Goal: Contribute content: Add original content to the website for others to see

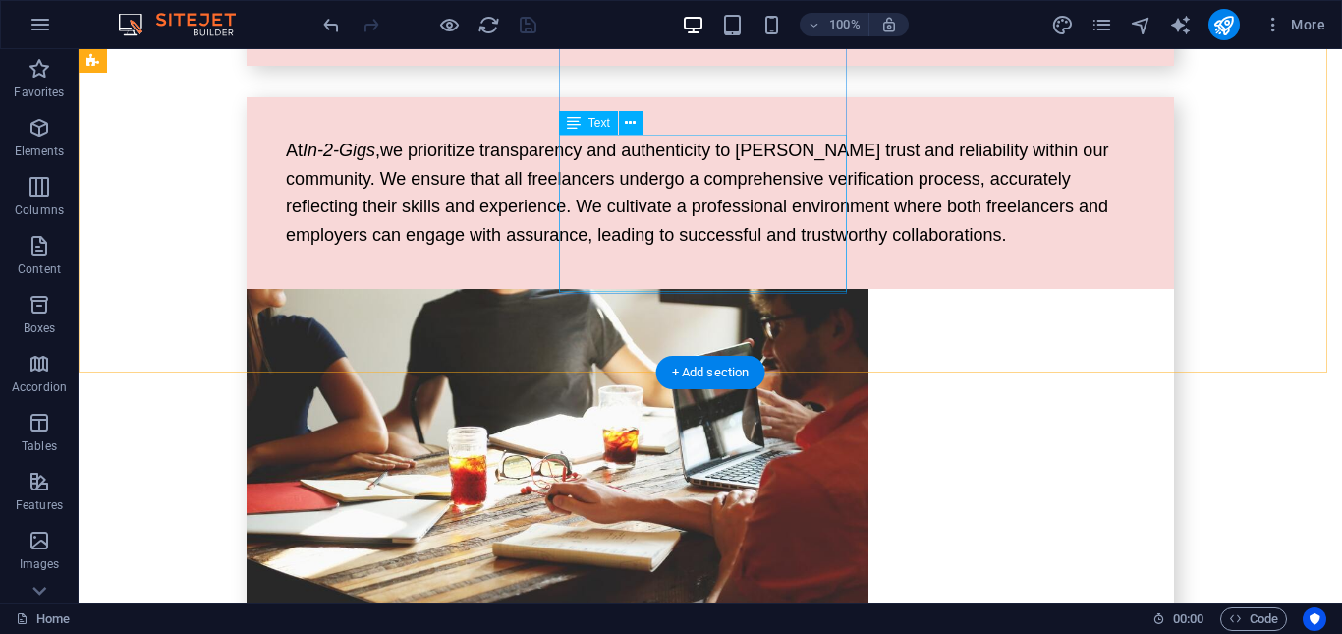
scroll to position [4034, 0]
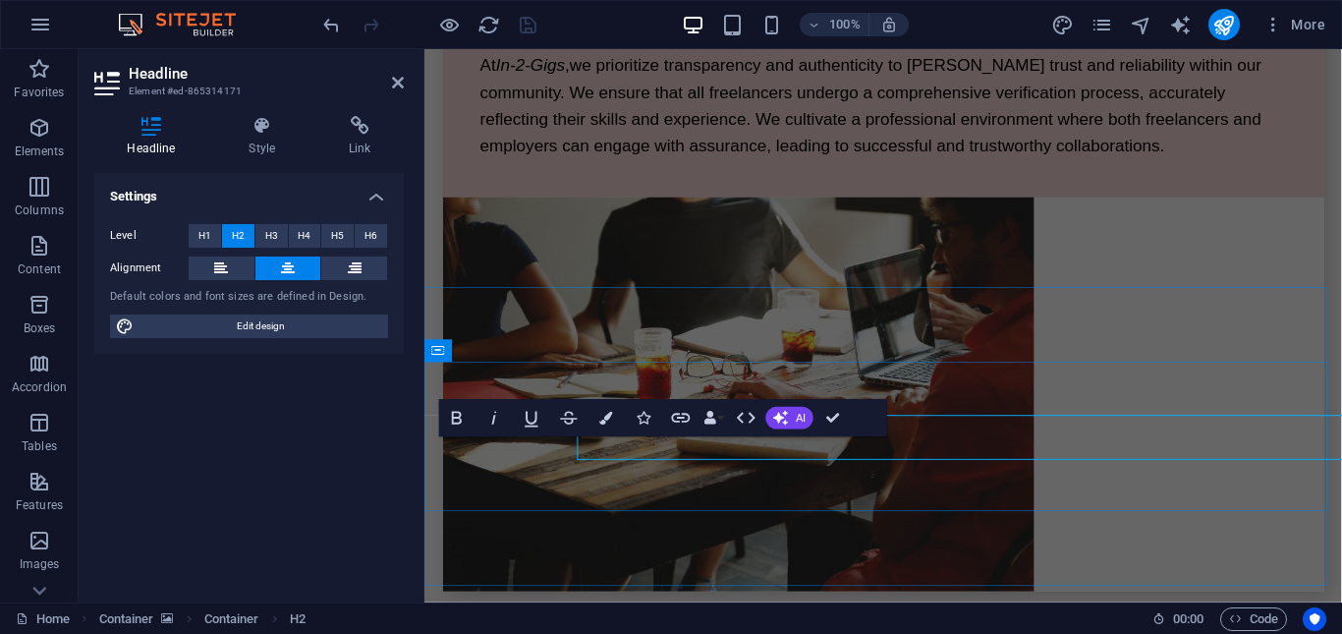
scroll to position [4031, 0]
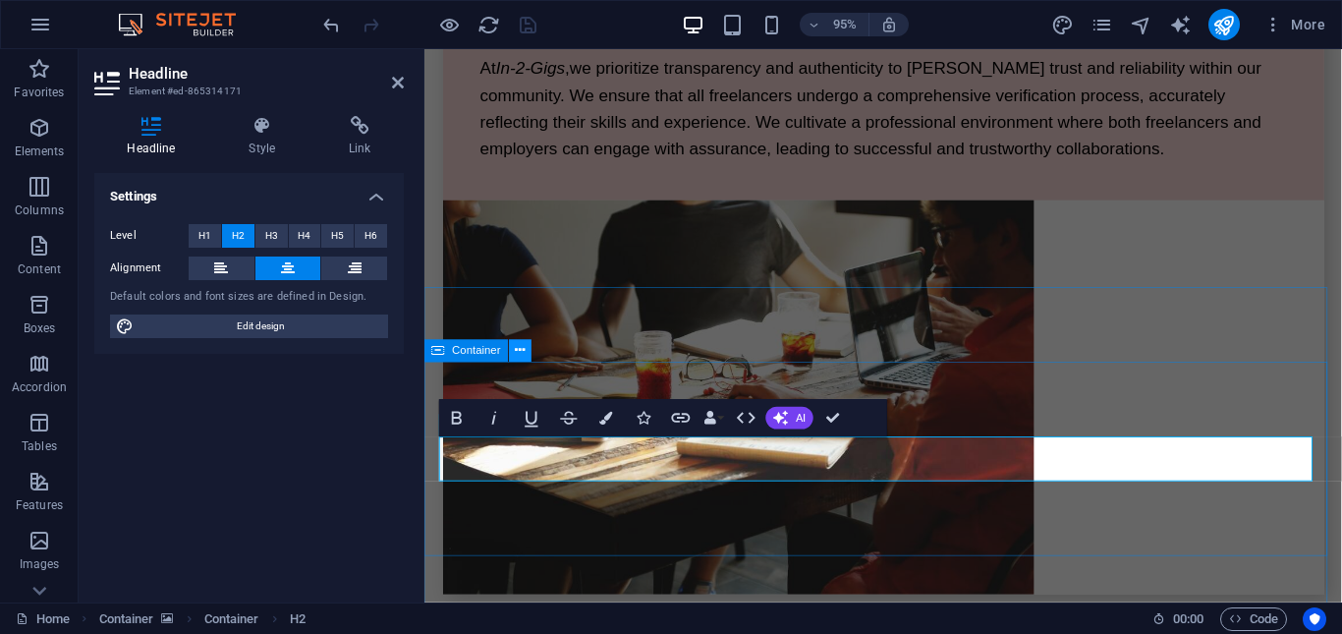
click at [516, 355] on icon at bounding box center [521, 351] width 10 height 20
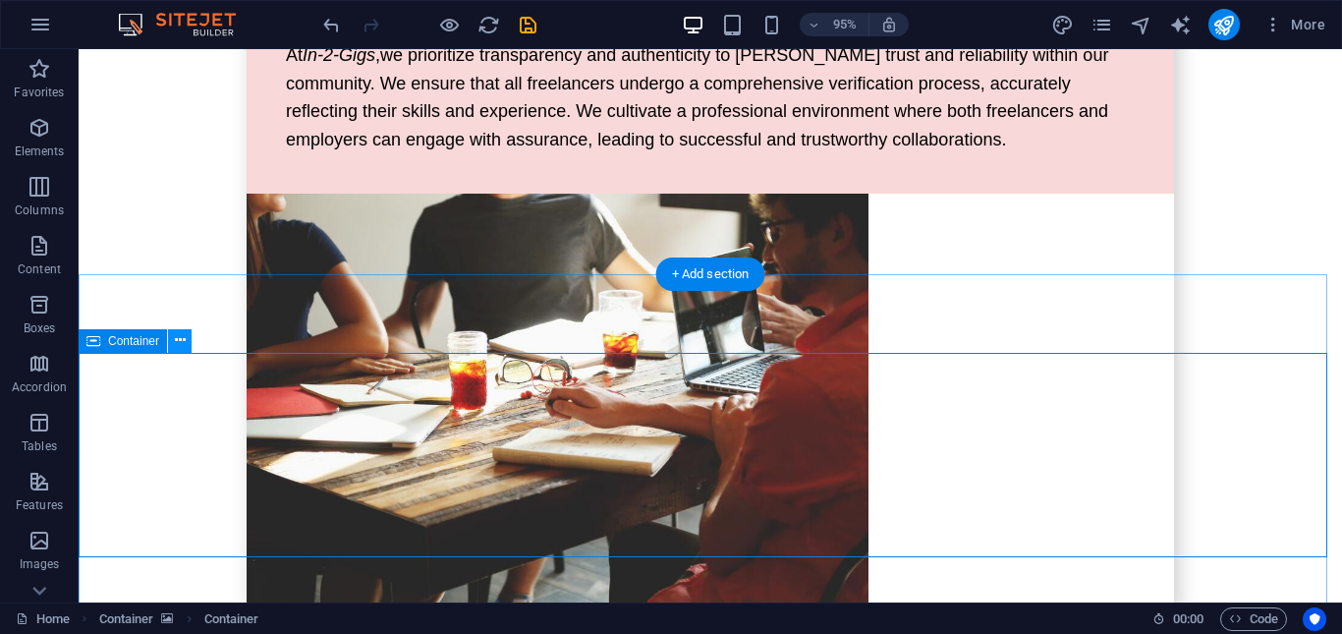
scroll to position [4034, 0]
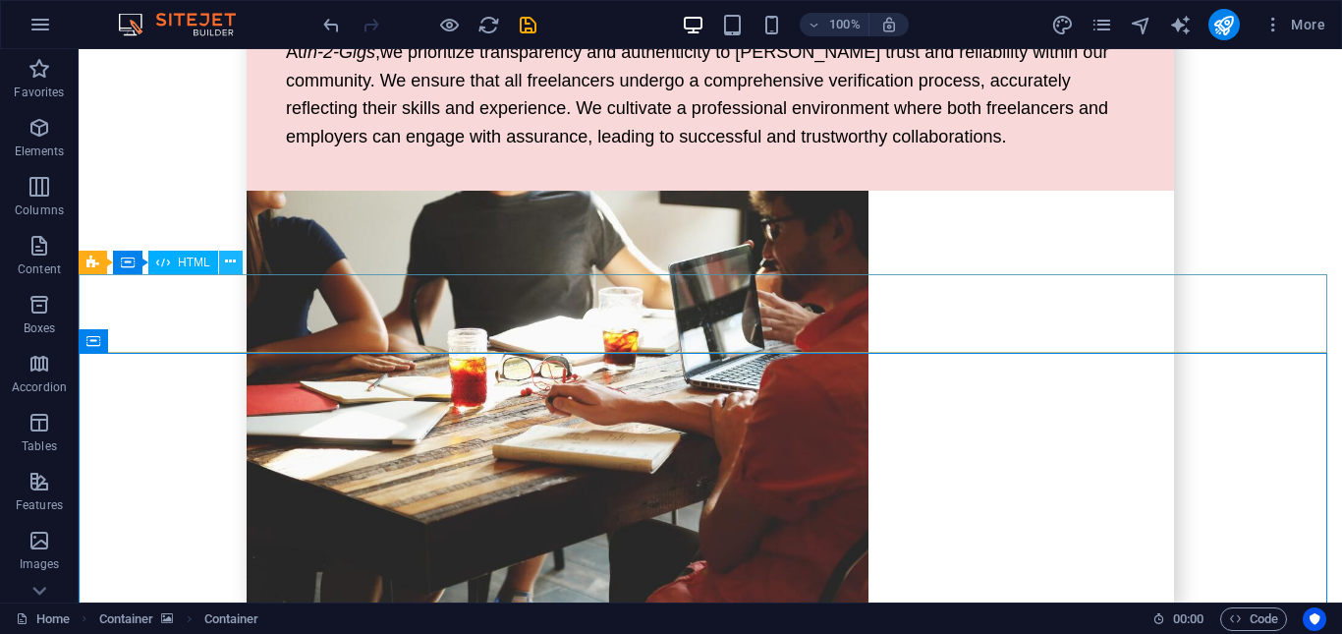
click at [232, 261] on icon at bounding box center [230, 261] width 11 height 21
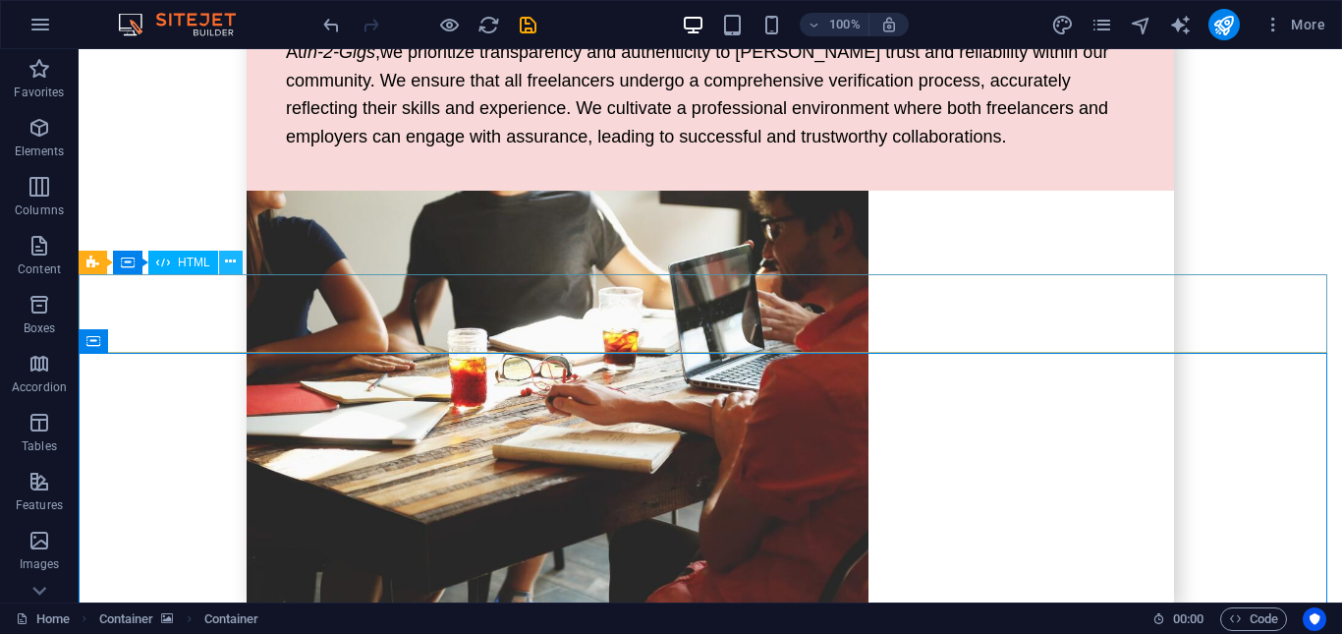
click at [227, 261] on icon at bounding box center [230, 261] width 11 height 21
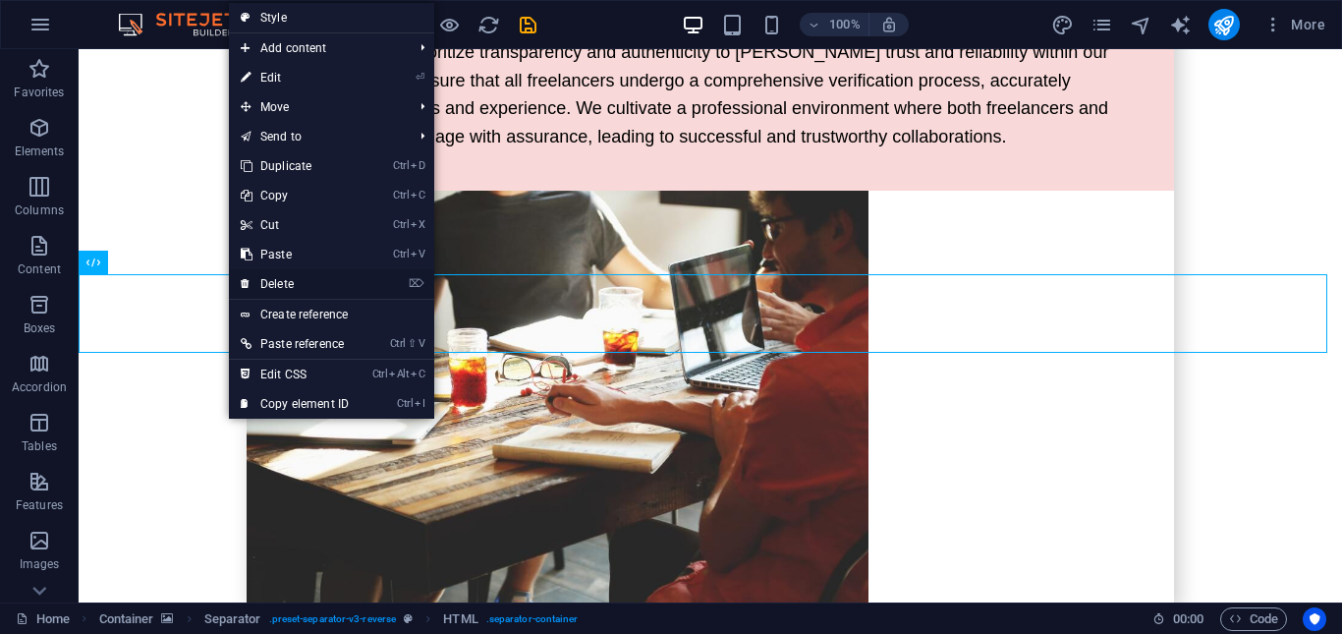
click at [303, 282] on link "⌦ Delete" at bounding box center [295, 283] width 132 height 29
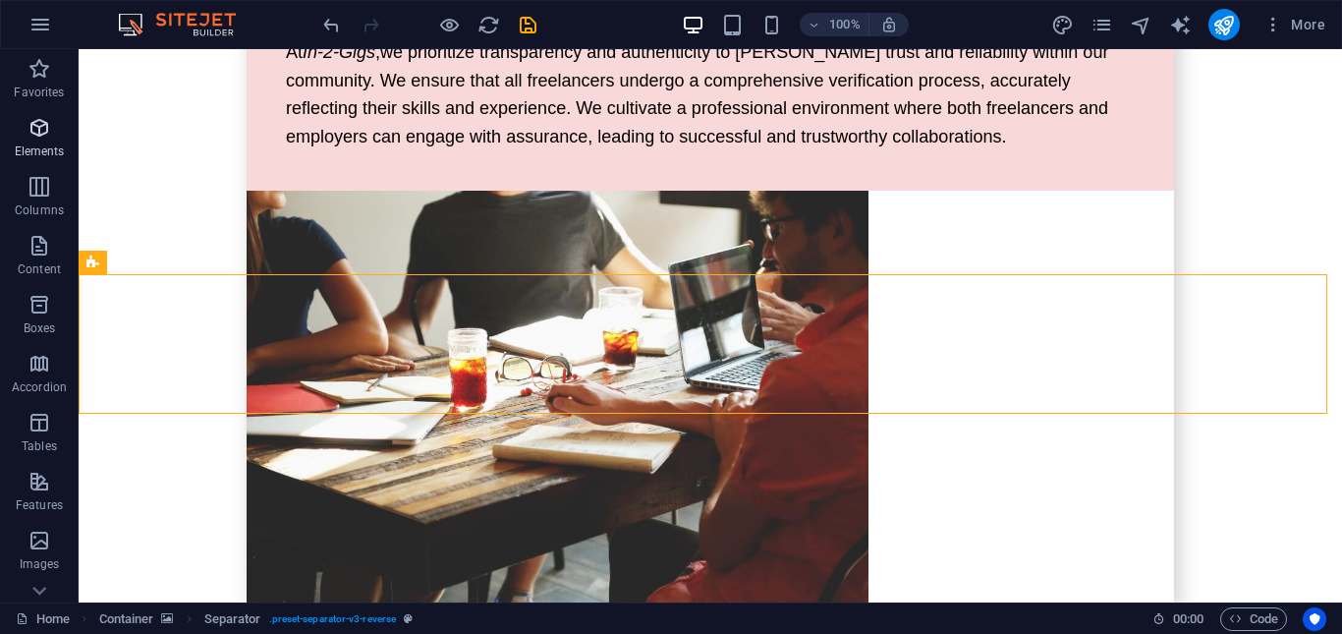
click at [32, 134] on icon "button" at bounding box center [40, 128] width 24 height 24
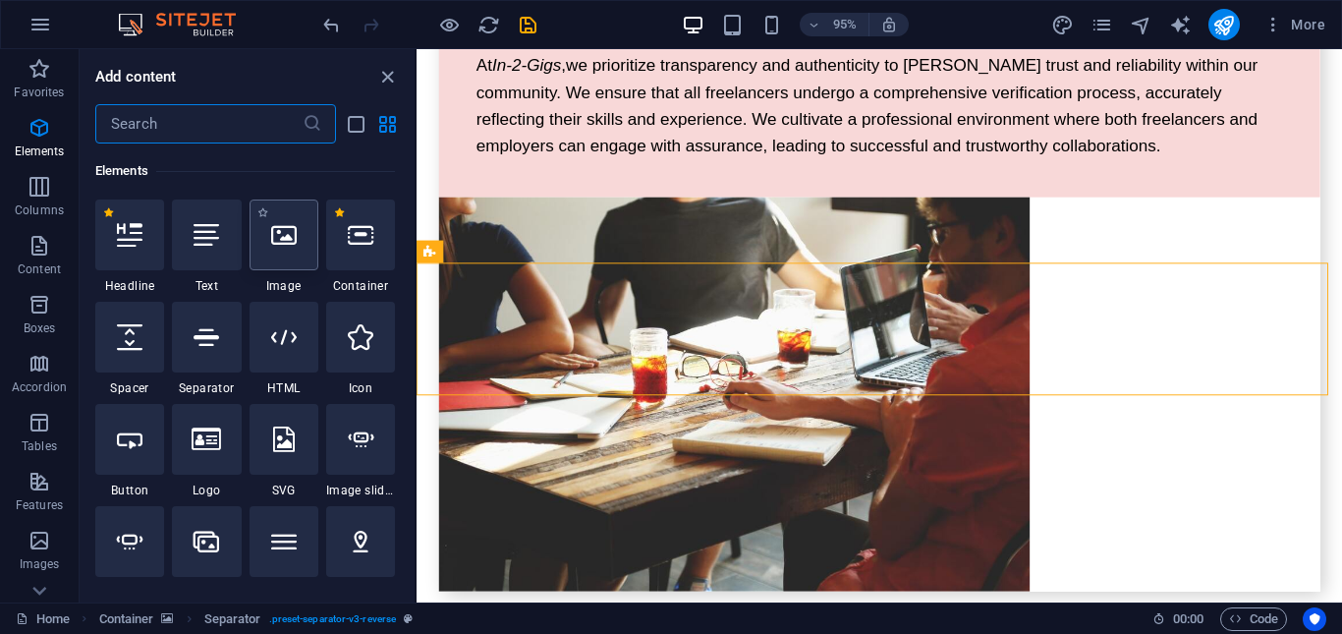
scroll to position [209, 0]
click at [355, 239] on icon at bounding box center [361, 235] width 26 height 26
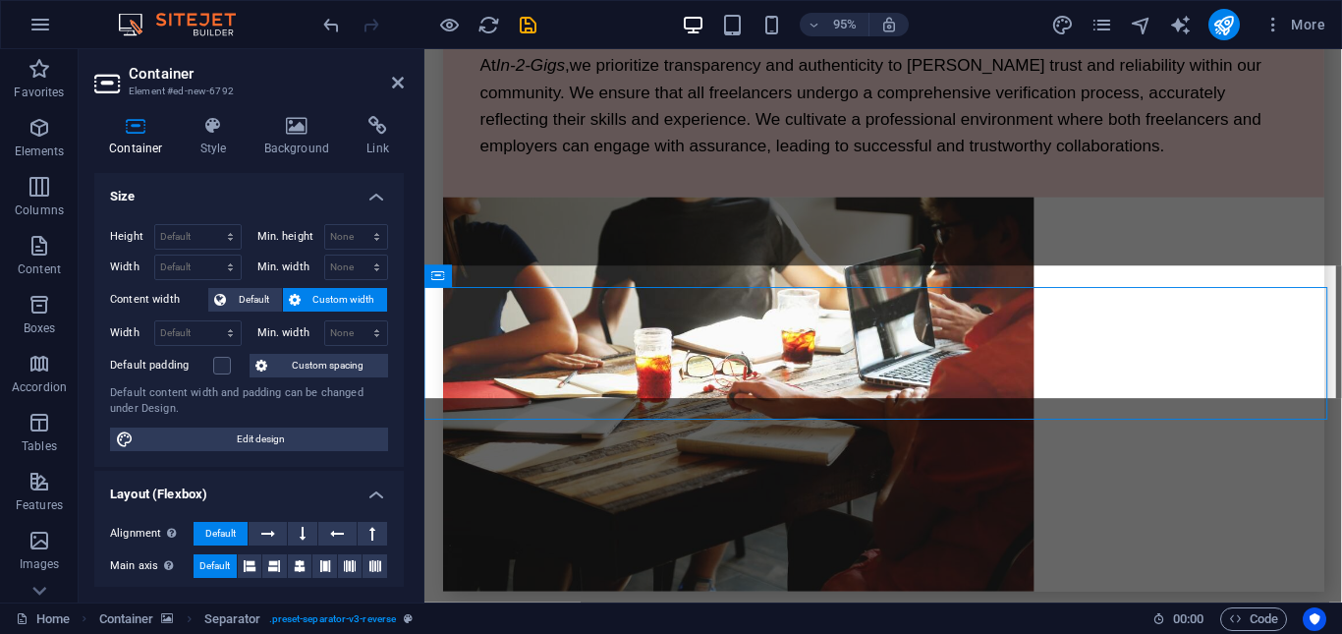
scroll to position [4031, 0]
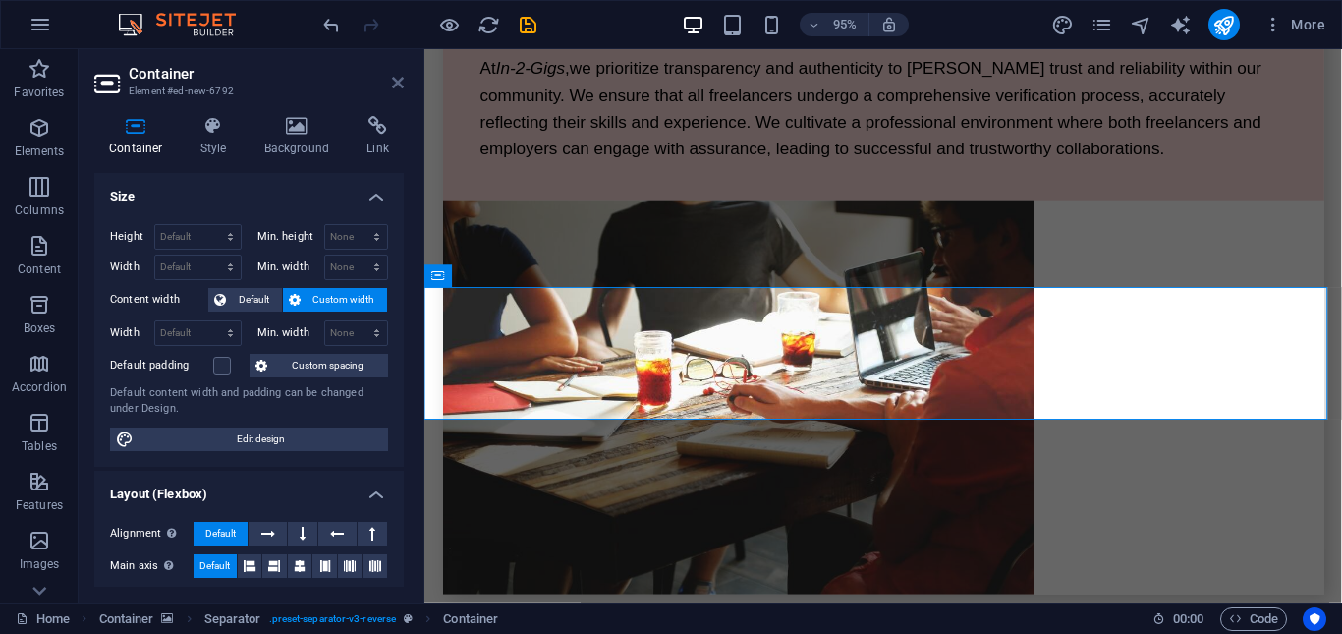
drag, startPoint x: 394, startPoint y: 84, endPoint x: 329, endPoint y: 314, distance: 238.8
click at [394, 84] on icon at bounding box center [398, 83] width 12 height 16
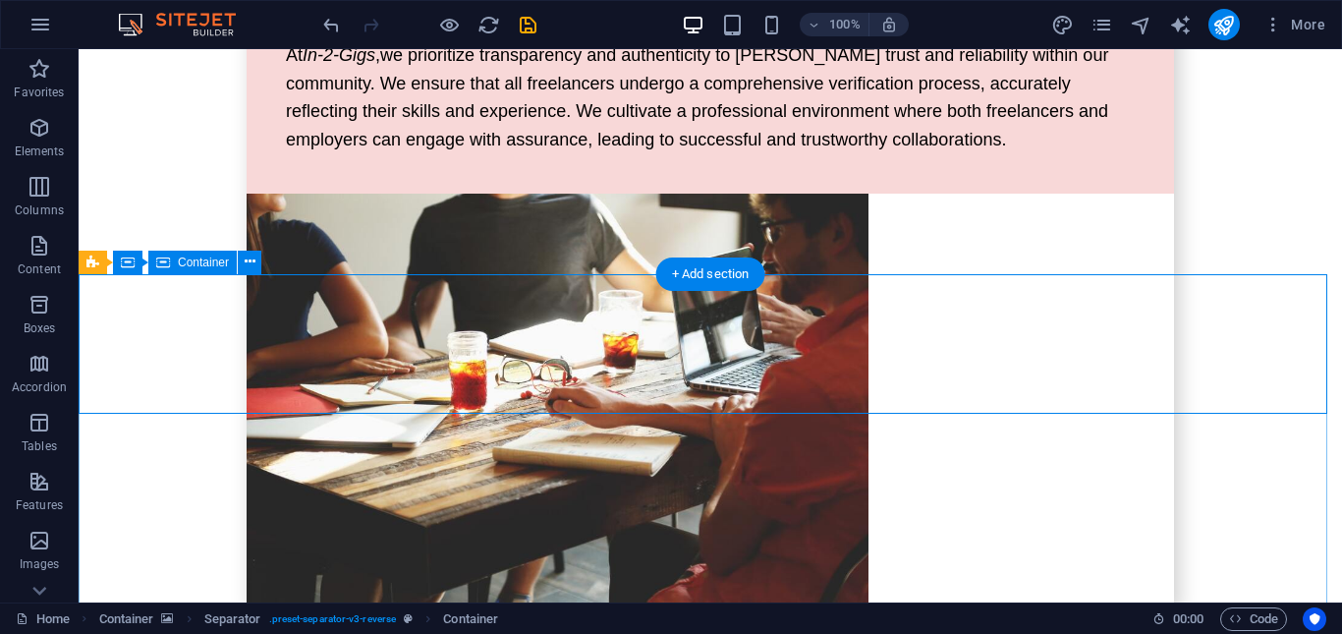
scroll to position [4034, 0]
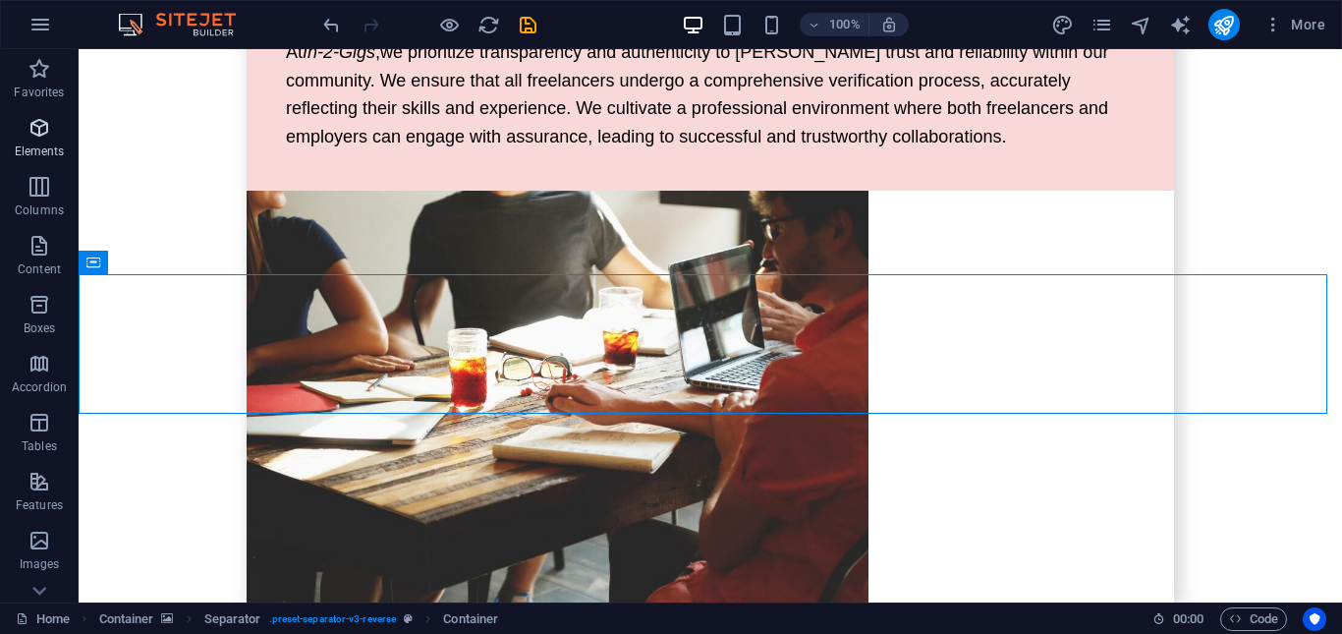
click at [45, 134] on icon "button" at bounding box center [40, 128] width 24 height 24
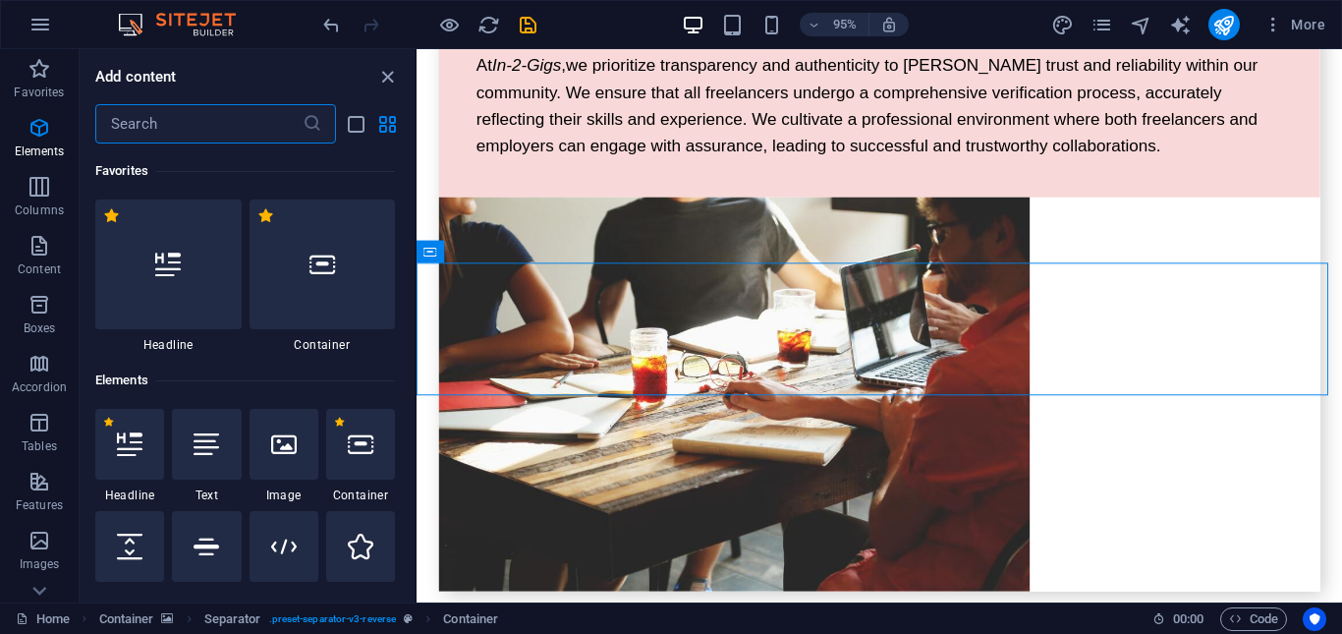
scroll to position [209, 0]
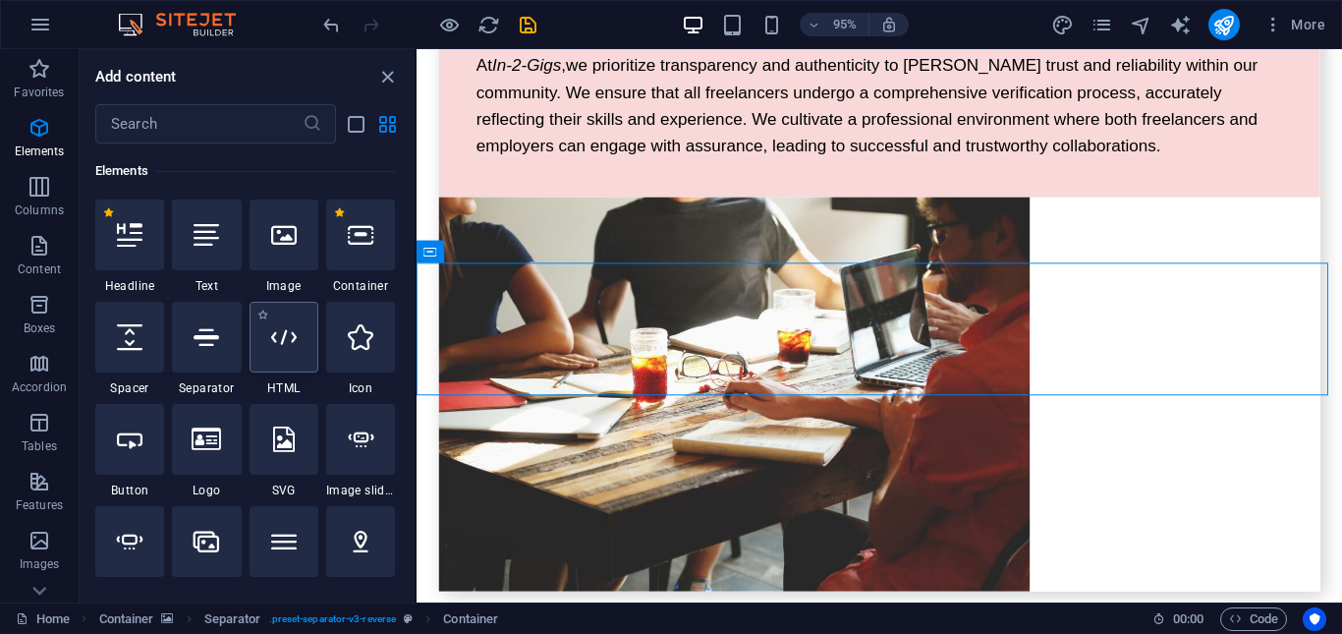
click at [281, 338] on icon at bounding box center [284, 337] width 26 height 26
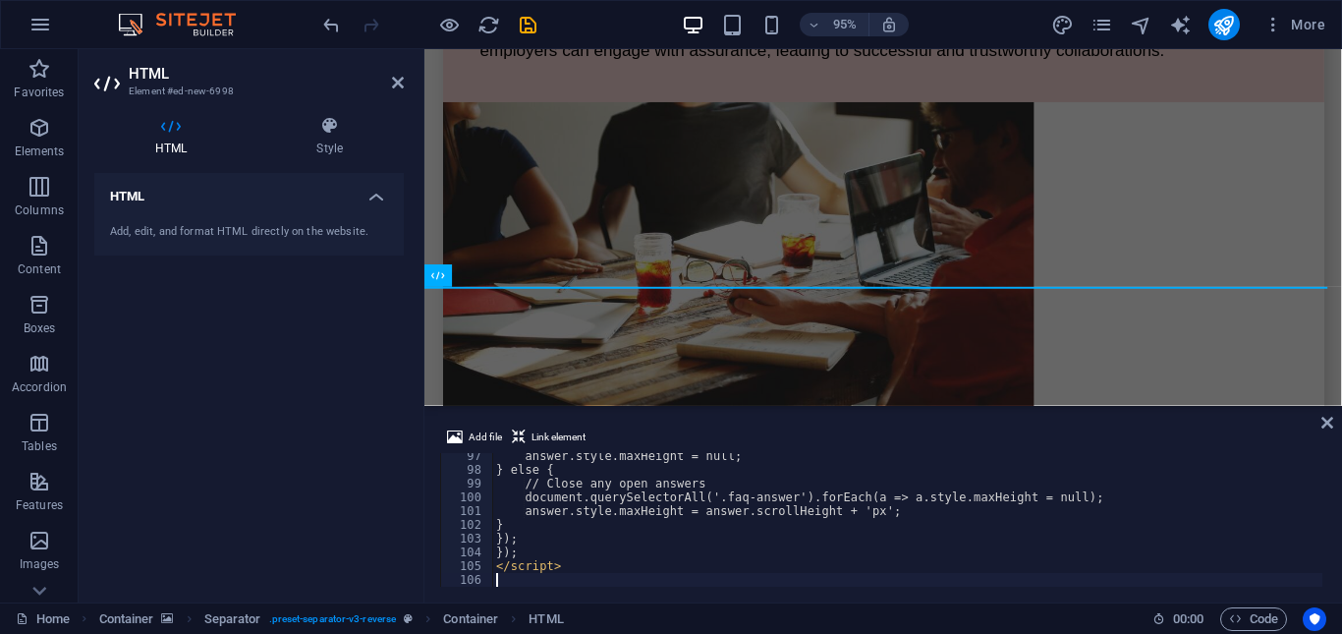
scroll to position [1324, 0]
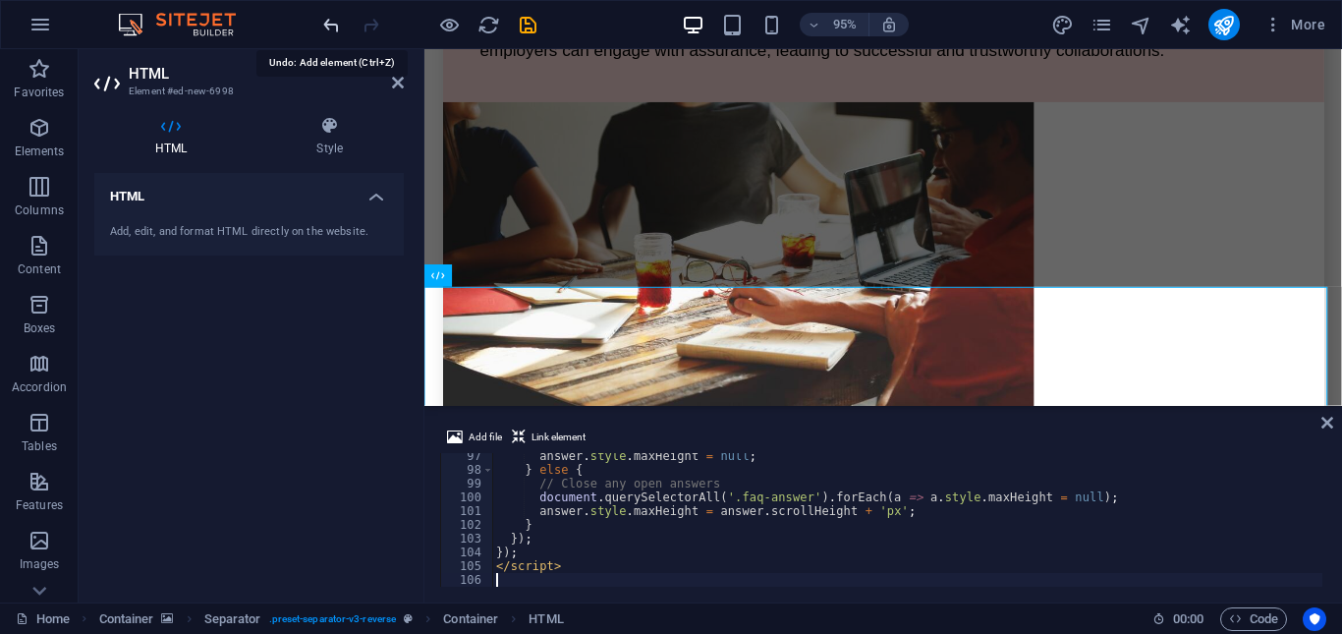
click at [334, 26] on icon "undo" at bounding box center [331, 25] width 23 height 23
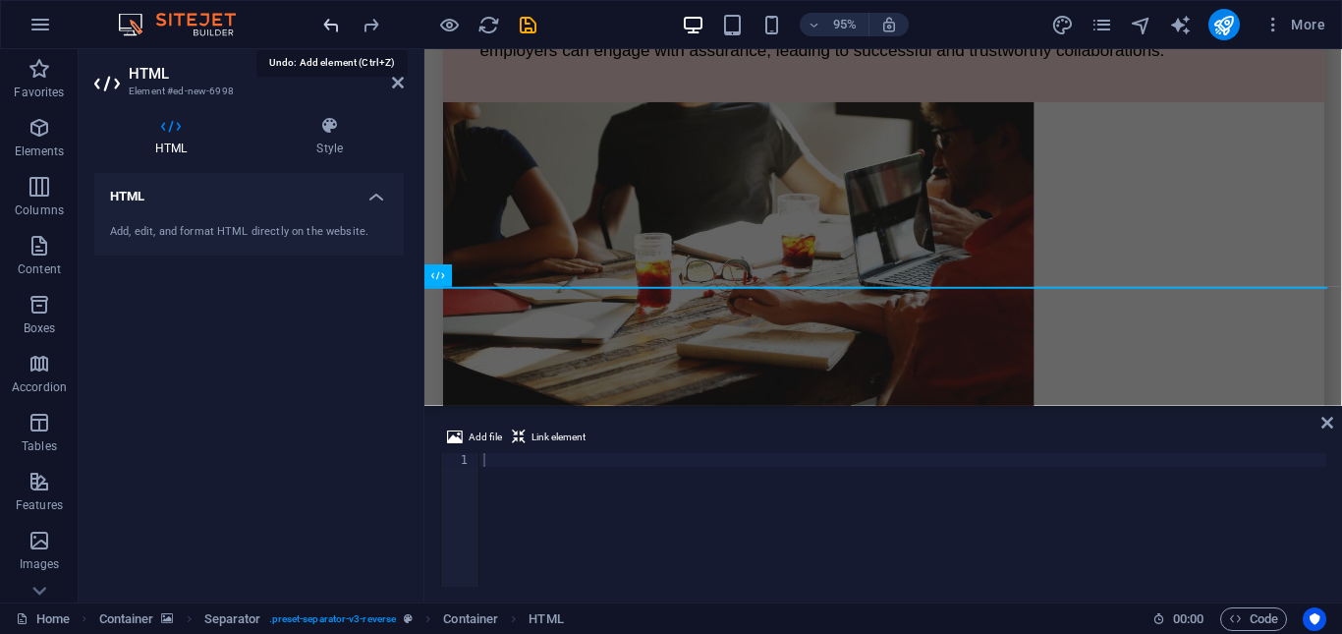
click at [329, 28] on icon "undo" at bounding box center [331, 25] width 23 height 23
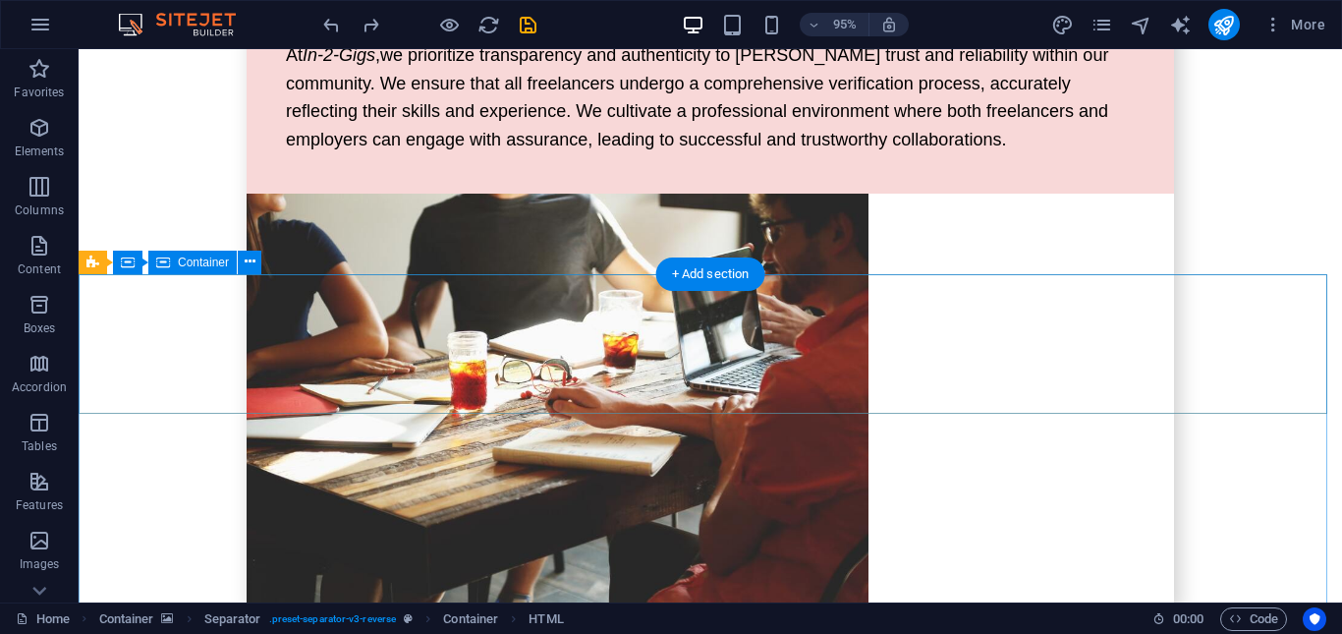
scroll to position [4034, 0]
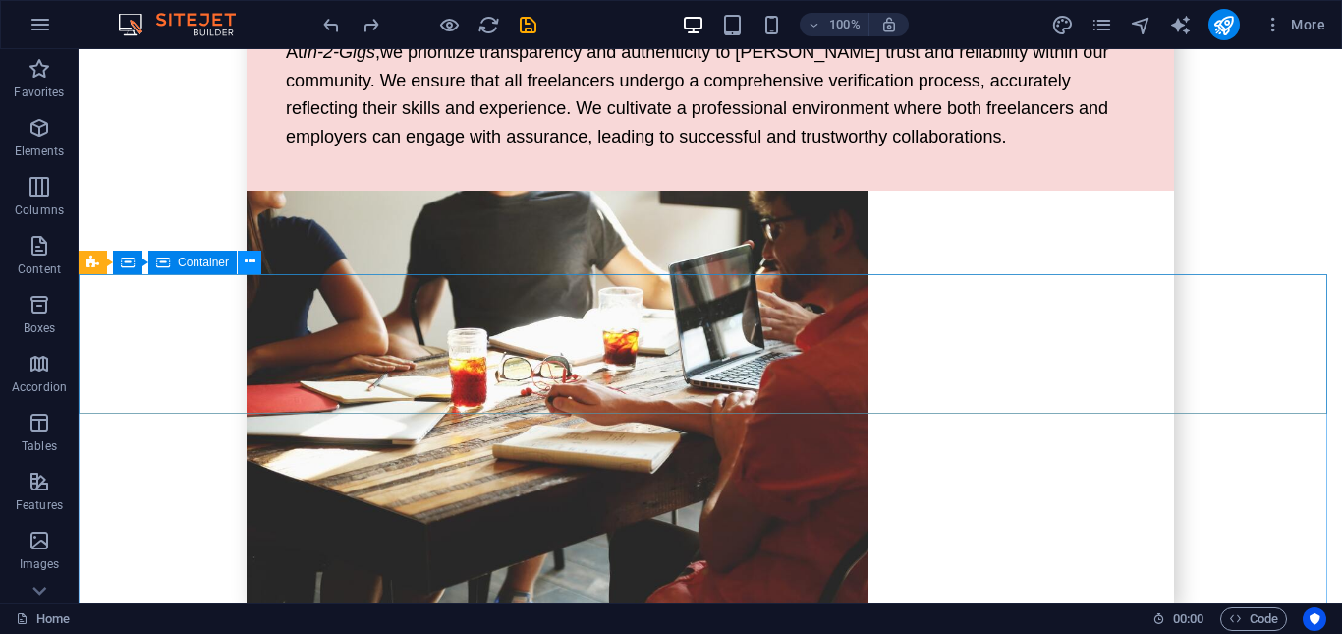
click at [246, 261] on icon at bounding box center [250, 261] width 11 height 21
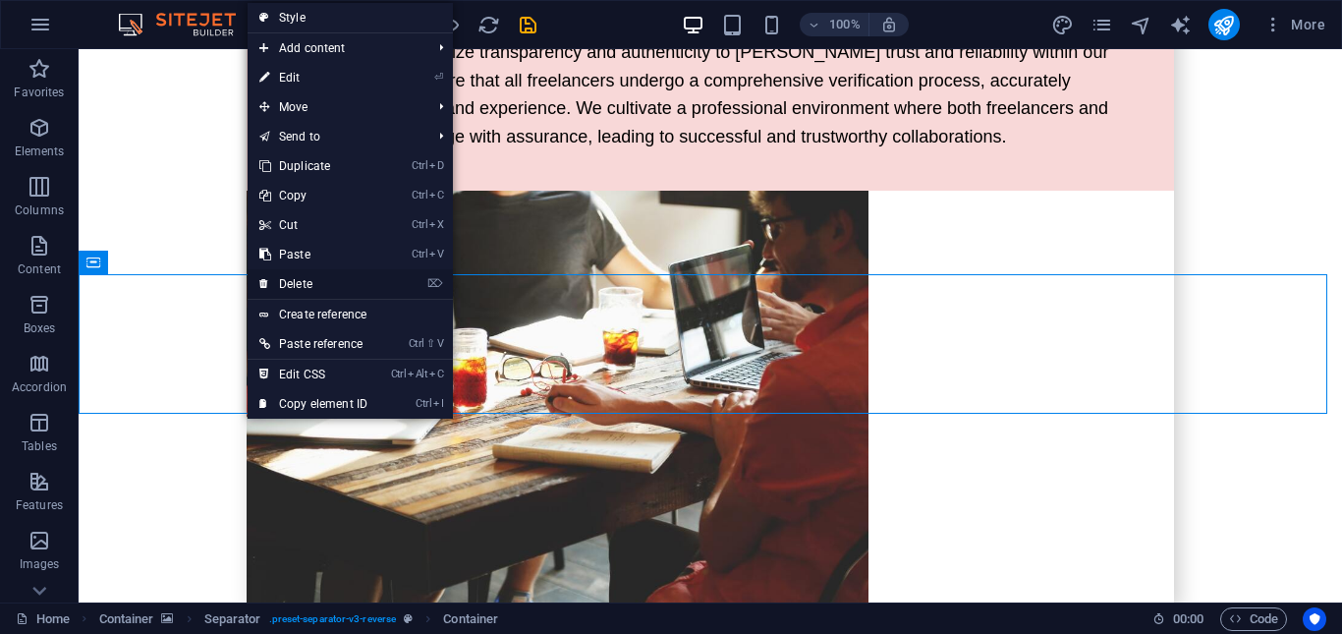
click at [320, 281] on link "⌦ Delete" at bounding box center [314, 283] width 132 height 29
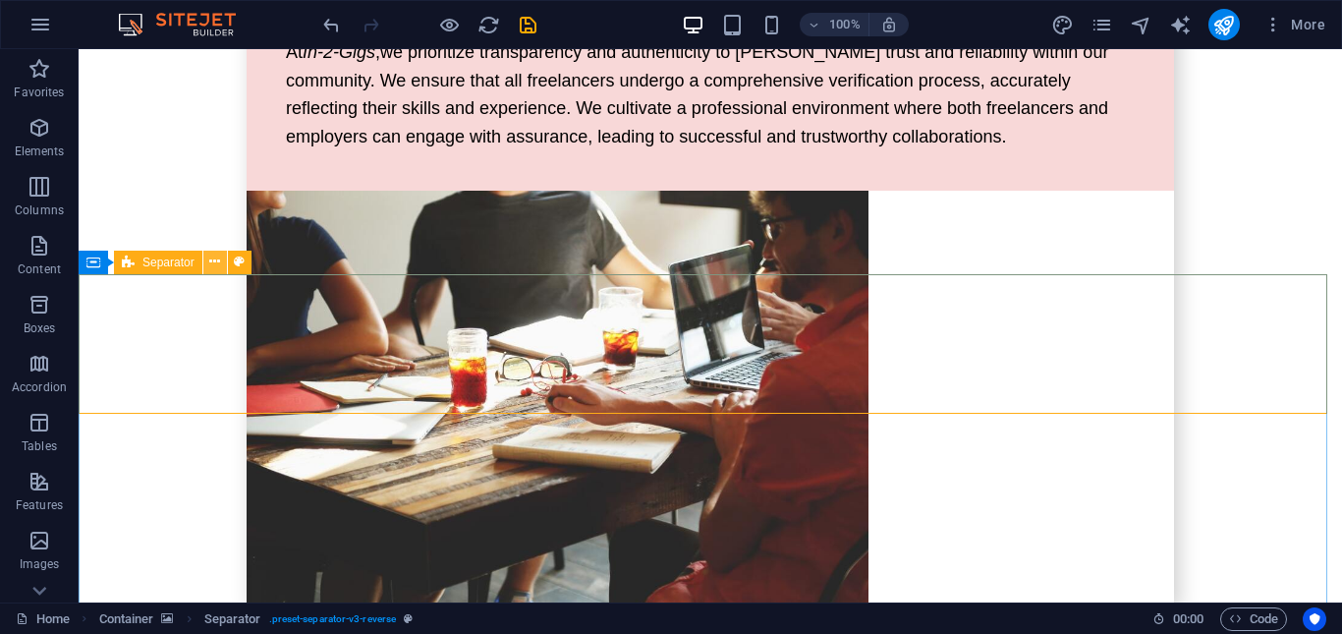
click at [215, 266] on icon at bounding box center [214, 261] width 11 height 21
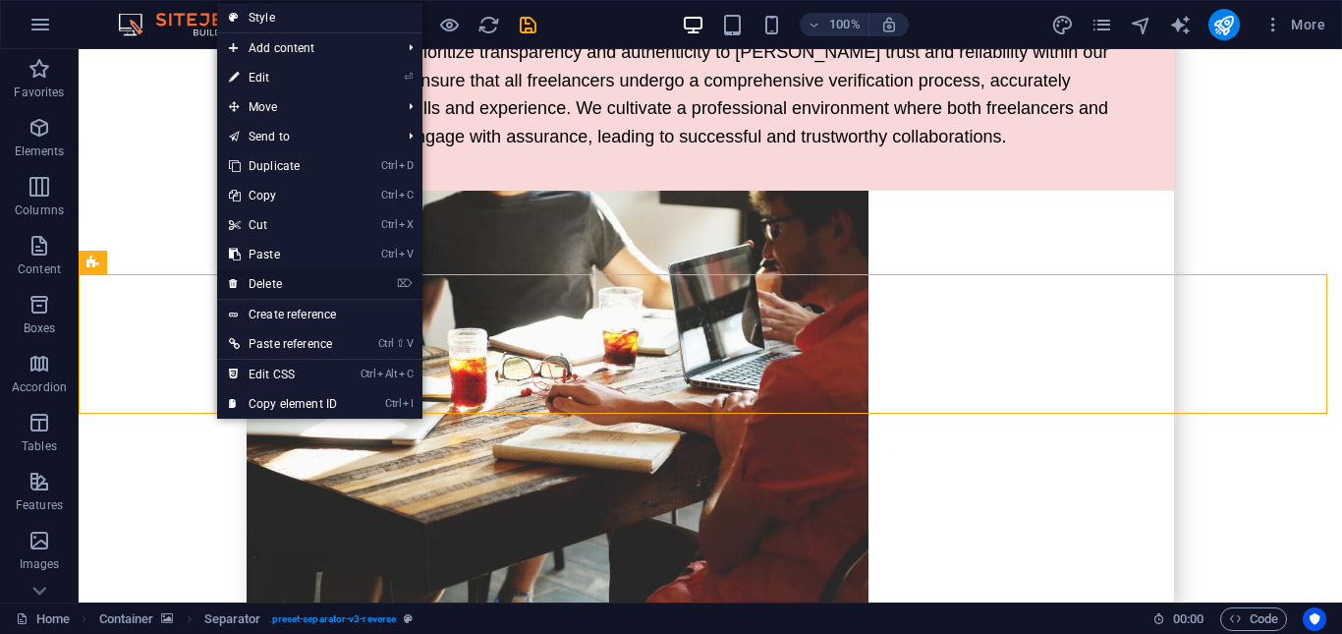
drag, startPoint x: 286, startPoint y: 289, endPoint x: 166, endPoint y: 289, distance: 119.8
click at [286, 289] on link "⌦ Delete" at bounding box center [283, 283] width 132 height 29
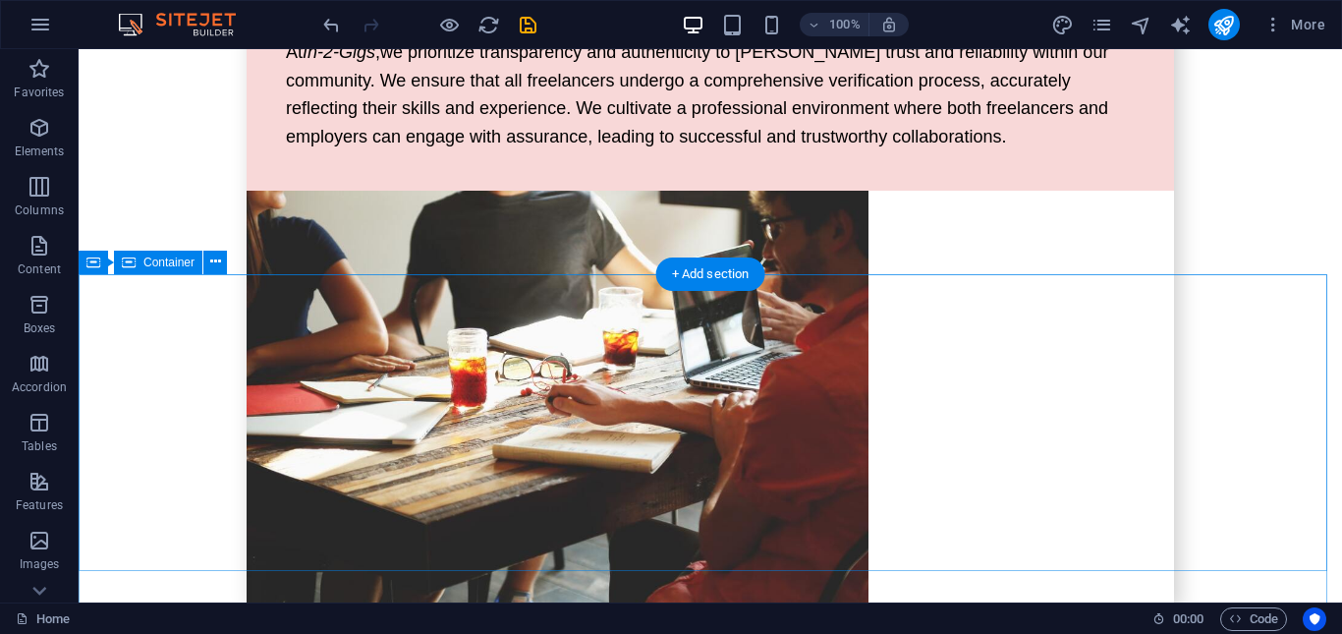
click at [211, 260] on icon at bounding box center [215, 261] width 11 height 21
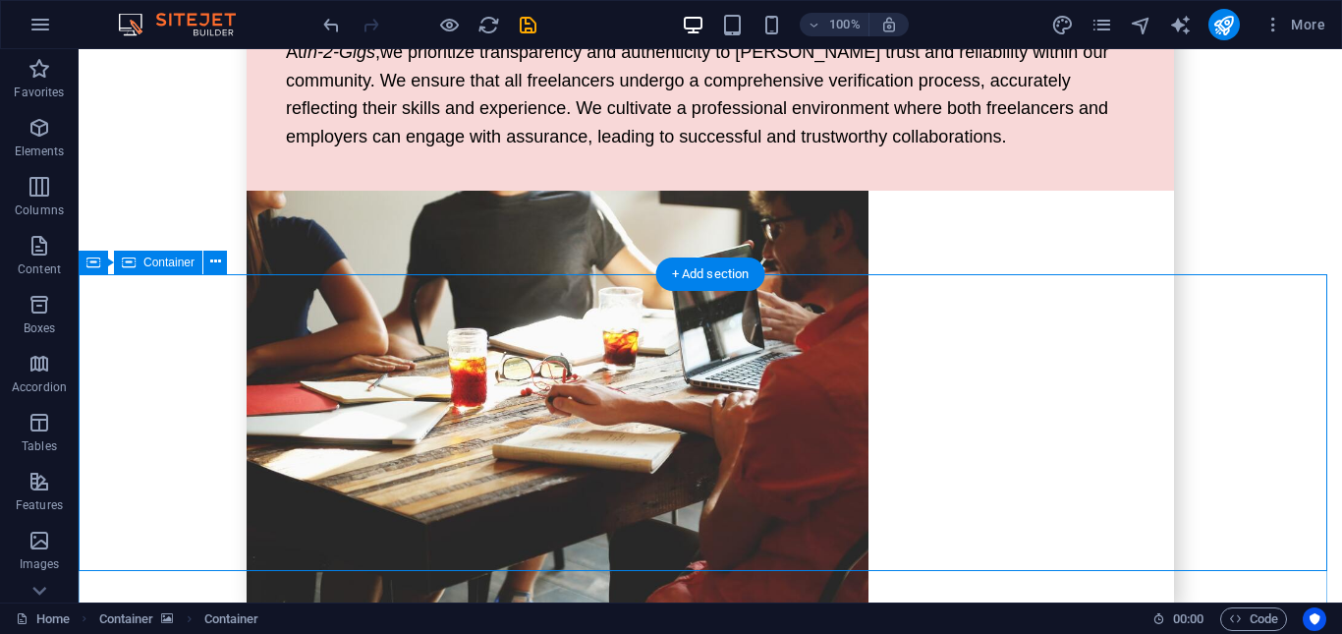
click at [46, 139] on span "Elements" at bounding box center [39, 139] width 79 height 47
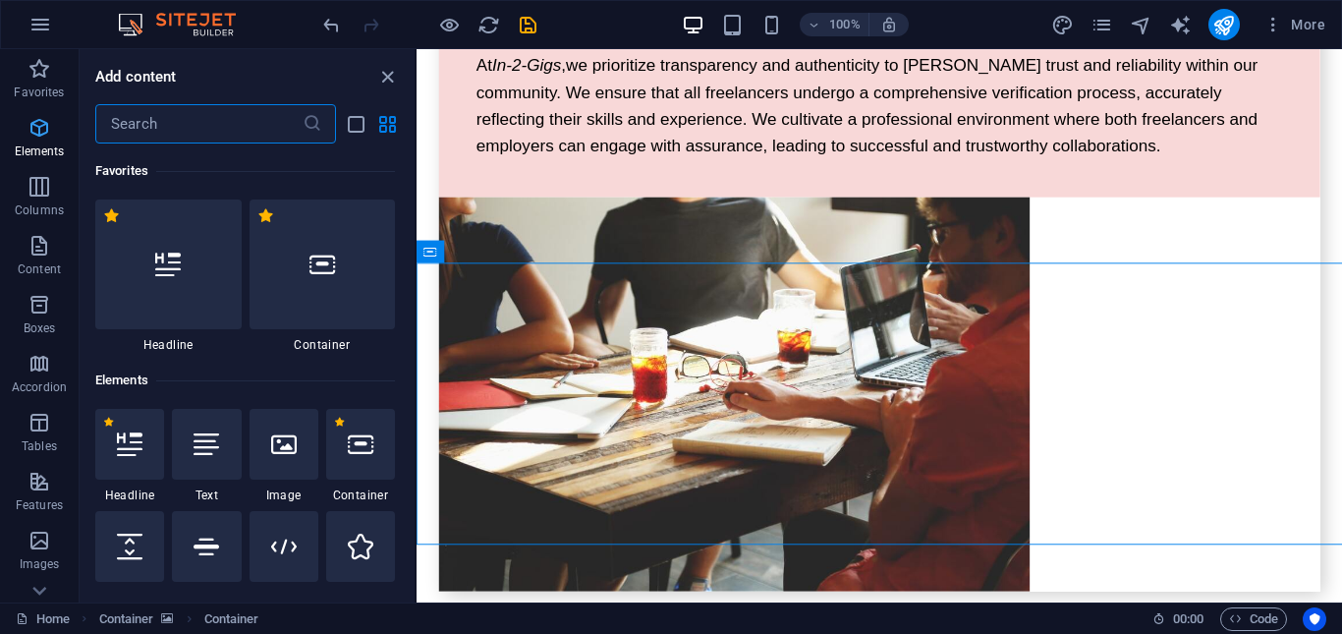
scroll to position [209, 0]
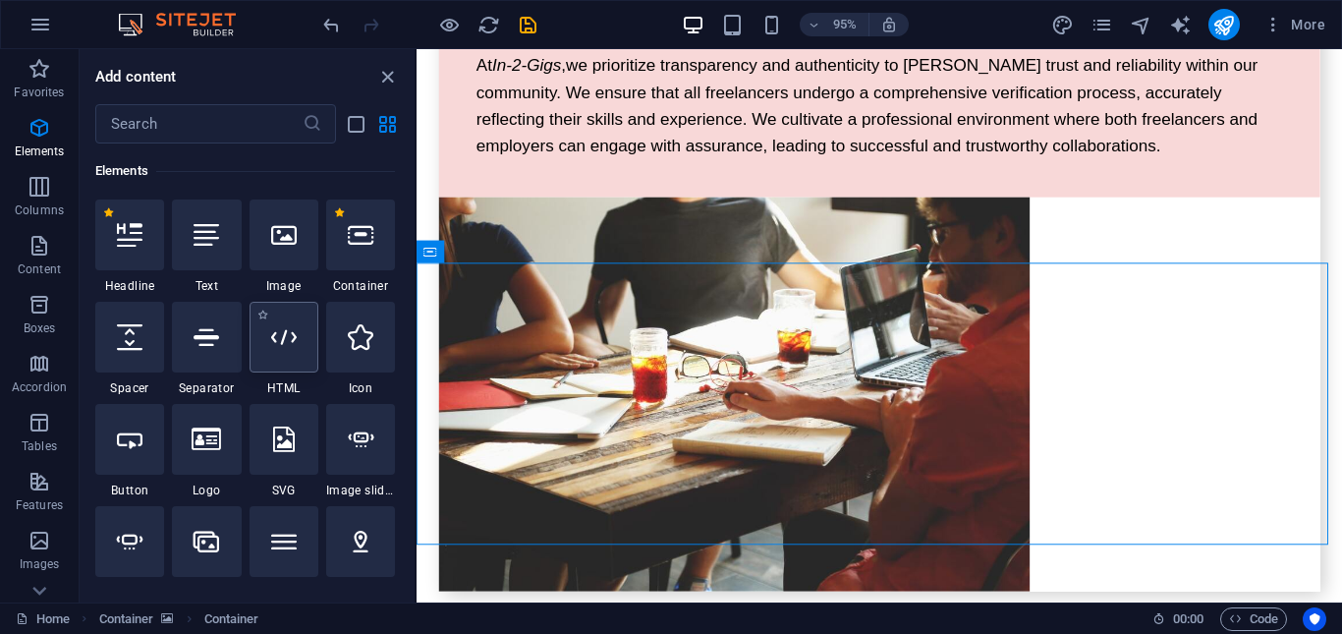
click at [275, 357] on div at bounding box center [283, 337] width 69 height 71
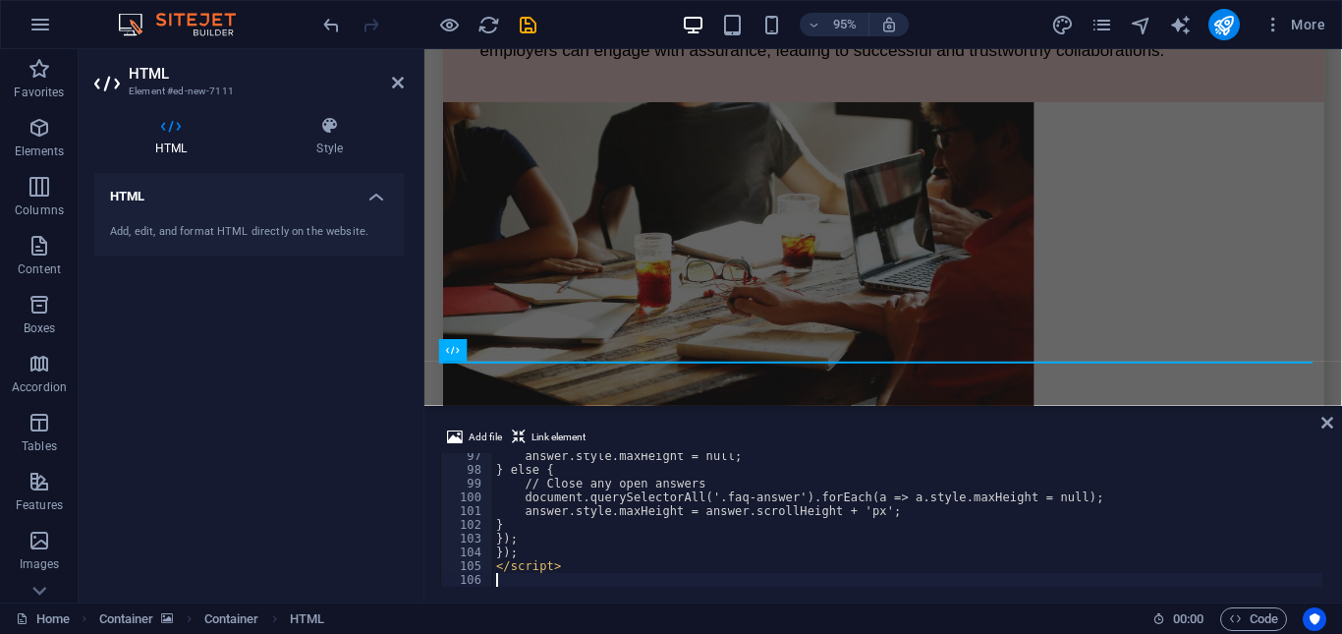
scroll to position [1324, 0]
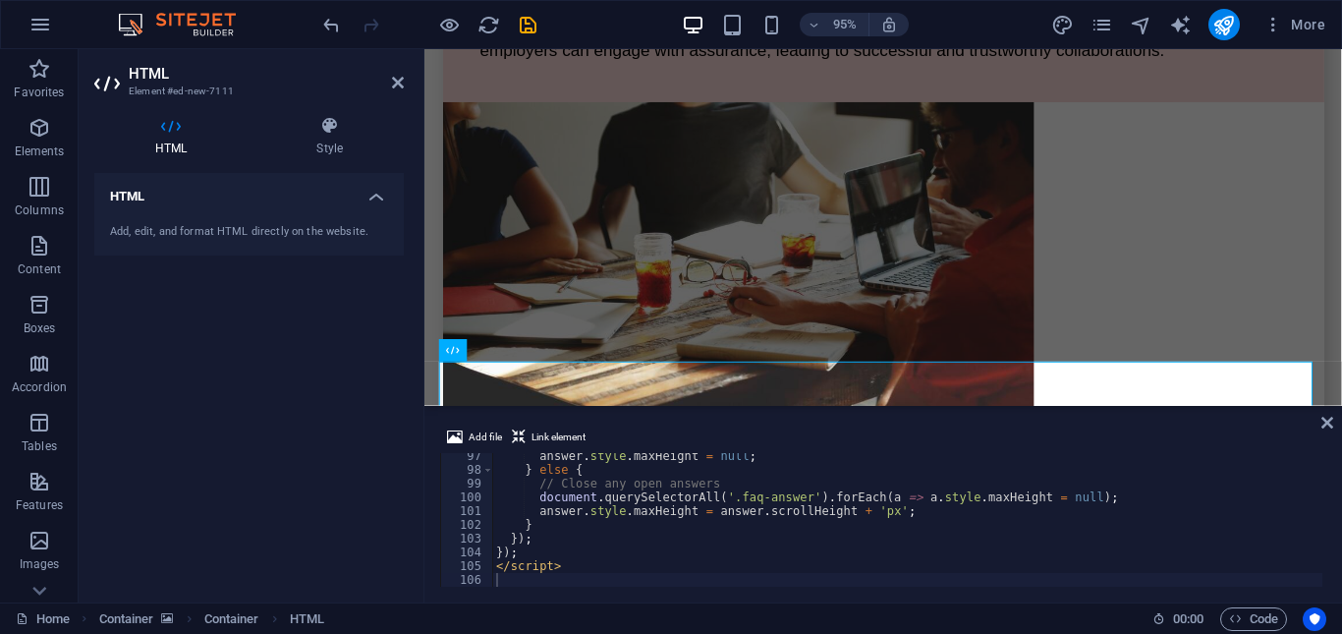
click at [327, 341] on div "HTML Add, edit, and format HTML directly on the website." at bounding box center [248, 380] width 309 height 414
drag, startPoint x: 220, startPoint y: 320, endPoint x: 520, endPoint y: 26, distance: 420.2
click at [520, 26] on icon "save" at bounding box center [528, 25] width 23 height 23
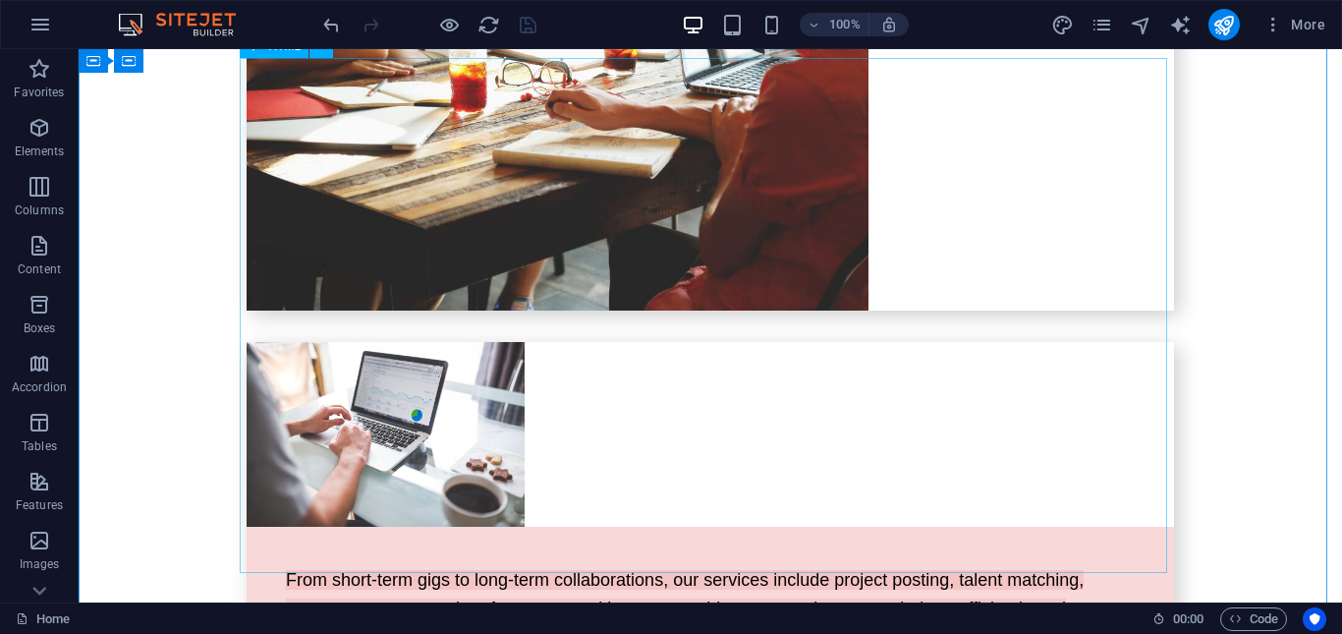
scroll to position [4230, 0]
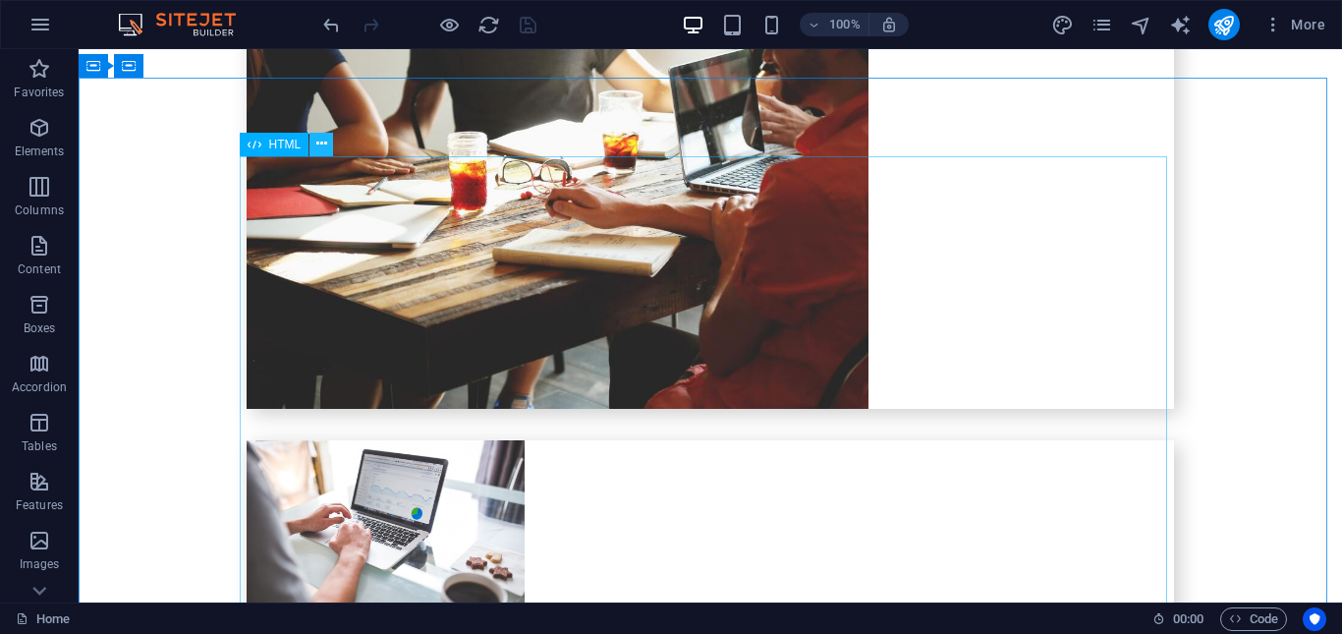
click at [319, 149] on icon at bounding box center [321, 144] width 11 height 21
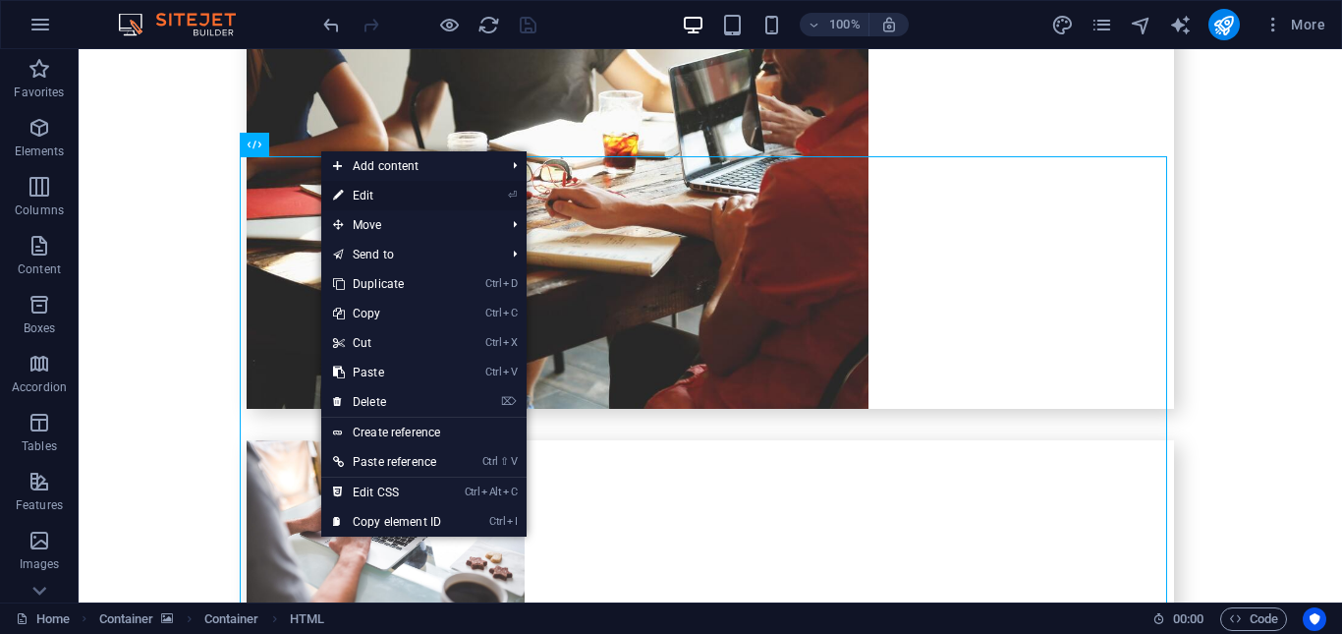
click at [366, 198] on link "⏎ Edit" at bounding box center [387, 195] width 132 height 29
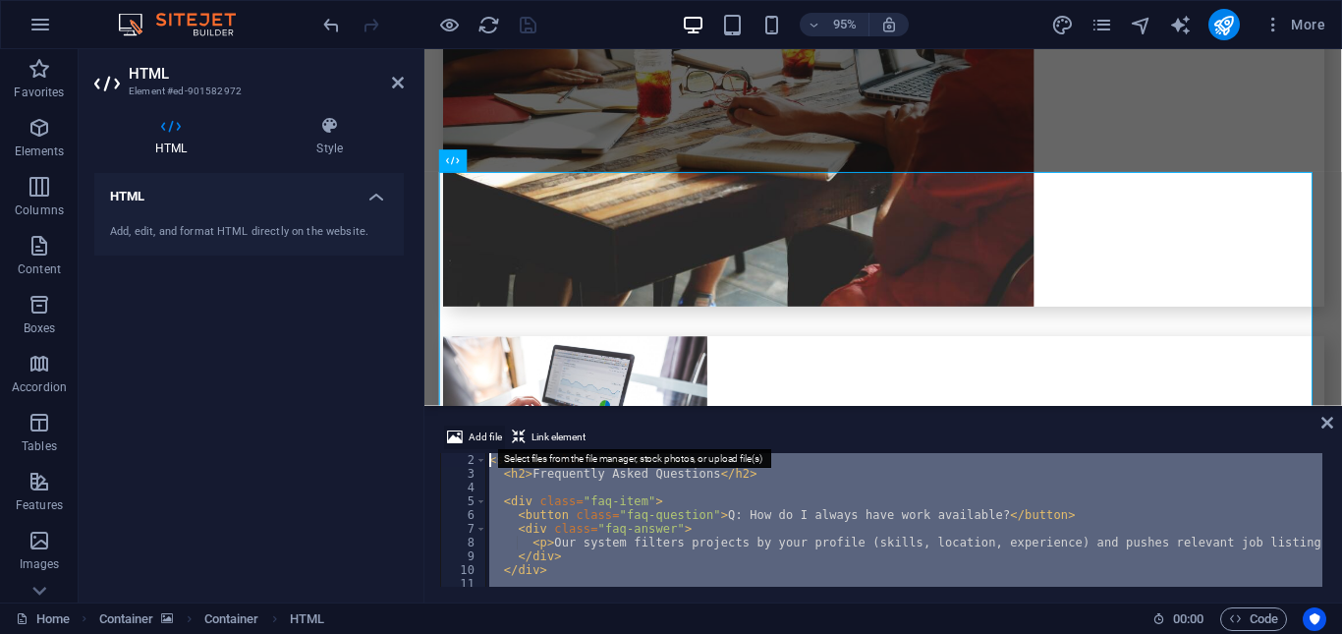
scroll to position [0, 0]
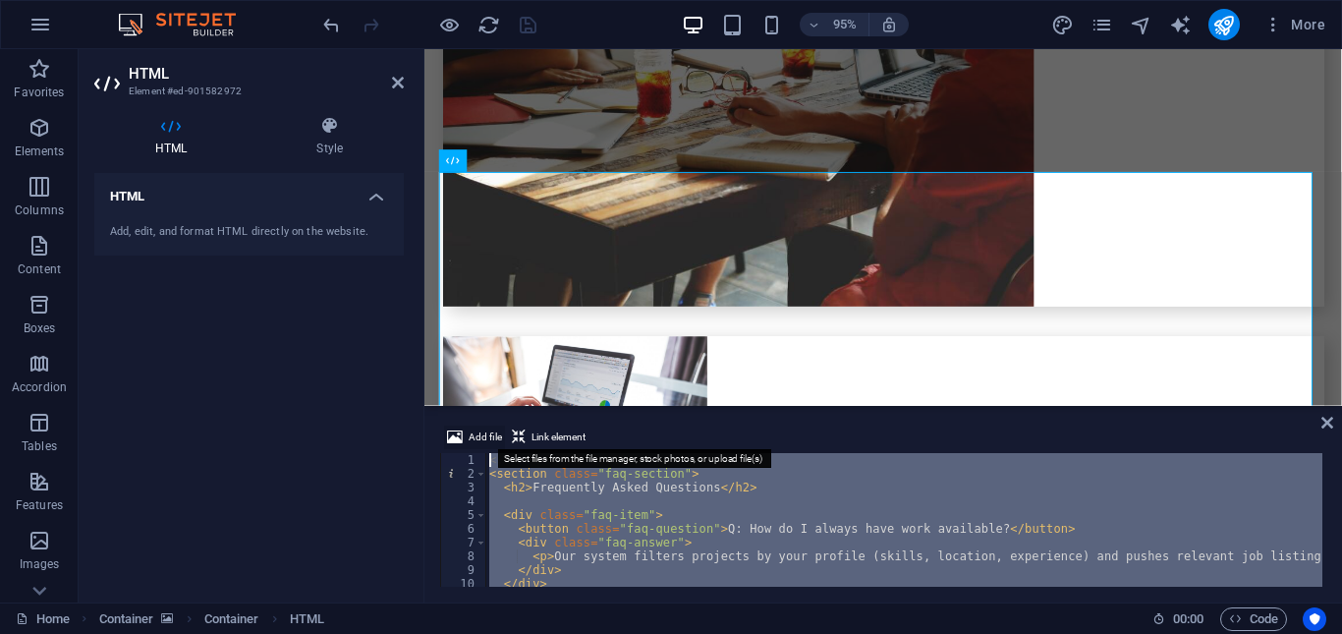
drag, startPoint x: 589, startPoint y: 562, endPoint x: 488, endPoint y: 426, distance: 169.1
click at [488, 426] on div "Add file Link element 1 2 3 4 5 6 7 8 9 10 11 12 <!-- ===== FAQ Section ===== -…" at bounding box center [883, 505] width 886 height 161
type textarea "<!-- ===== FAQ Section ===== --> <section class="faq-section">"
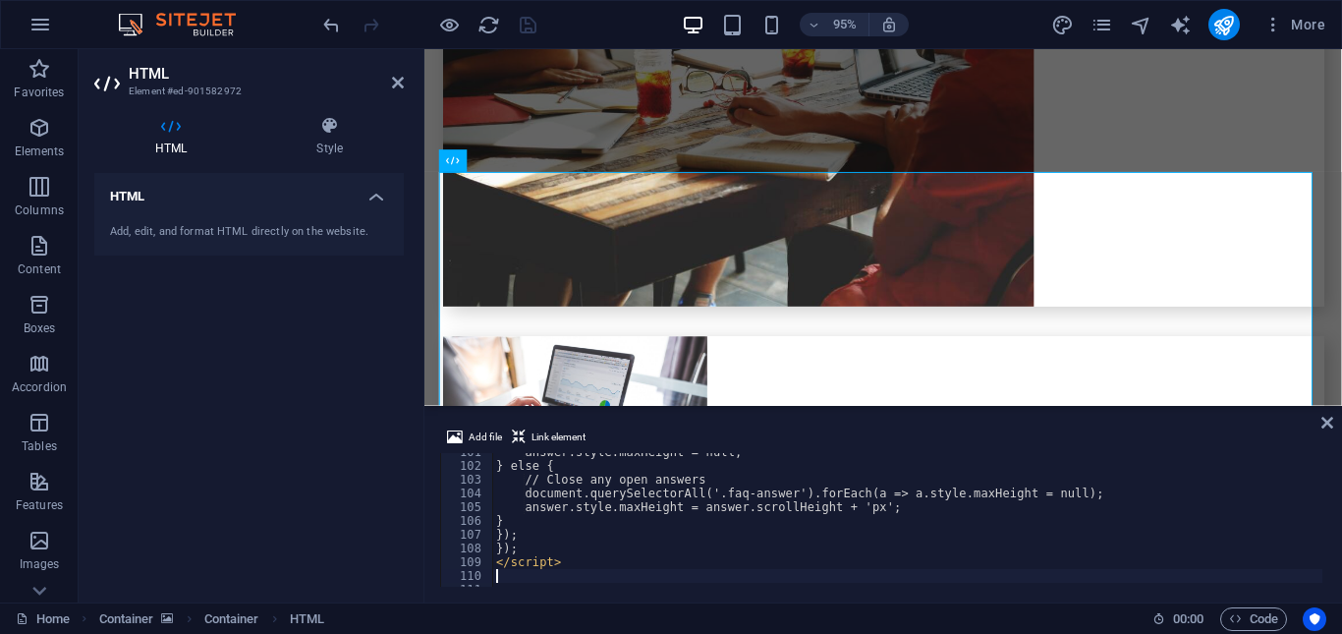
scroll to position [1383, 0]
click at [338, 344] on div "HTML Add, edit, and format HTML directly on the website." at bounding box center [248, 380] width 309 height 414
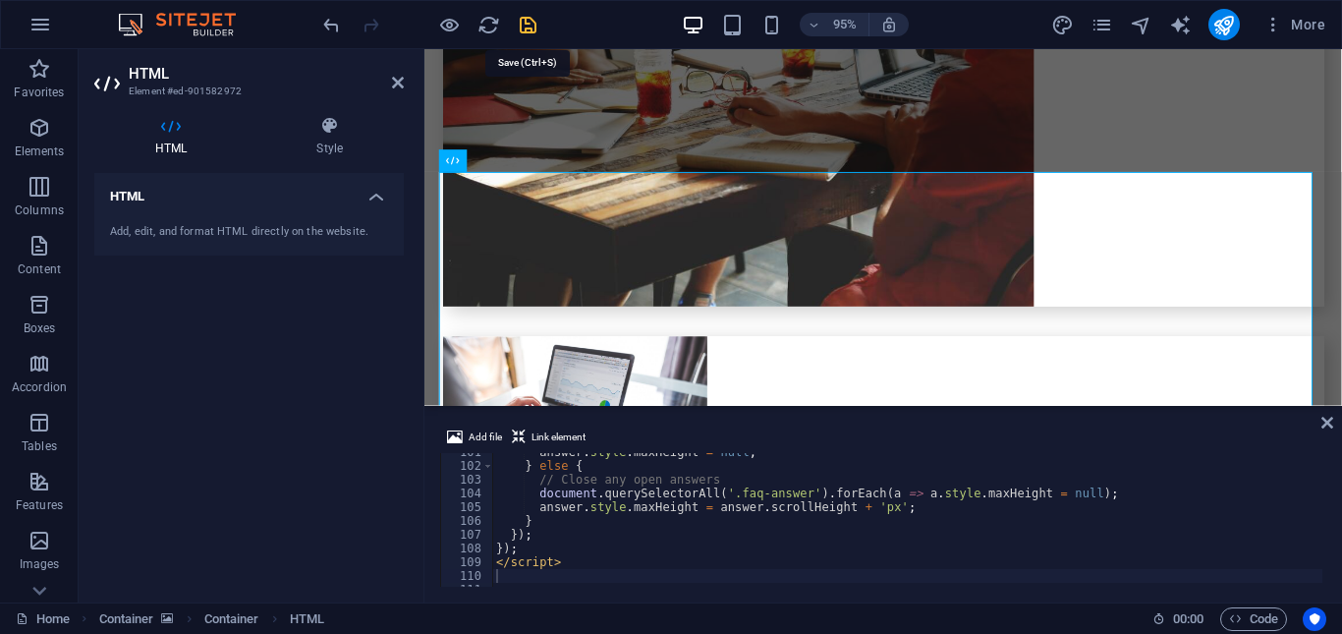
click at [523, 25] on icon "save" at bounding box center [528, 25] width 23 height 23
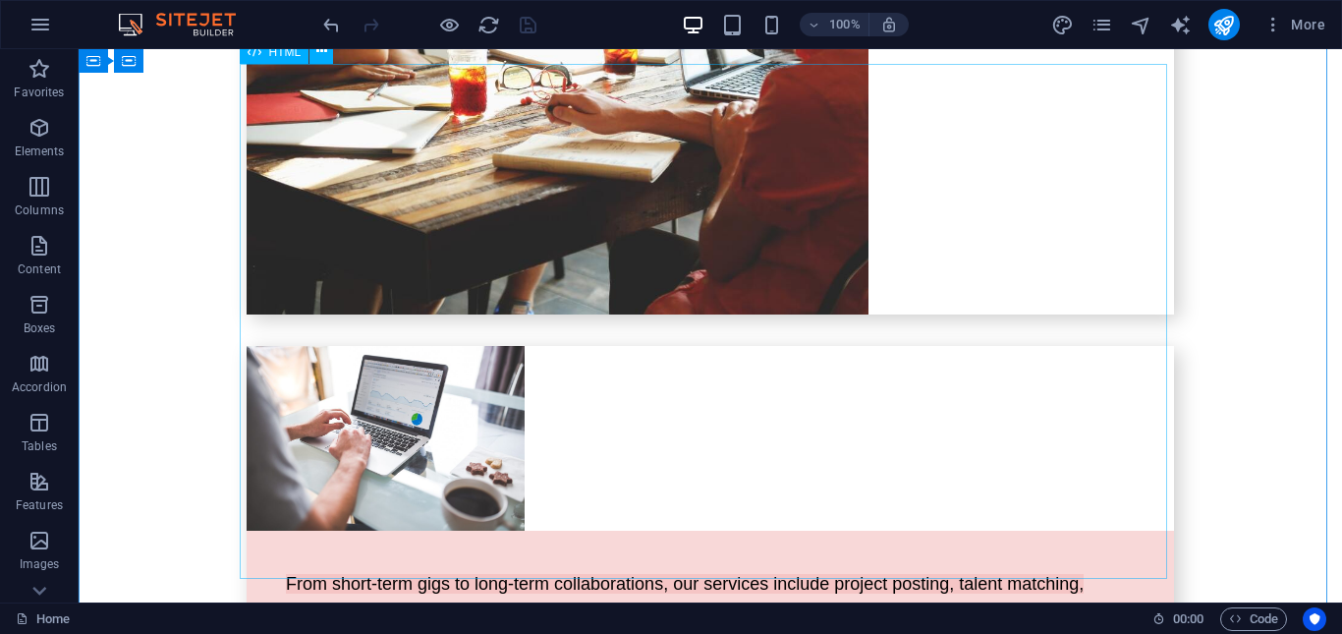
scroll to position [4226, 0]
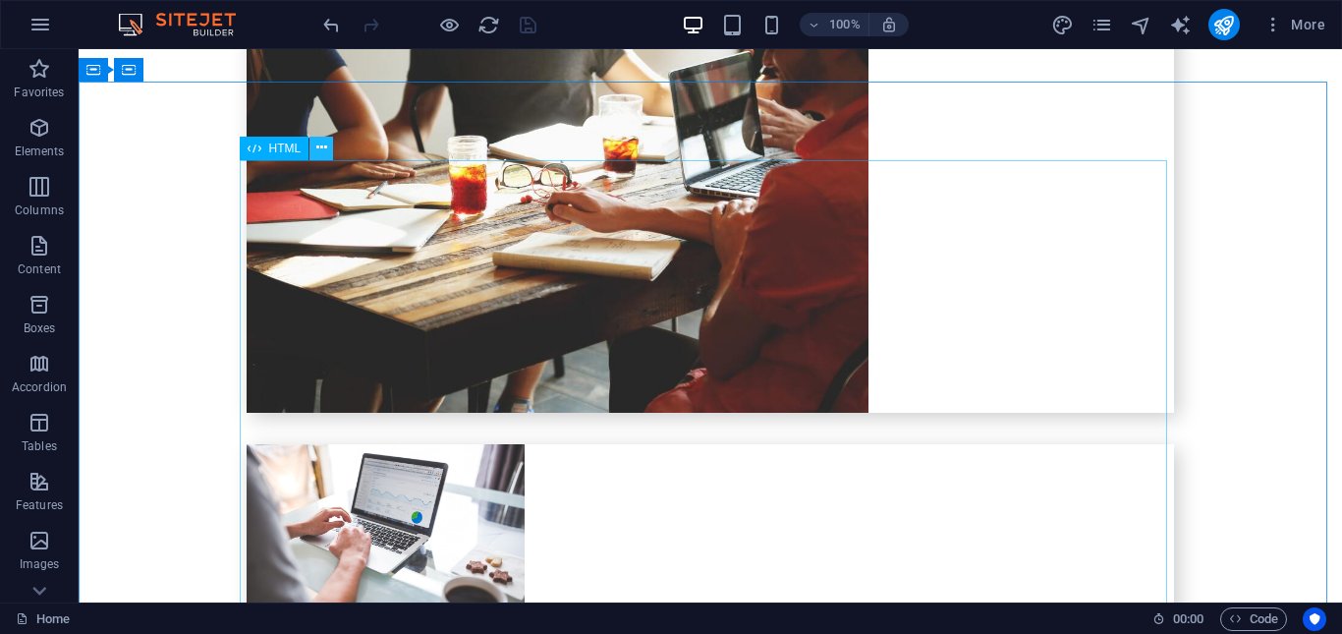
click at [318, 153] on icon at bounding box center [321, 148] width 11 height 21
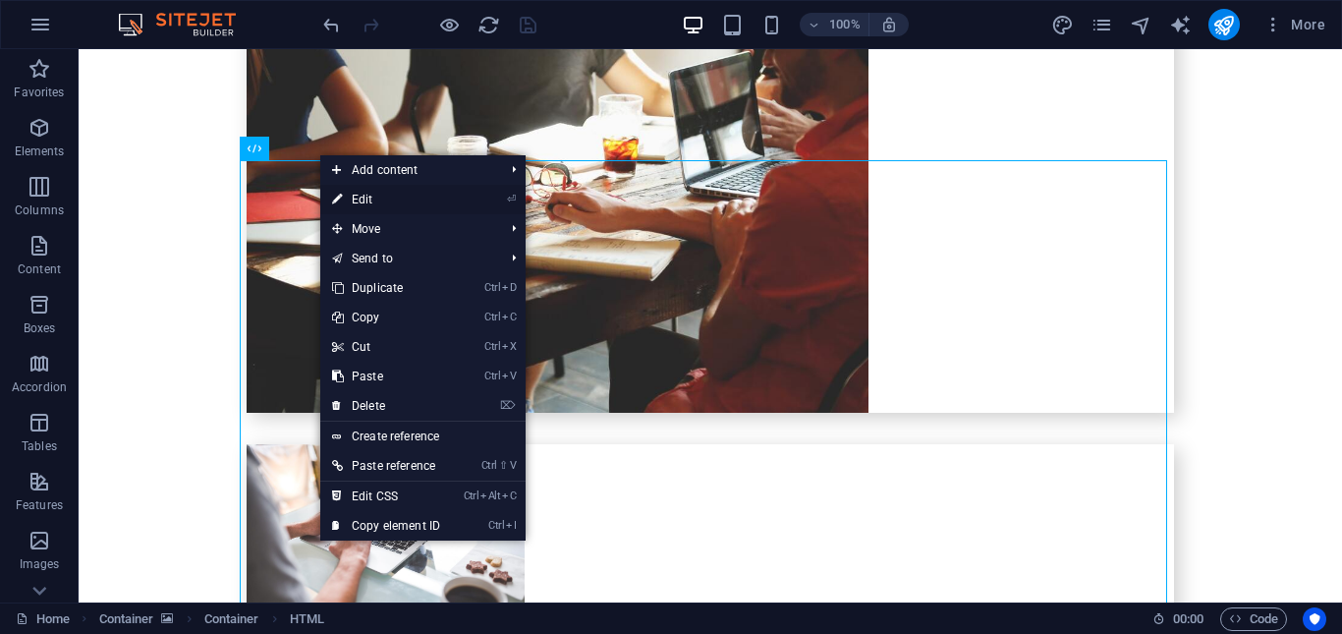
click at [393, 196] on link "⏎ Edit" at bounding box center [386, 199] width 132 height 29
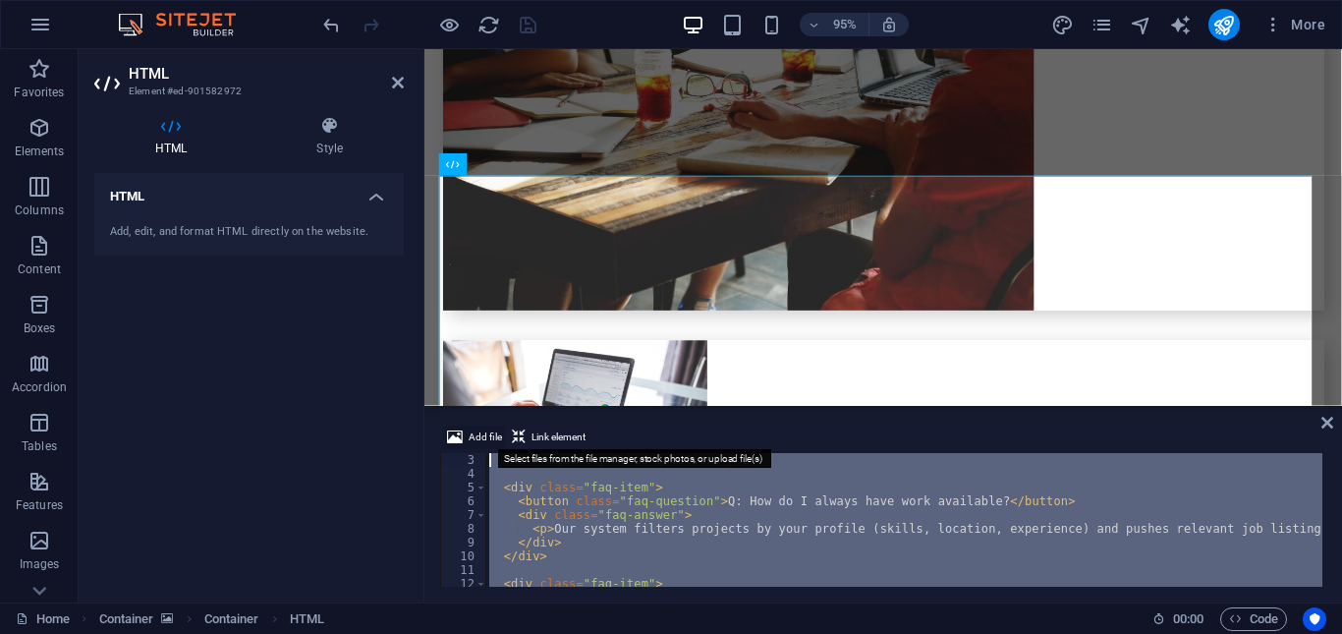
scroll to position [0, 0]
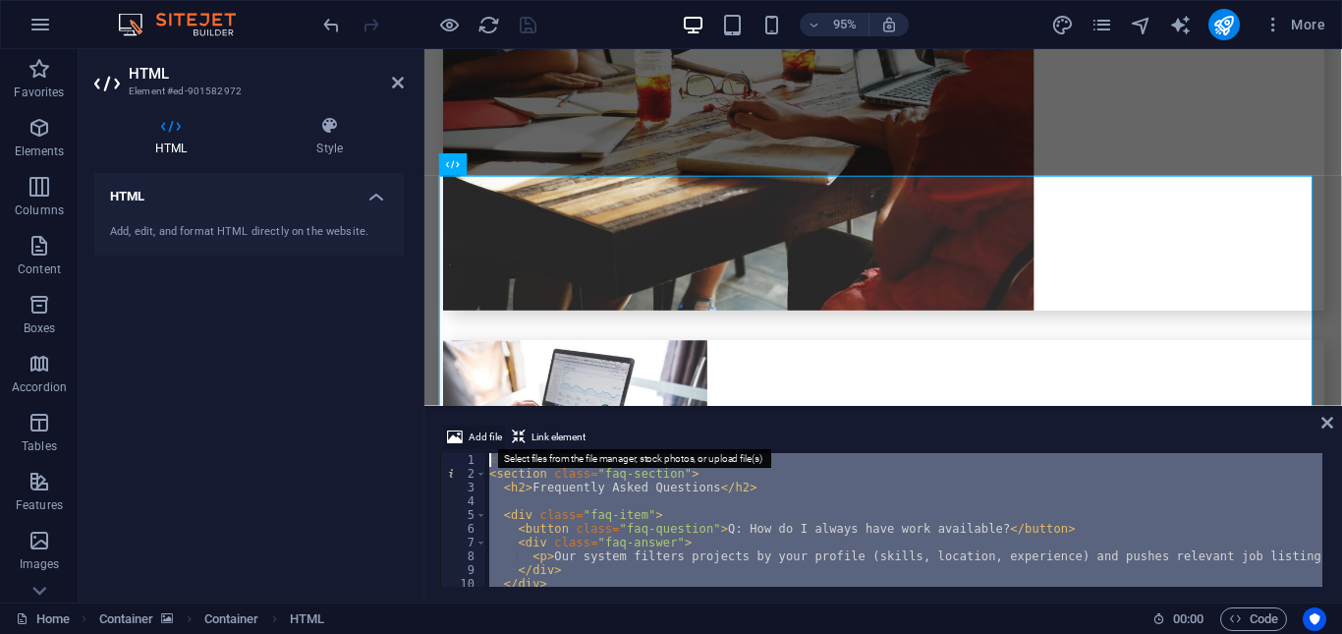
drag, startPoint x: 574, startPoint y: 561, endPoint x: 476, endPoint y: 425, distance: 166.8
click at [476, 425] on div "Add file Link element 1 2 3 4 5 6 7 8 9 10 11 12 <!-- ===== FAQ Section ===== -…" at bounding box center [883, 505] width 886 height 161
type textarea "<!-- ===== FAQ Section ===== --> <section class="faq-section">"
paste textarea
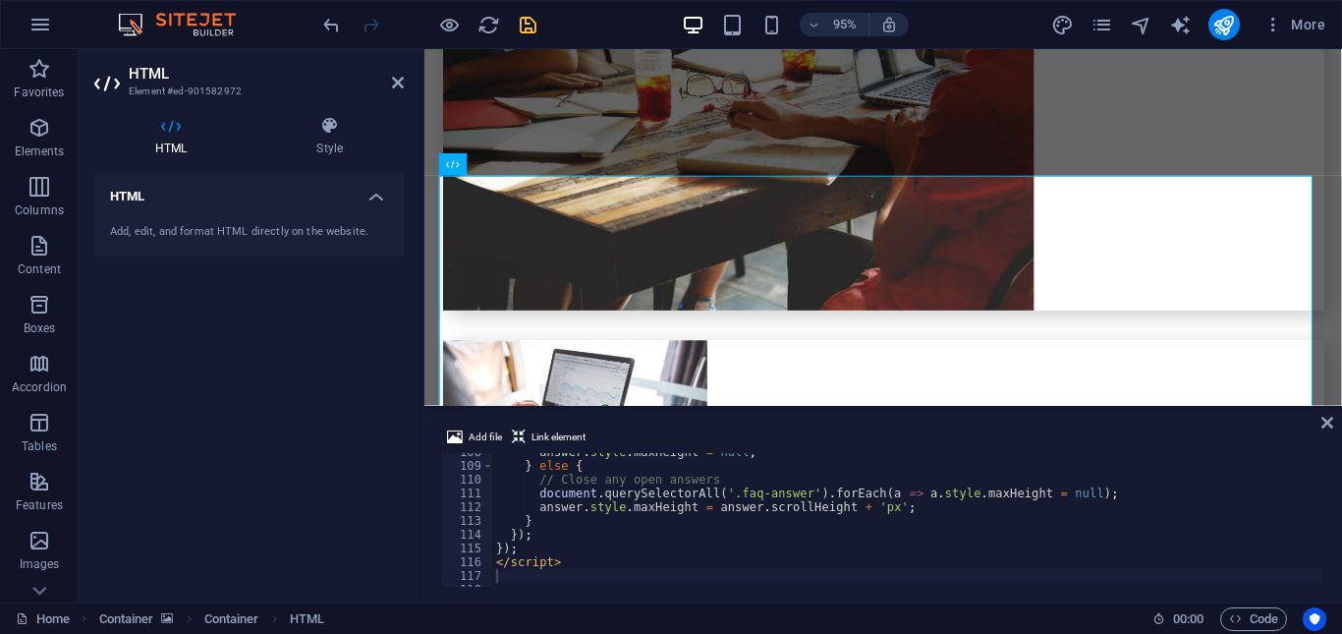
click at [387, 414] on div "HTML Add, edit, and format HTML directly on the website." at bounding box center [248, 380] width 309 height 414
drag, startPoint x: 523, startPoint y: 27, endPoint x: 236, endPoint y: 391, distance: 463.7
click at [523, 27] on icon "save" at bounding box center [528, 25] width 23 height 23
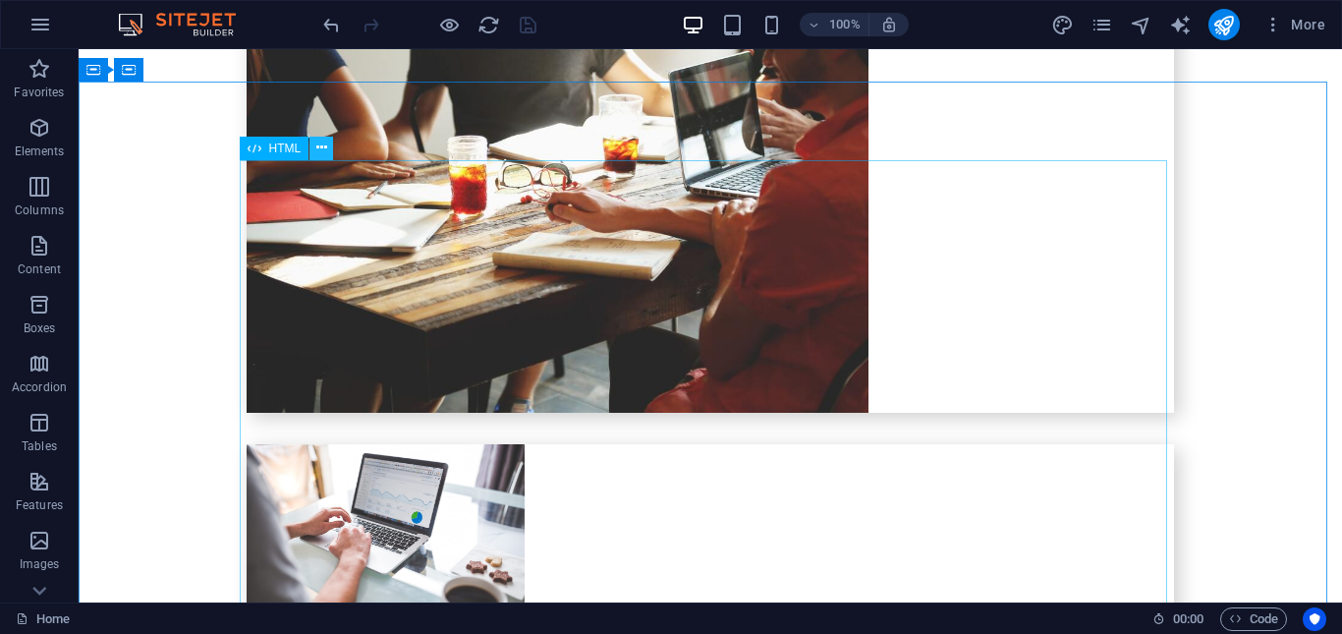
click at [314, 140] on button at bounding box center [321, 149] width 24 height 24
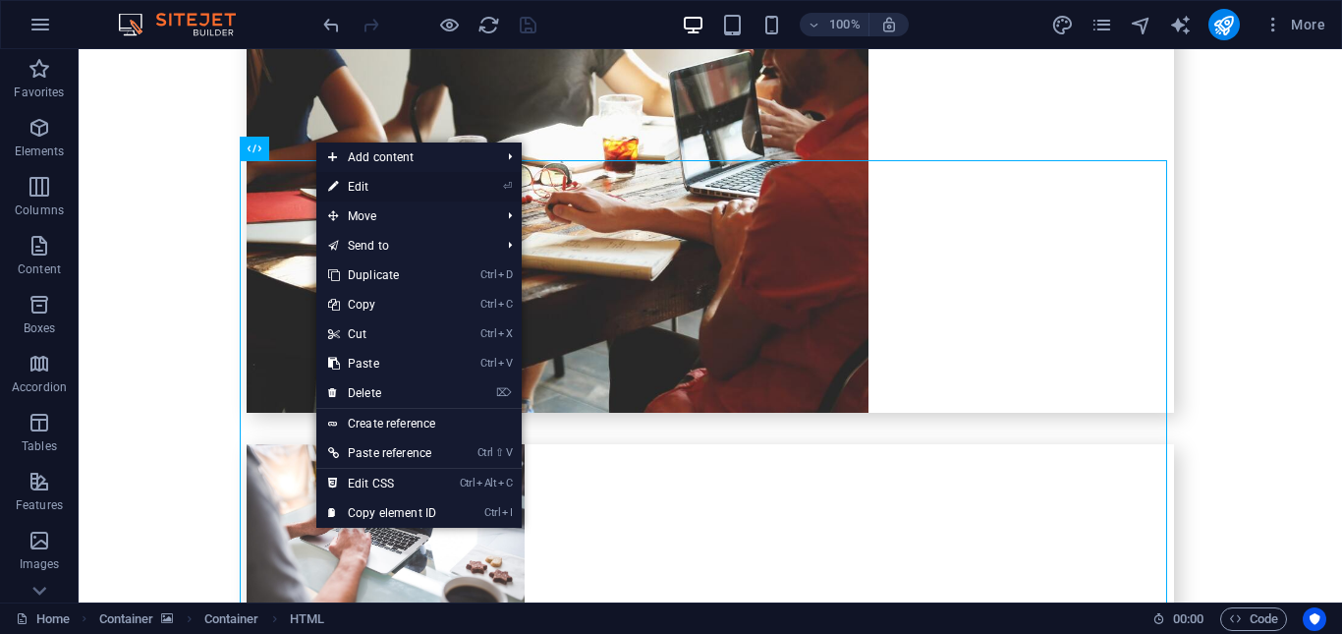
click at [376, 184] on link "⏎ Edit" at bounding box center [382, 186] width 132 height 29
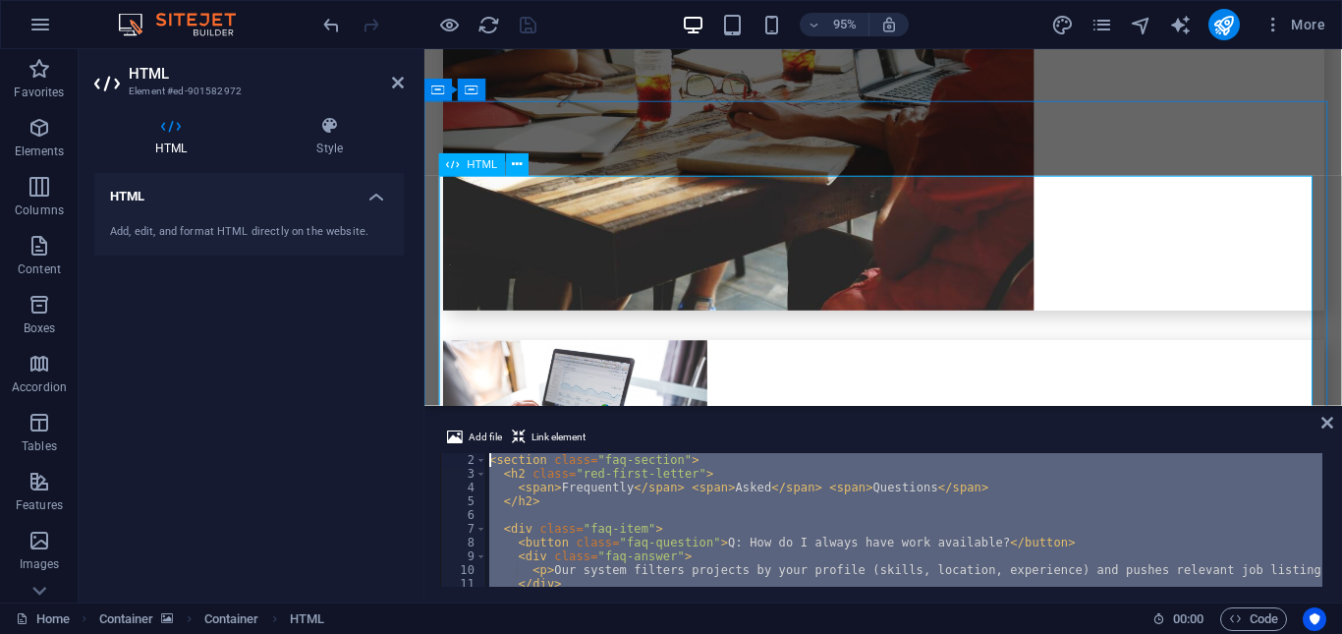
scroll to position [0, 0]
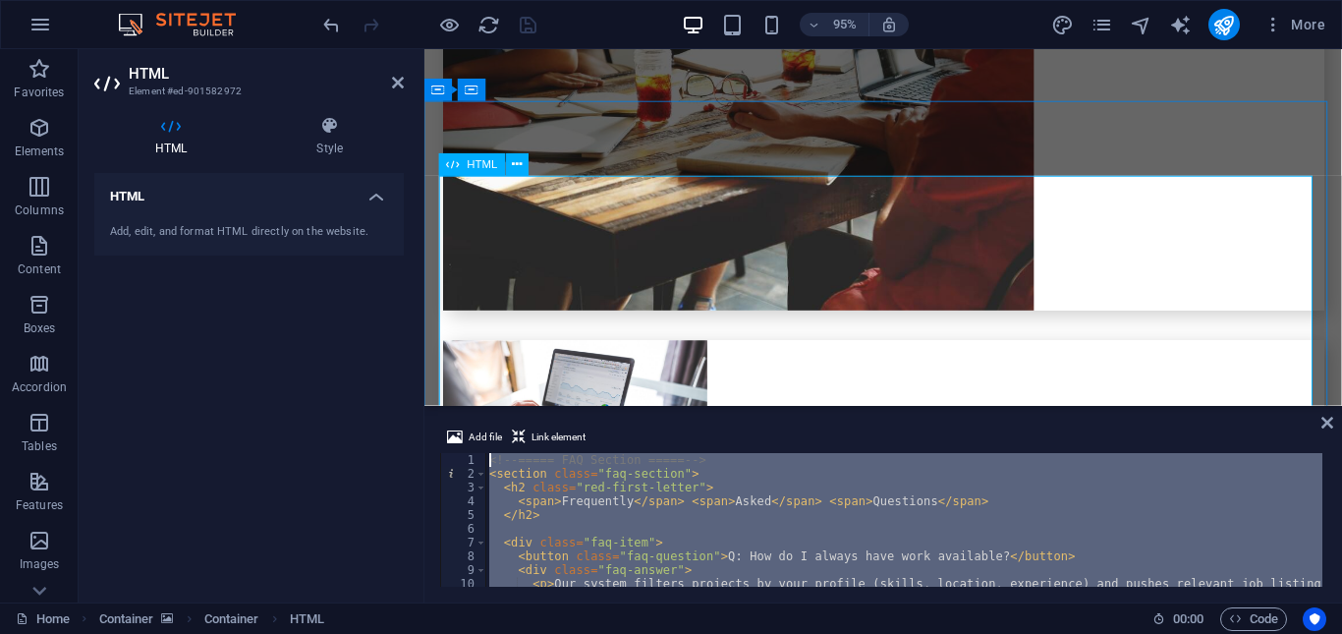
drag, startPoint x: 995, startPoint y: 615, endPoint x: 469, endPoint y: 416, distance: 561.7
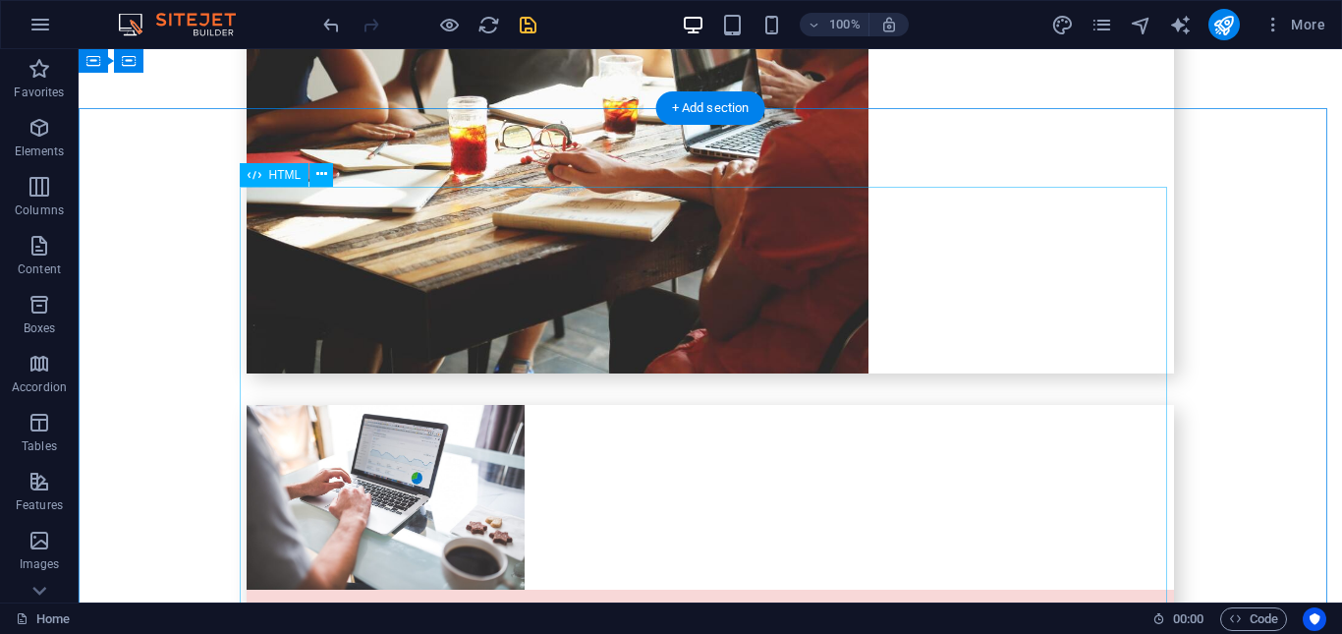
scroll to position [4167, 0]
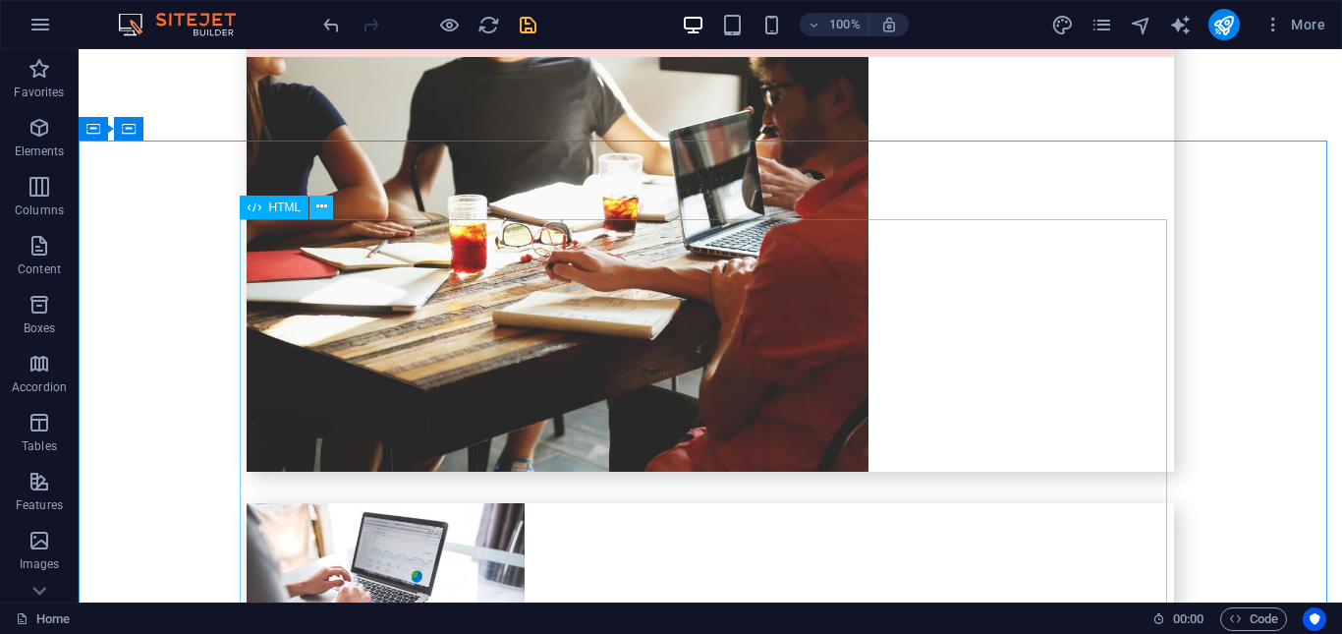
click at [316, 214] on icon at bounding box center [321, 206] width 11 height 21
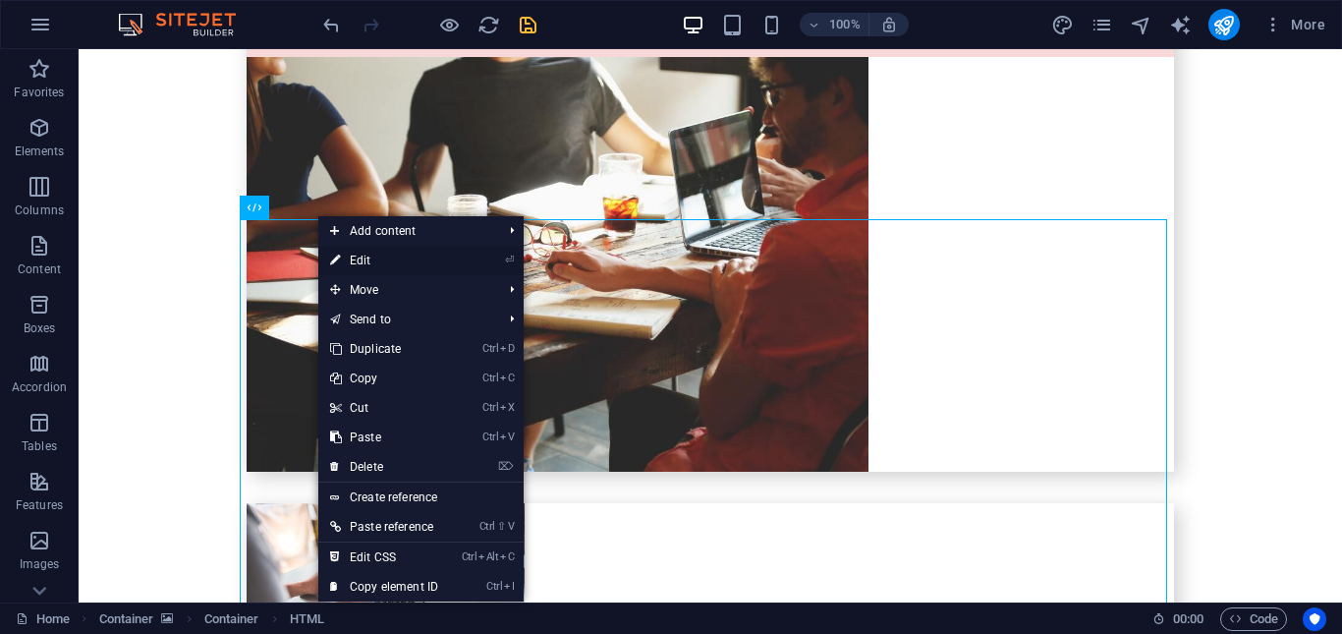
click at [374, 262] on link "⏎ Edit" at bounding box center [384, 260] width 132 height 29
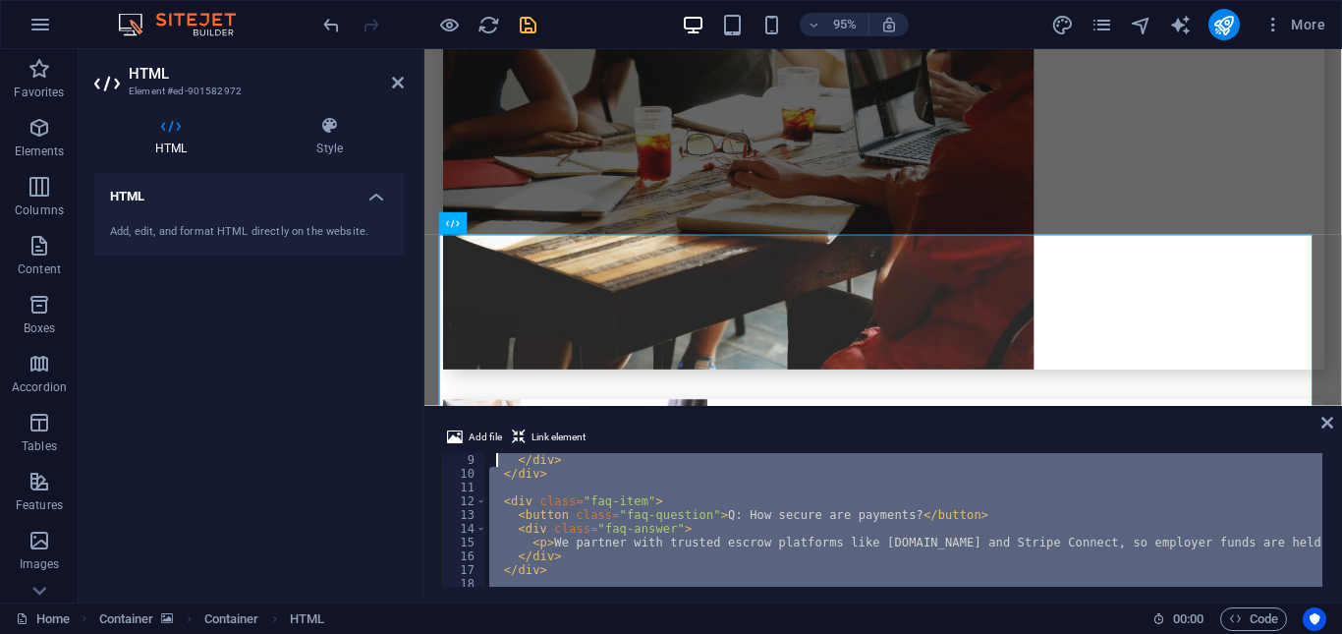
scroll to position [0, 0]
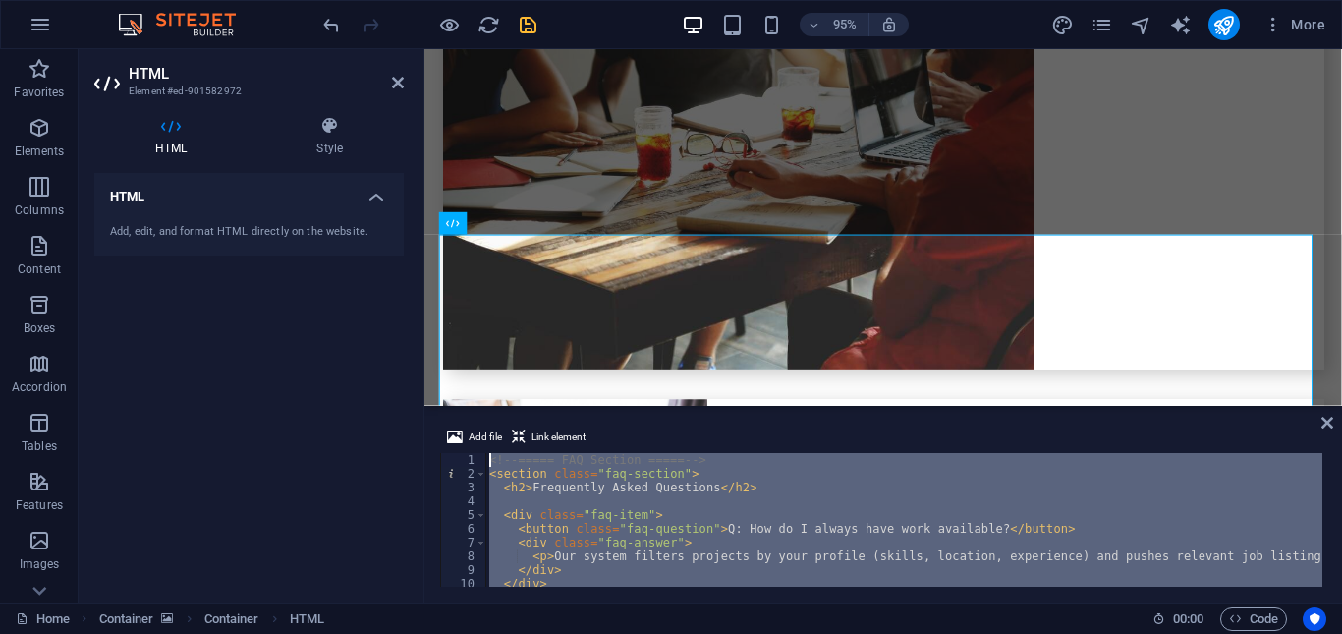
drag, startPoint x: 580, startPoint y: 566, endPoint x: 498, endPoint y: 409, distance: 177.5
click at [498, 409] on aside "Add file Link element 1 2 3 4 5 6 7 8 9 10 11 12 <!-- ===== FAQ Section ===== -…" at bounding box center [882, 504] width 917 height 196
type textarea "<!-- ===== FAQ Section ===== --> <section class="faq-section">"
paste textarea
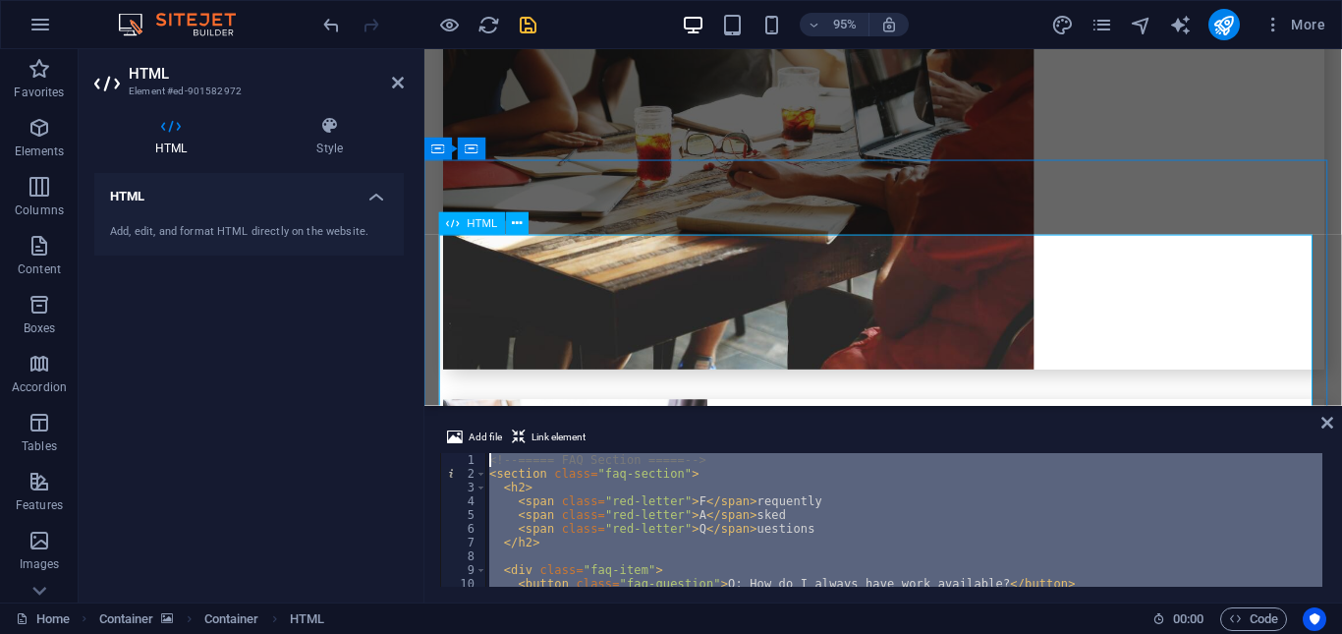
drag, startPoint x: 999, startPoint y: 611, endPoint x: 517, endPoint y: 375, distance: 536.8
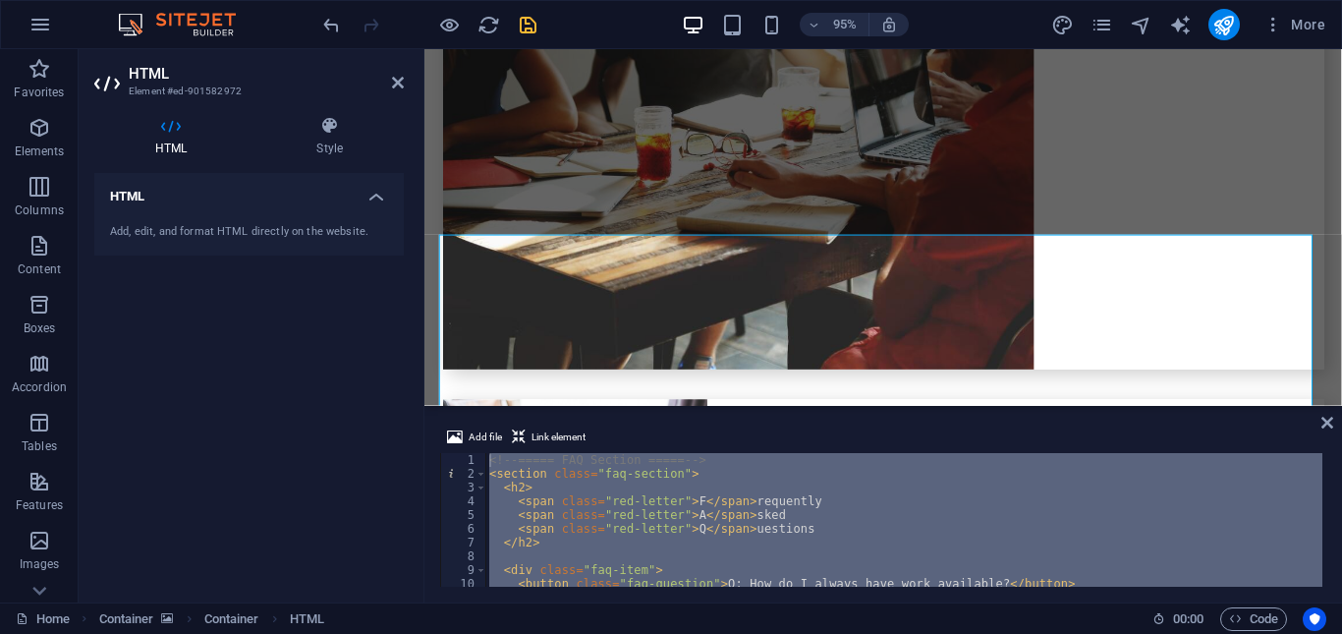
scroll to position [4959, 0]
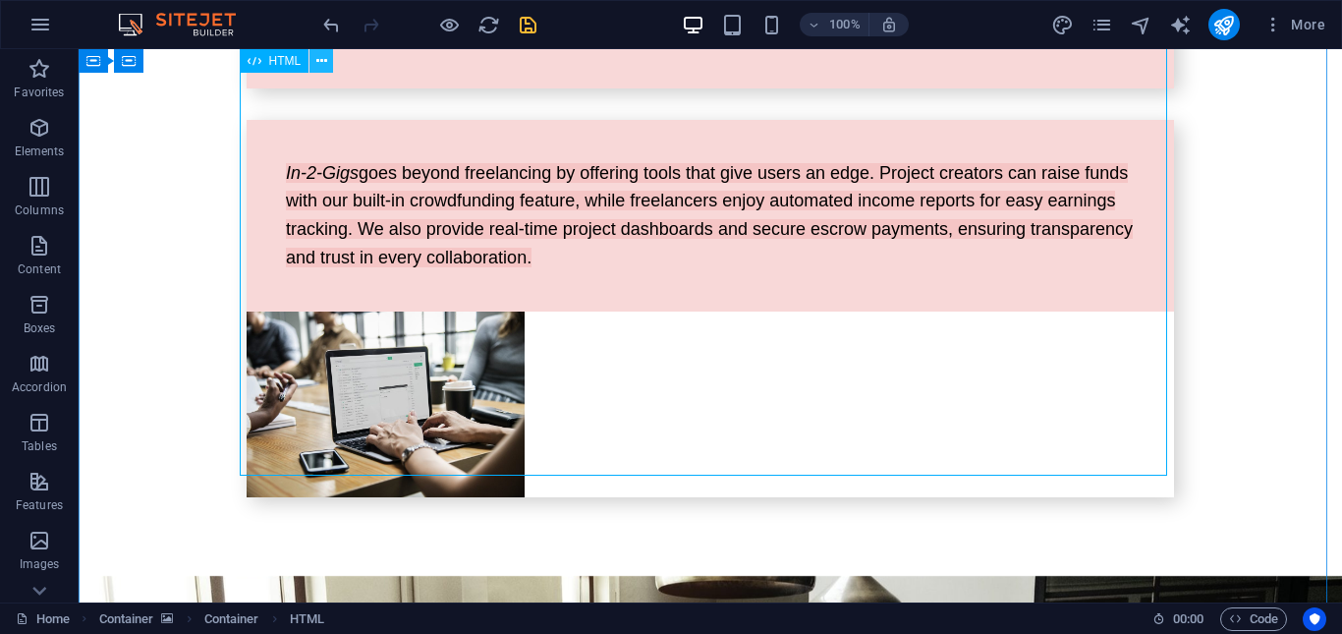
click at [321, 61] on icon at bounding box center [321, 61] width 11 height 21
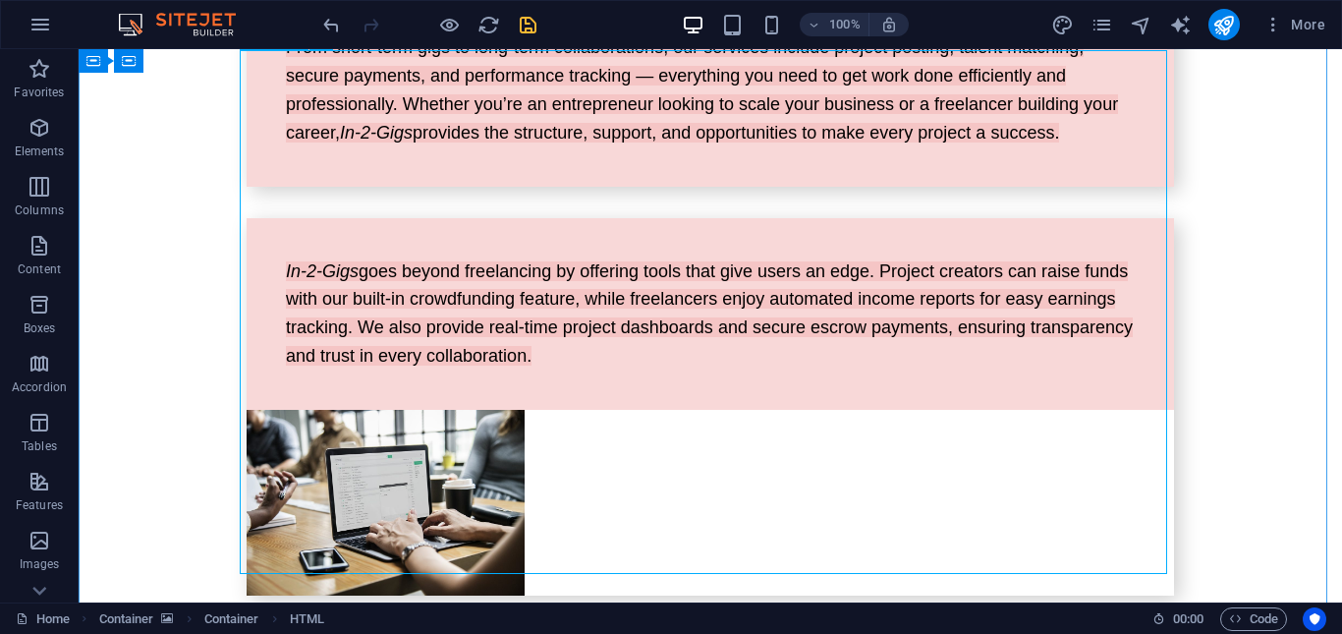
scroll to position [4763, 0]
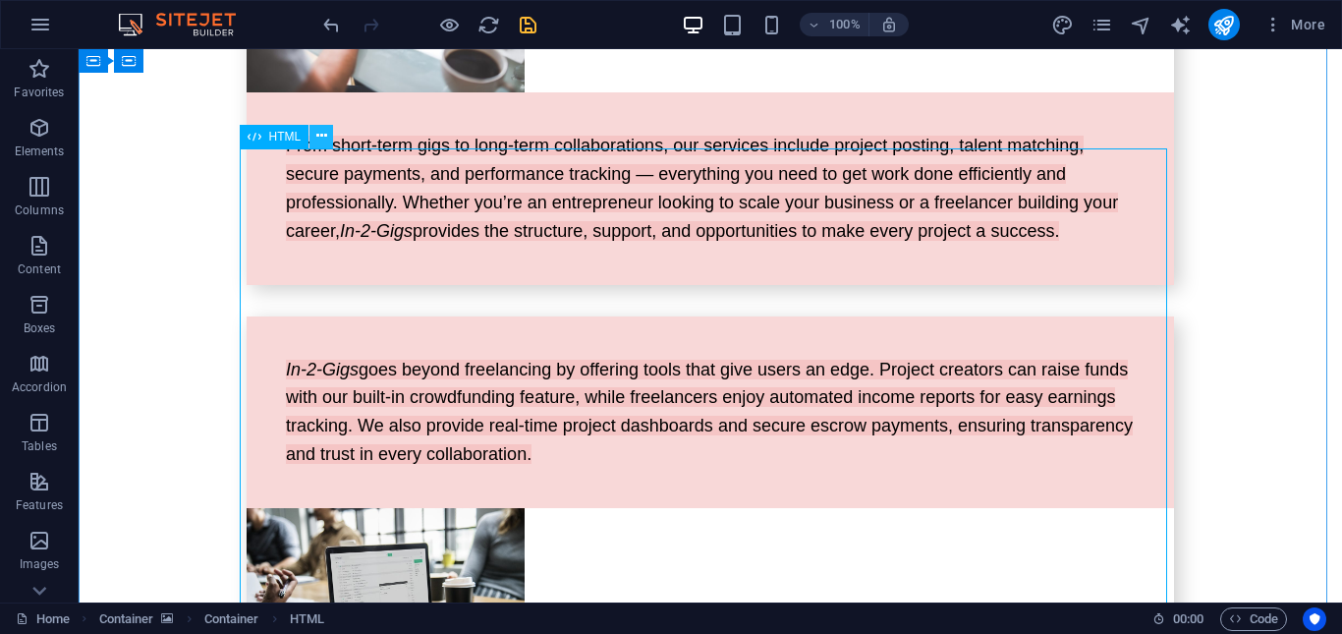
click at [327, 141] on button at bounding box center [321, 137] width 24 height 24
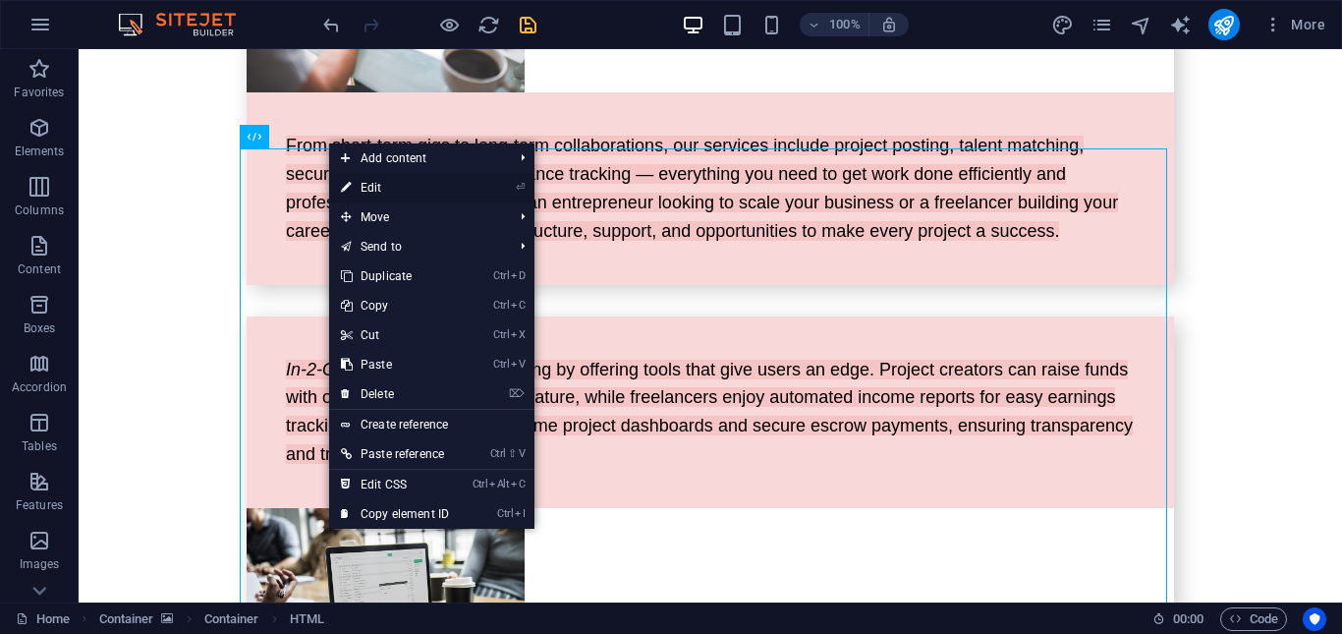
click at [399, 188] on link "⏎ Edit" at bounding box center [395, 187] width 132 height 29
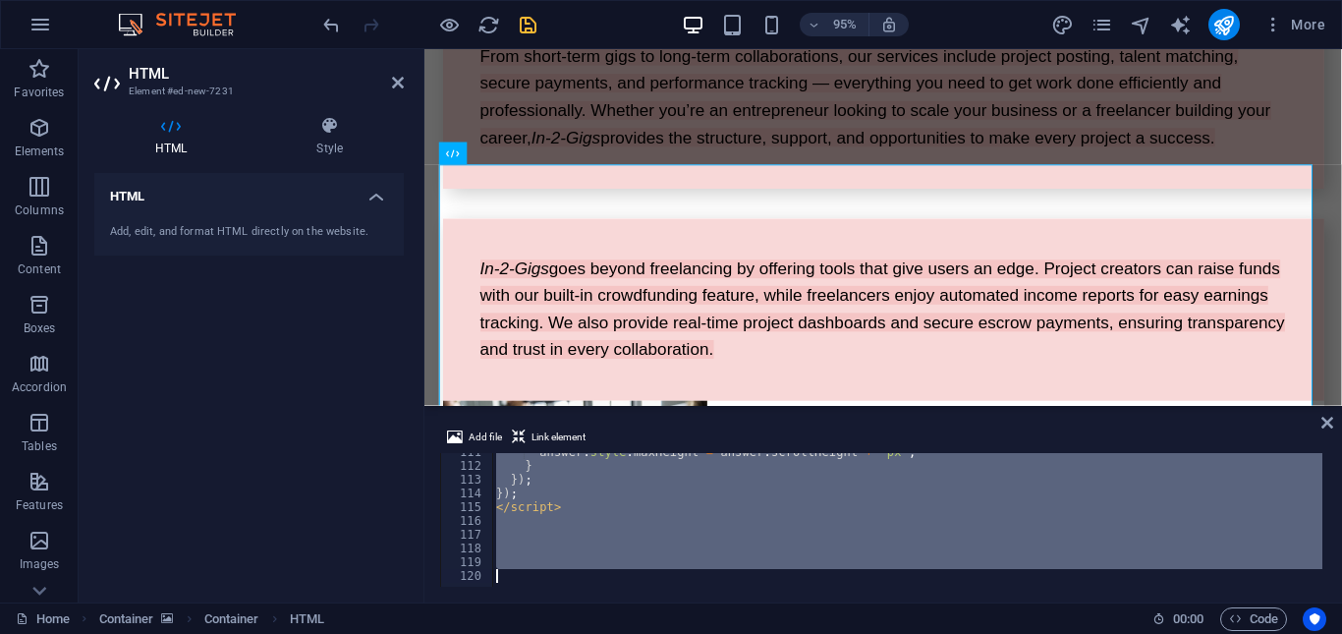
scroll to position [1520, 0]
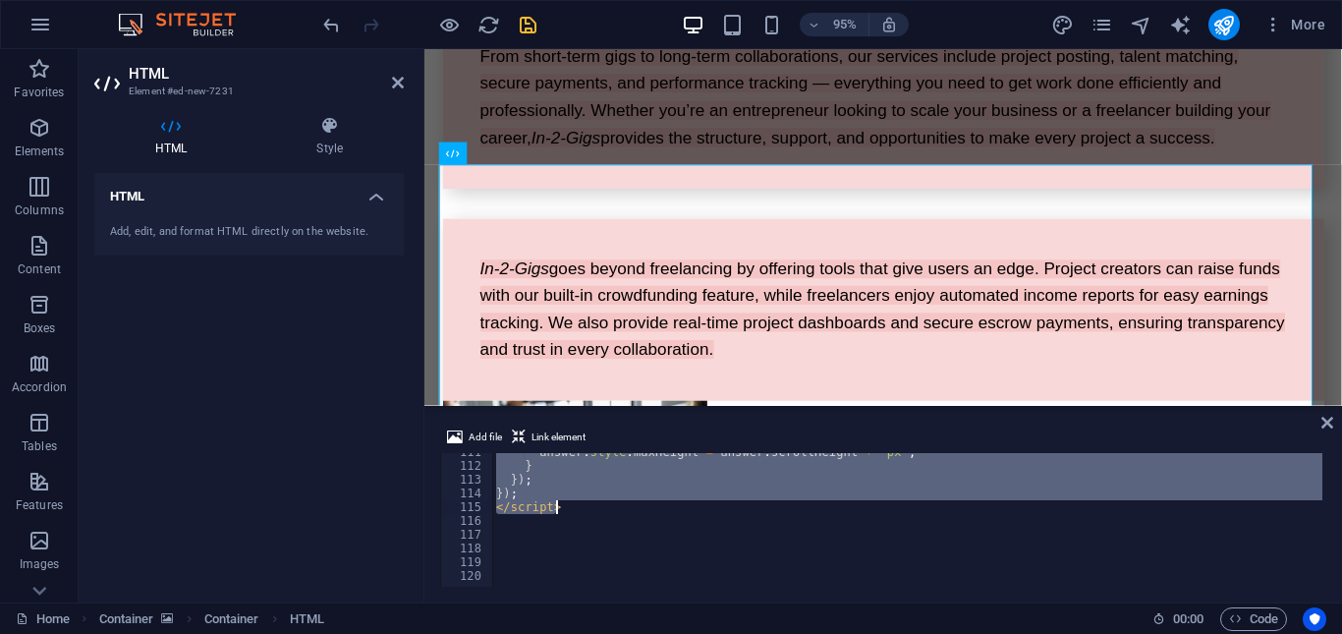
drag, startPoint x: 487, startPoint y: 456, endPoint x: 559, endPoint y: 509, distance: 89.2
click at [559, 509] on div "answer . style . maxHeight = answer . scrollHeight + 'px' ; } }) ; }) ; </ scri…" at bounding box center [1167, 523] width 1351 height 157
type textarea "}); </script>"
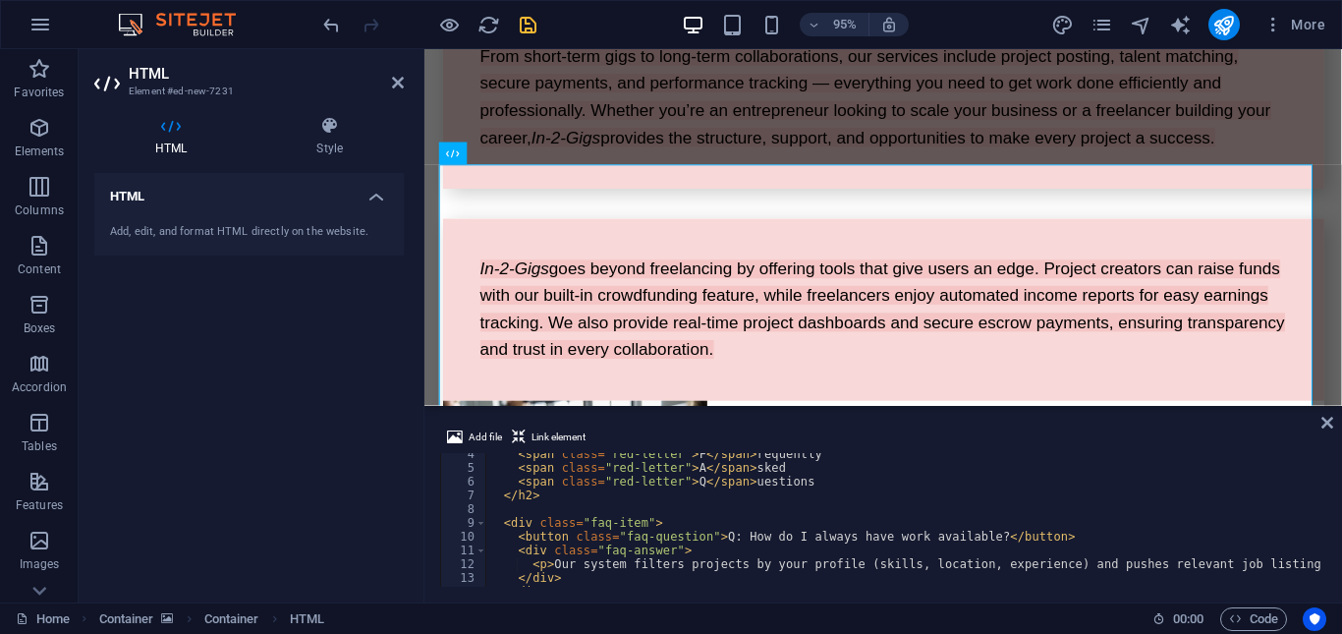
scroll to position [0, 0]
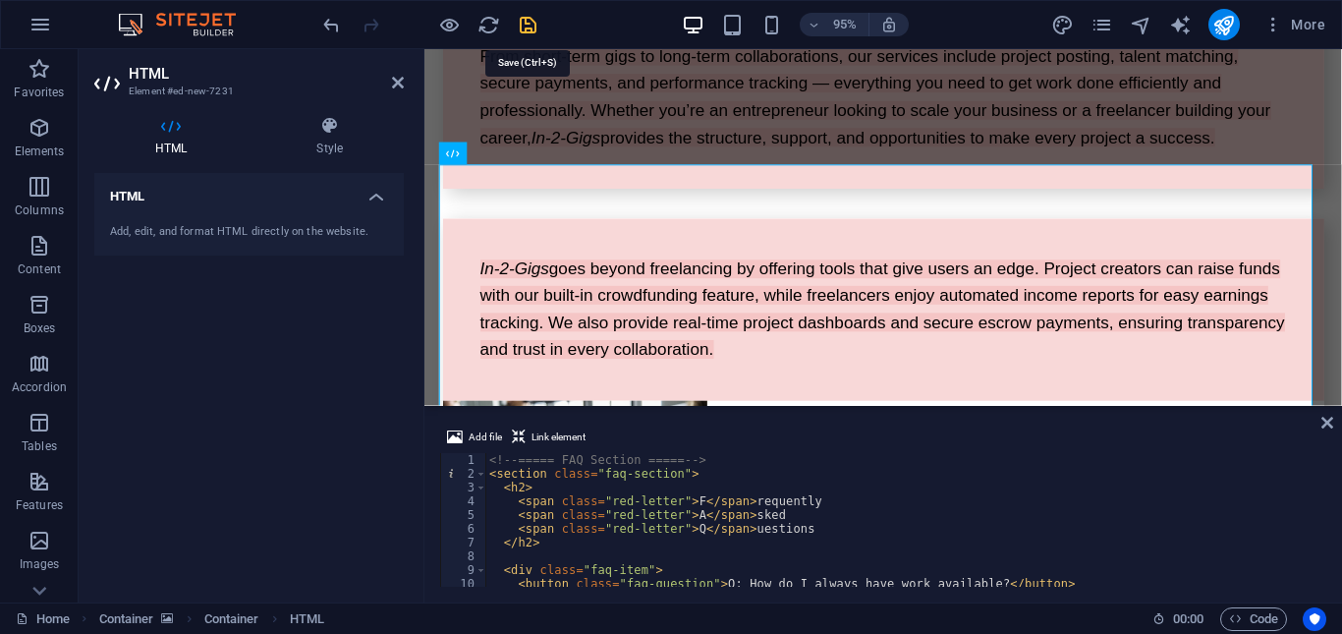
click at [527, 29] on icon "save" at bounding box center [528, 25] width 23 height 23
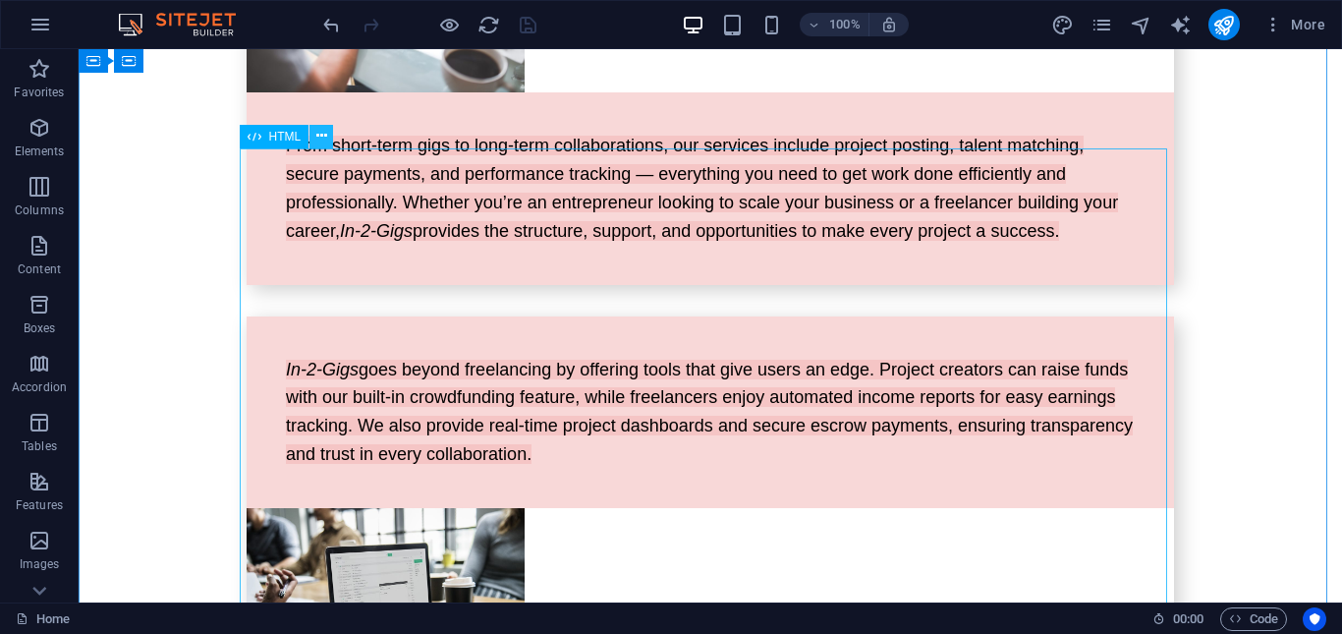
click at [321, 133] on icon at bounding box center [321, 136] width 11 height 21
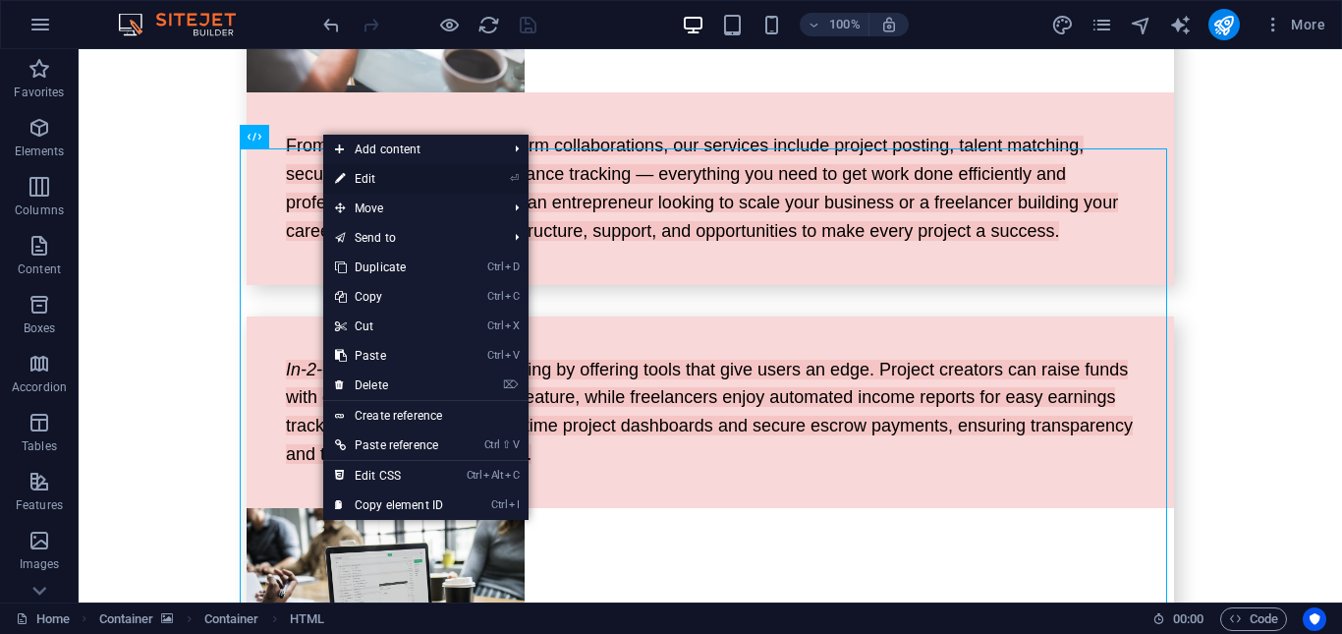
click at [366, 179] on link "⏎ Edit" at bounding box center [389, 178] width 132 height 29
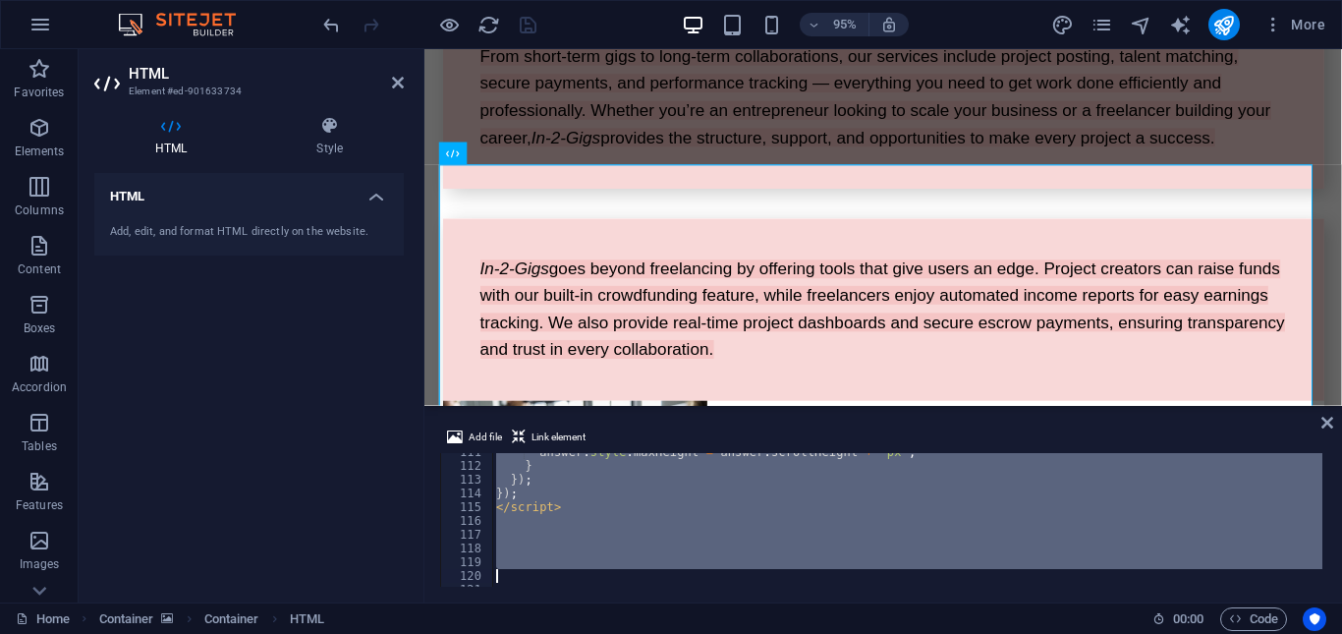
scroll to position [1534, 0]
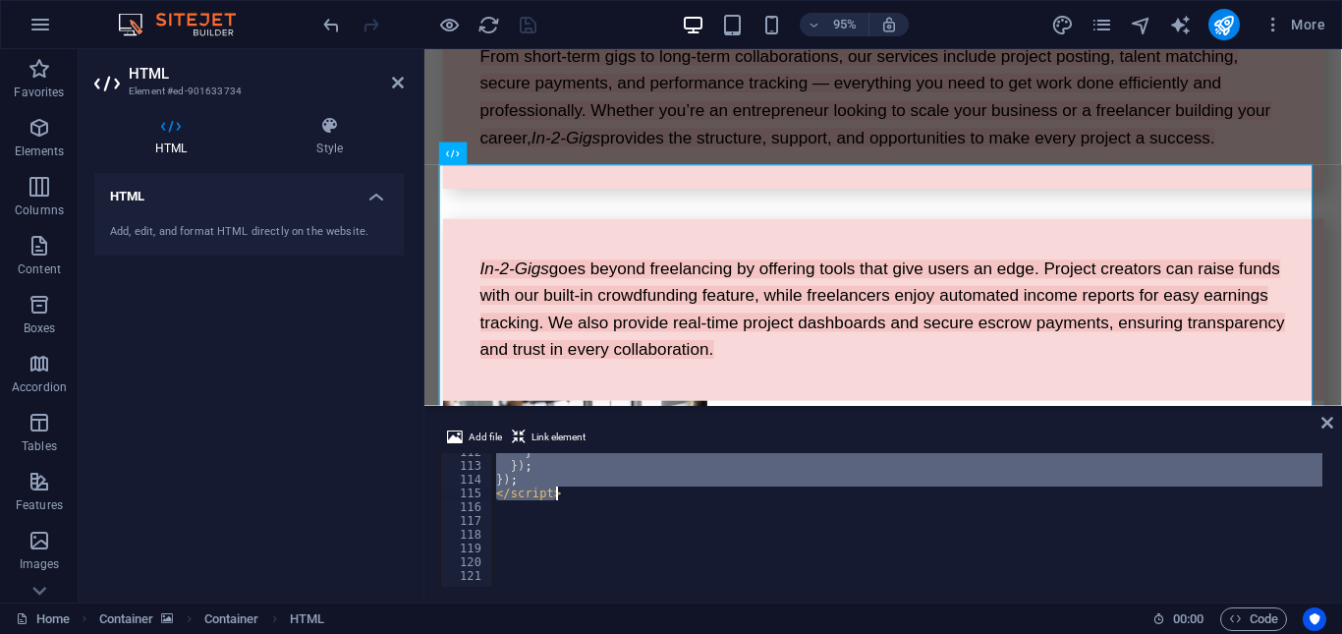
drag, startPoint x: 488, startPoint y: 460, endPoint x: 562, endPoint y: 497, distance: 82.6
click at [562, 497] on div "} }) ; }) ; </ script >" at bounding box center [1167, 523] width 1351 height 157
type textarea "}); </script>"
paste textarea
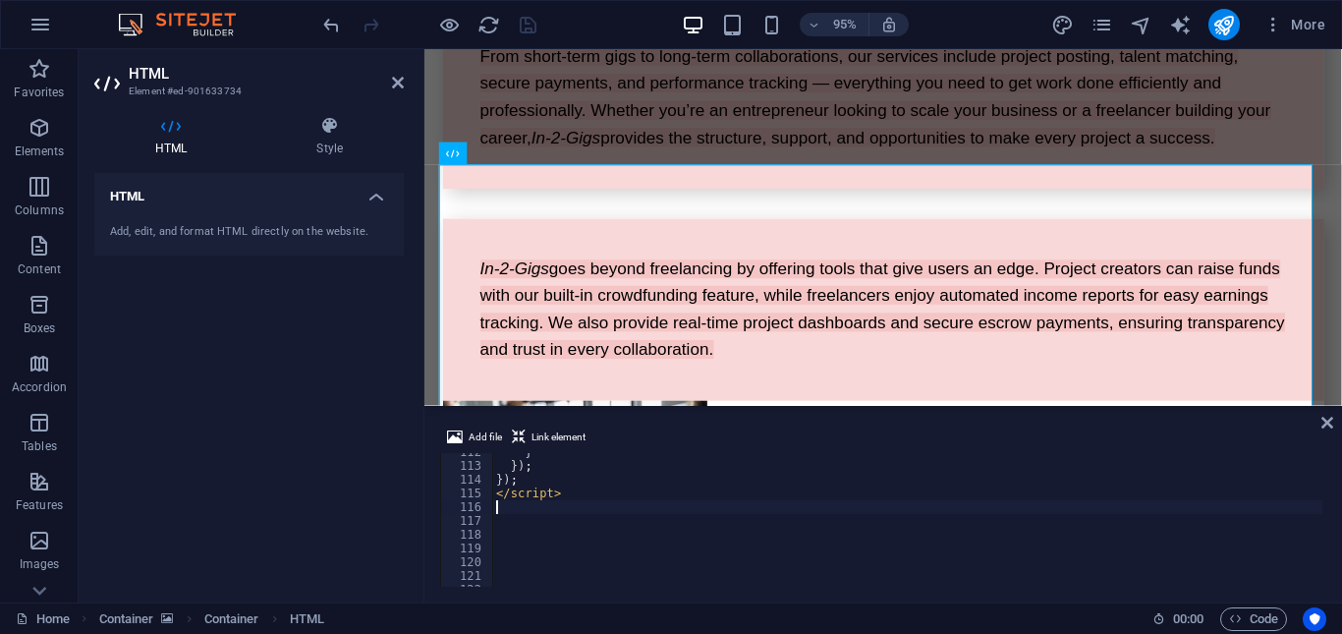
click at [349, 395] on div "HTML Add, edit, and format HTML directly on the website." at bounding box center [248, 380] width 309 height 414
click at [519, 28] on icon "save" at bounding box center [528, 25] width 23 height 23
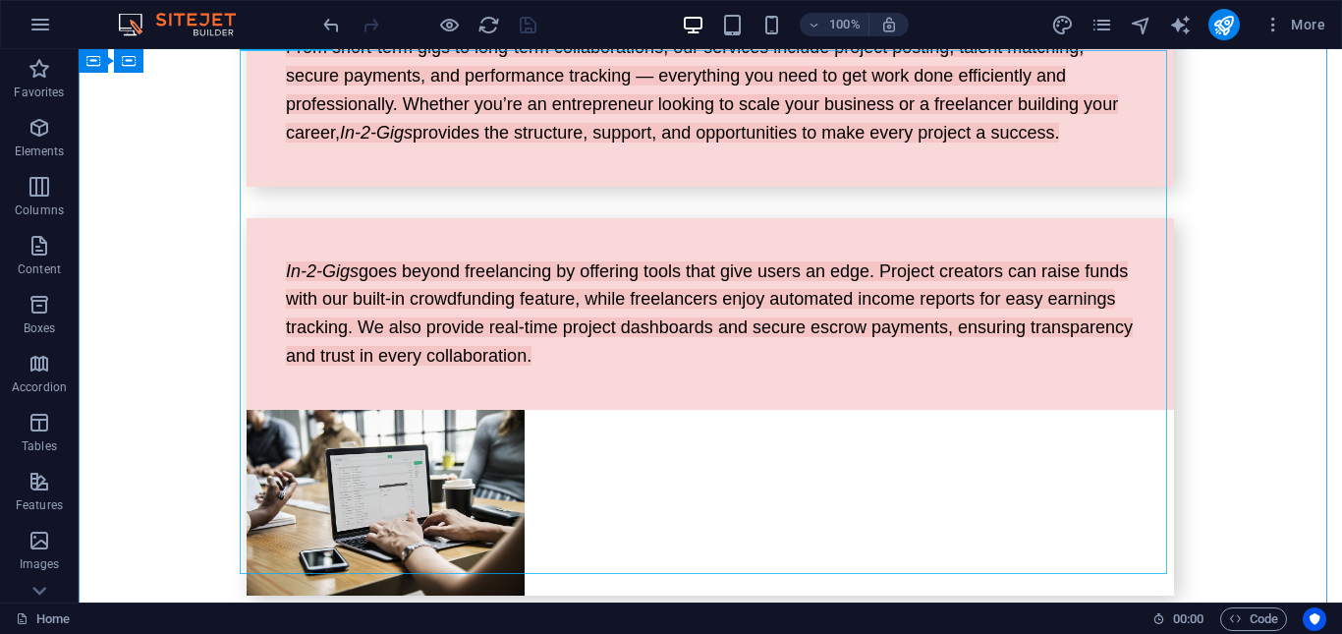
scroll to position [4763, 0]
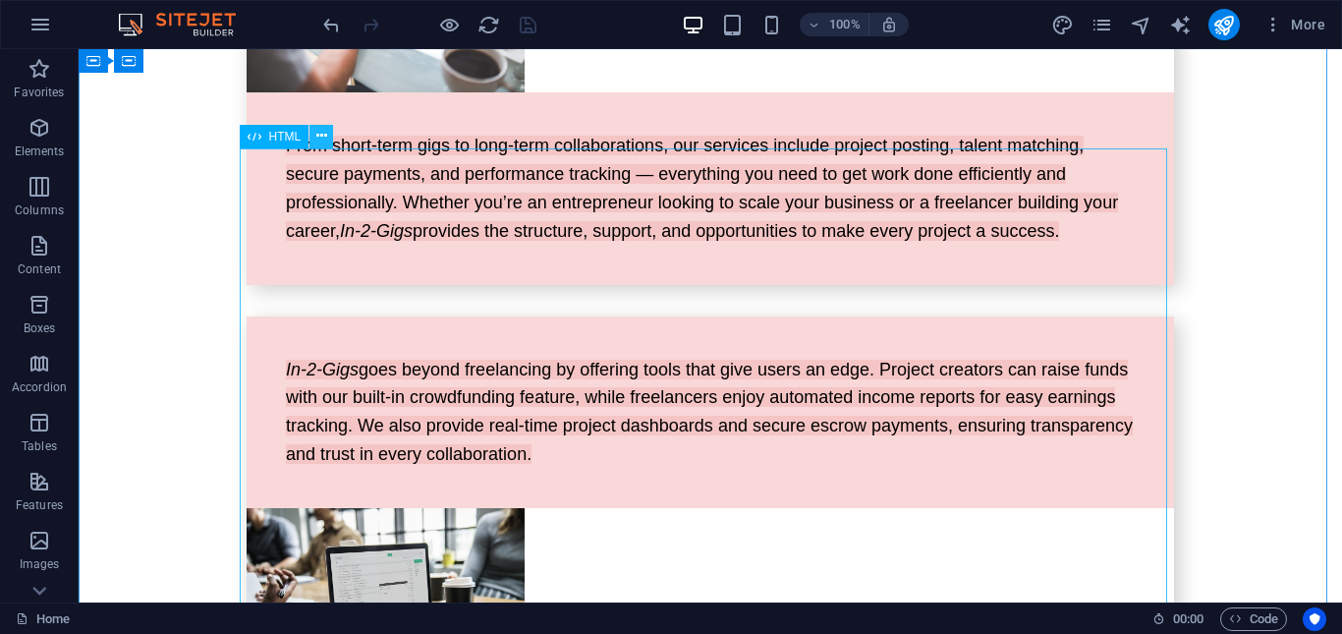
click at [314, 135] on button at bounding box center [321, 137] width 24 height 24
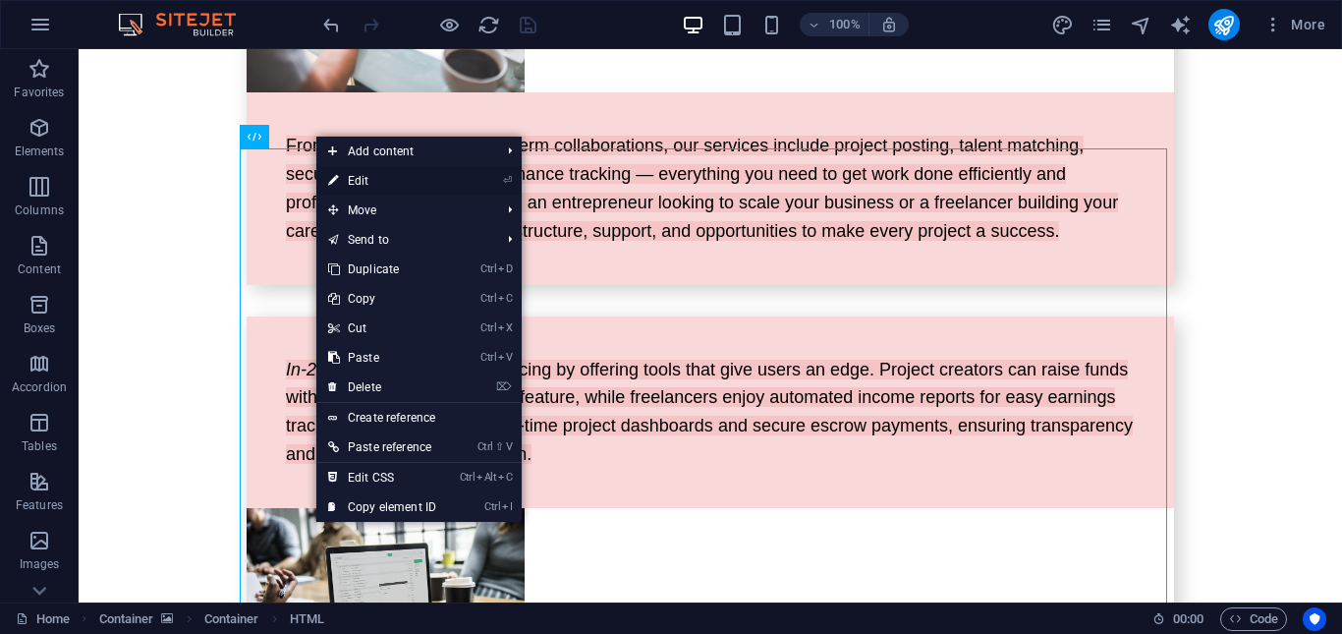
click at [373, 183] on link "⏎ Edit" at bounding box center [382, 180] width 132 height 29
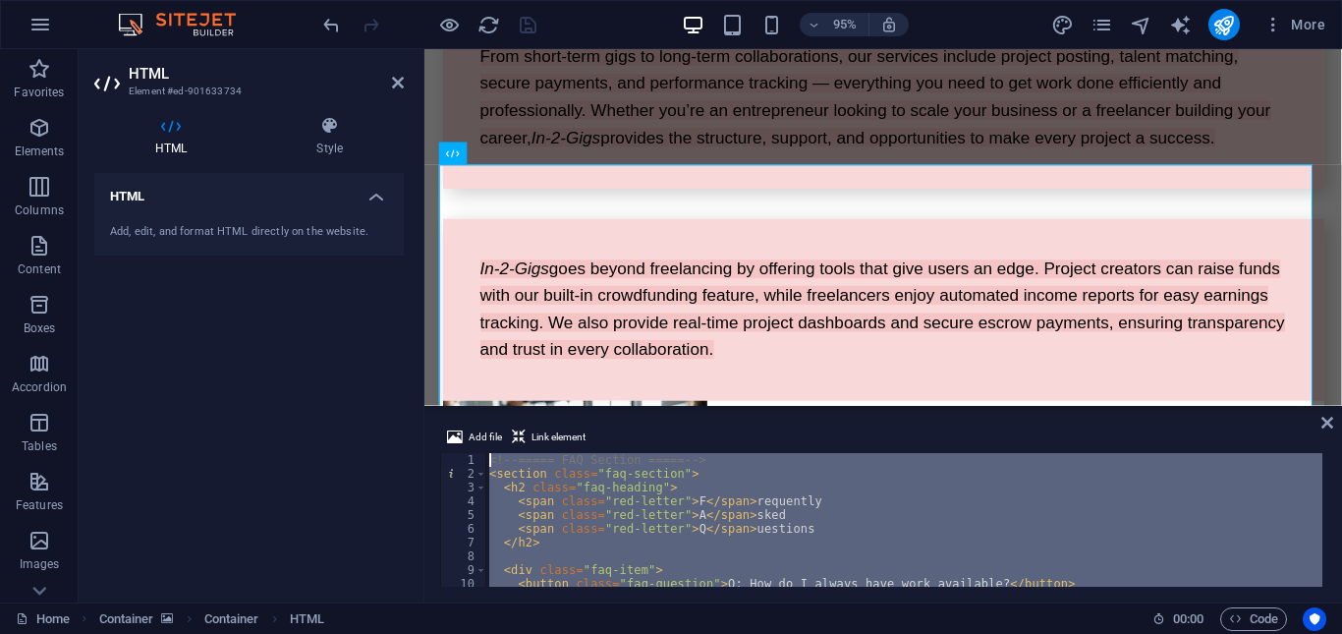
scroll to position [0, 0]
drag, startPoint x: 573, startPoint y: 499, endPoint x: 486, endPoint y: 417, distance: 118.8
click at [486, 417] on div "Add file Link element 1 2 3 4 5 6 7 8 9 10 11 12 <!-- ===== FAQ Section ===== -…" at bounding box center [882, 506] width 917 height 193
type textarea "<!-- ===== FAQ Section ===== --> <section class="faq-section">"
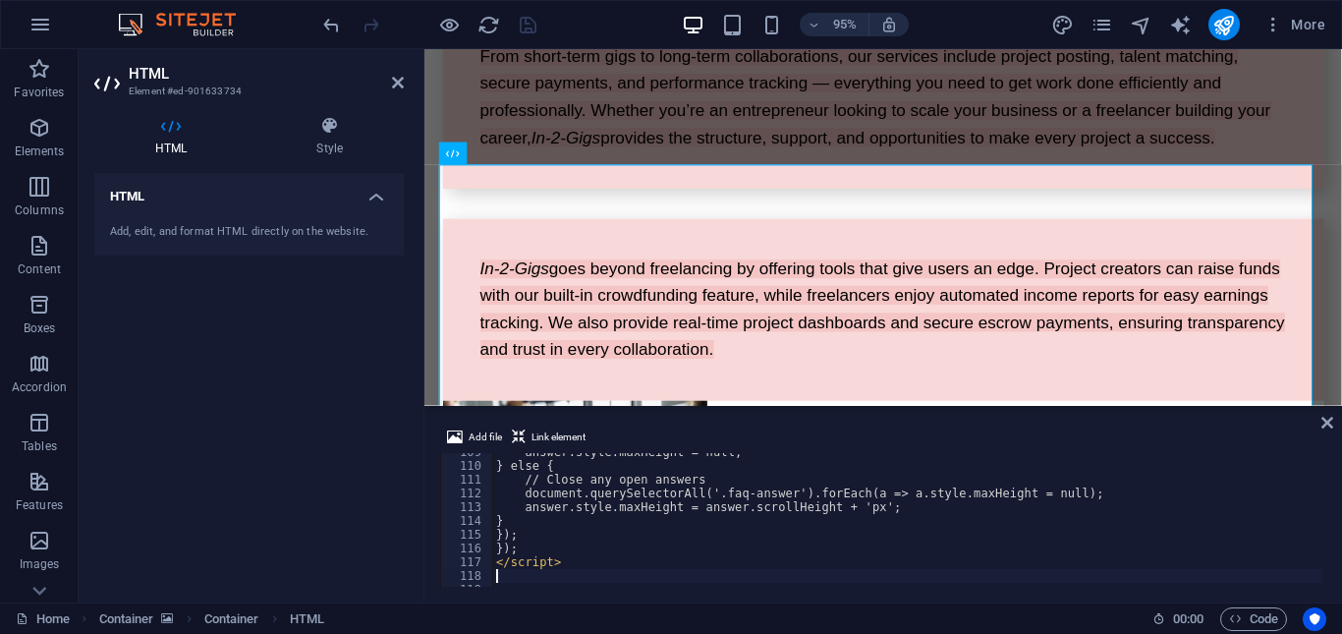
scroll to position [1493, 0]
click at [374, 386] on div "HTML Add, edit, and format HTML directly on the website." at bounding box center [248, 380] width 309 height 414
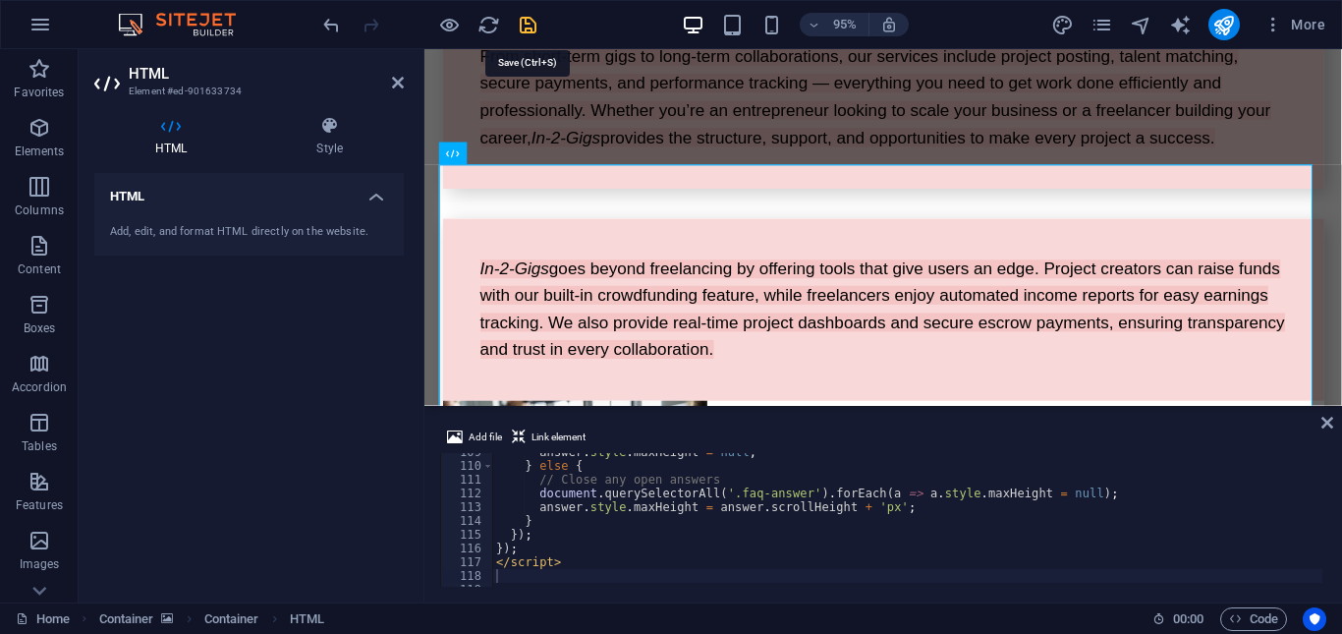
click at [527, 19] on icon "save" at bounding box center [528, 25] width 23 height 23
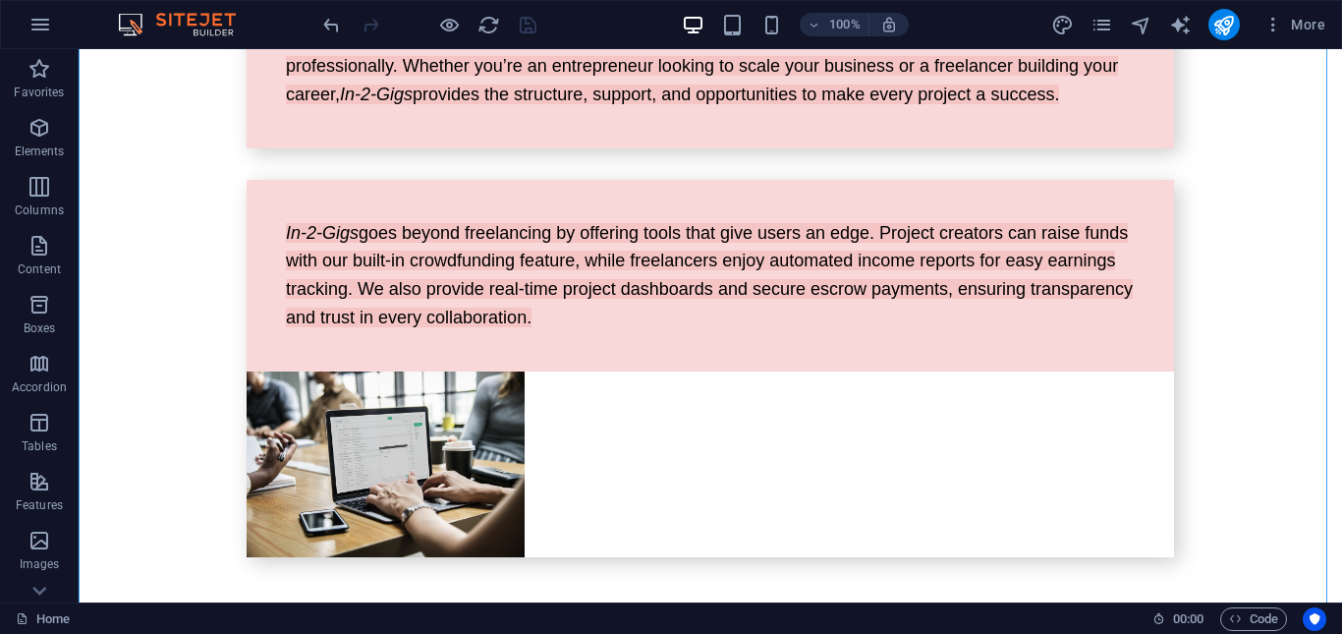
scroll to position [4801, 0]
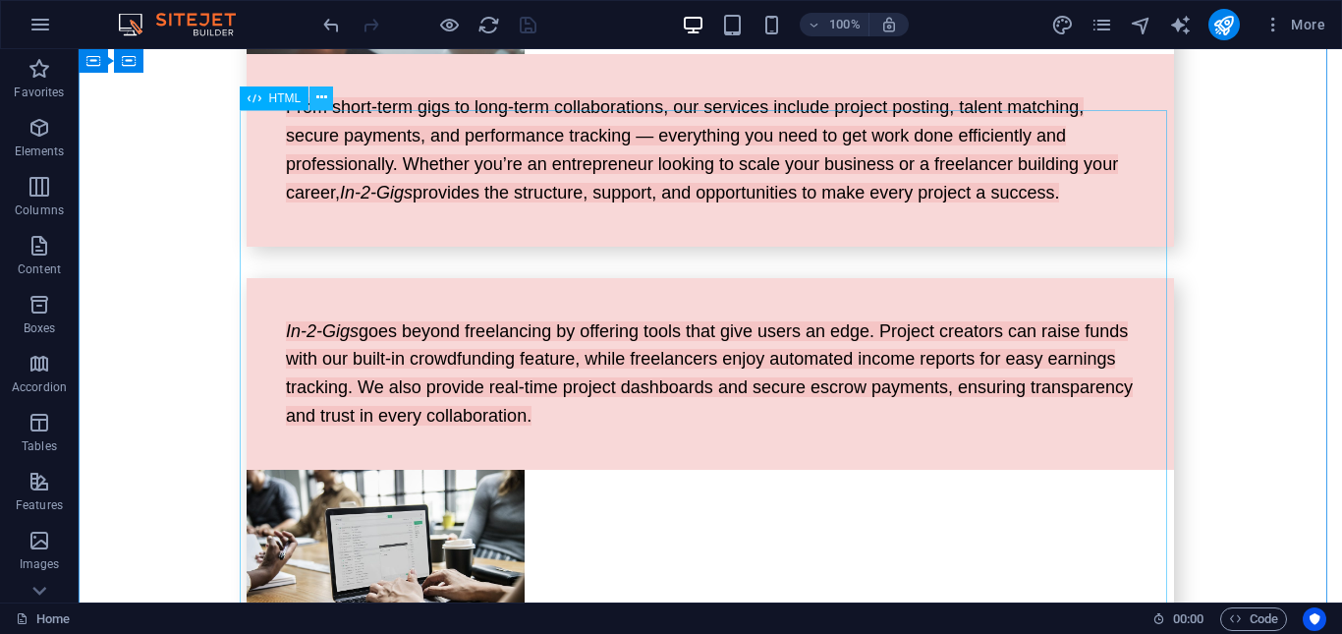
click at [314, 101] on button at bounding box center [321, 98] width 24 height 24
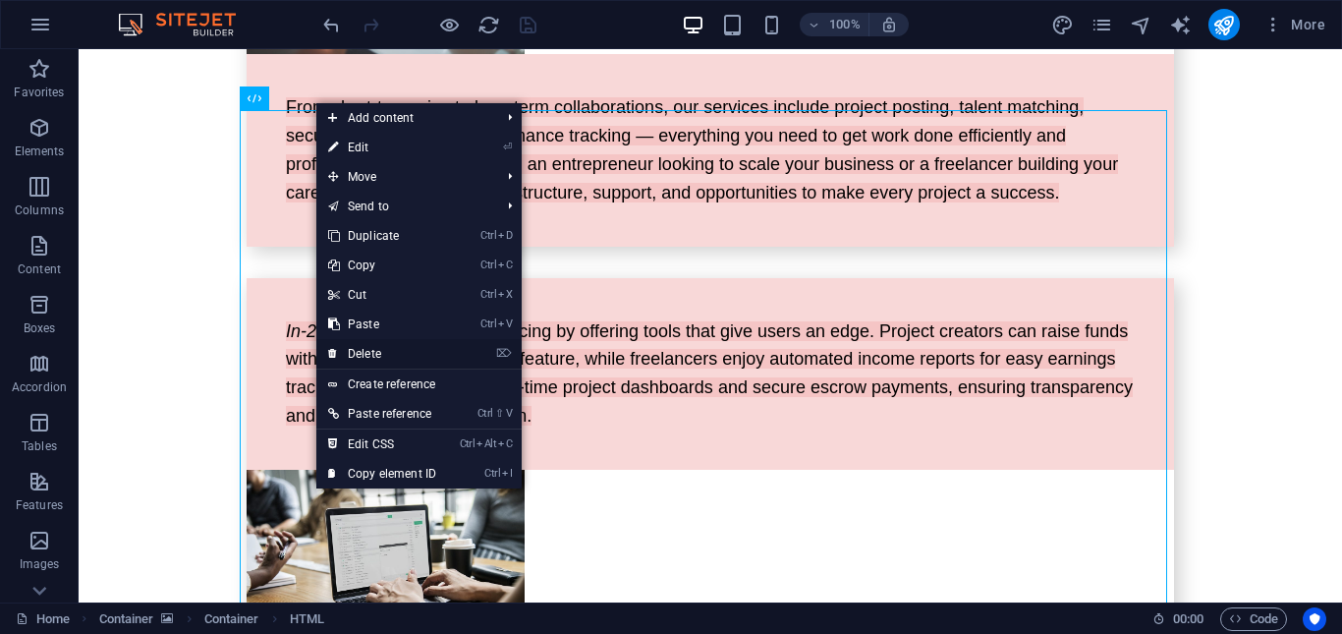
drag, startPoint x: 428, startPoint y: 353, endPoint x: 421, endPoint y: 402, distance: 49.6
click at [428, 353] on link "⌦ Delete" at bounding box center [382, 353] width 132 height 29
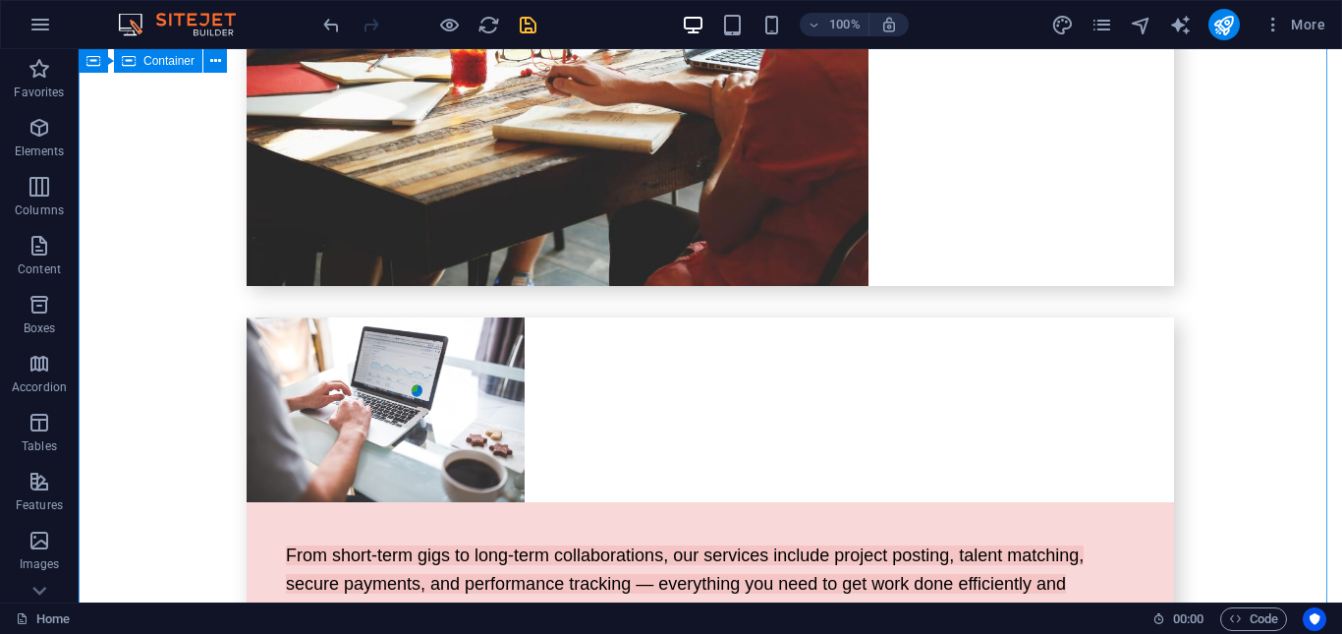
scroll to position [4310, 0]
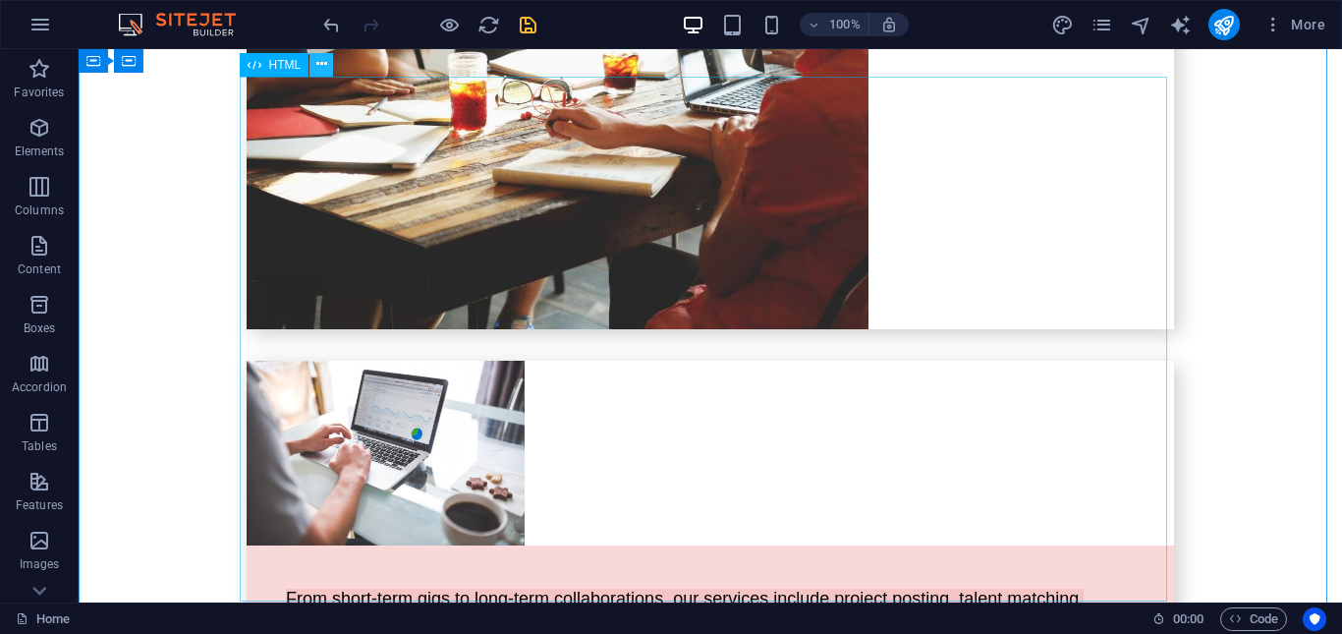
click at [322, 71] on icon at bounding box center [321, 64] width 11 height 21
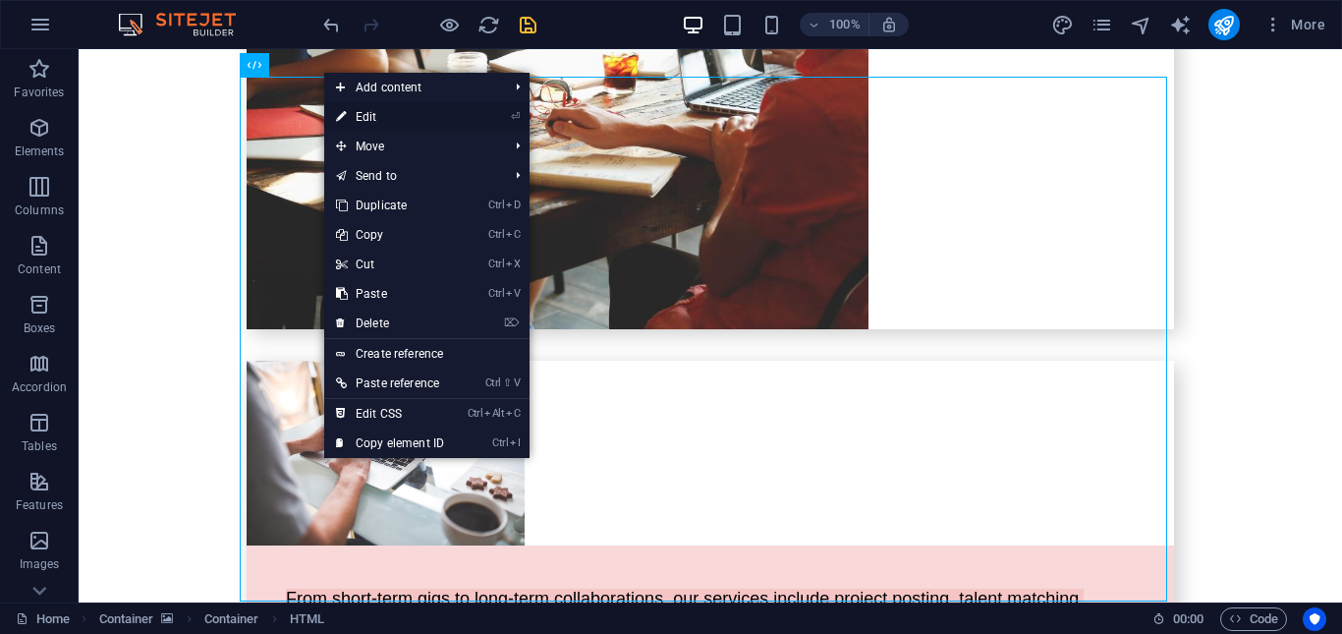
click at [381, 120] on link "⏎ Edit" at bounding box center [390, 116] width 132 height 29
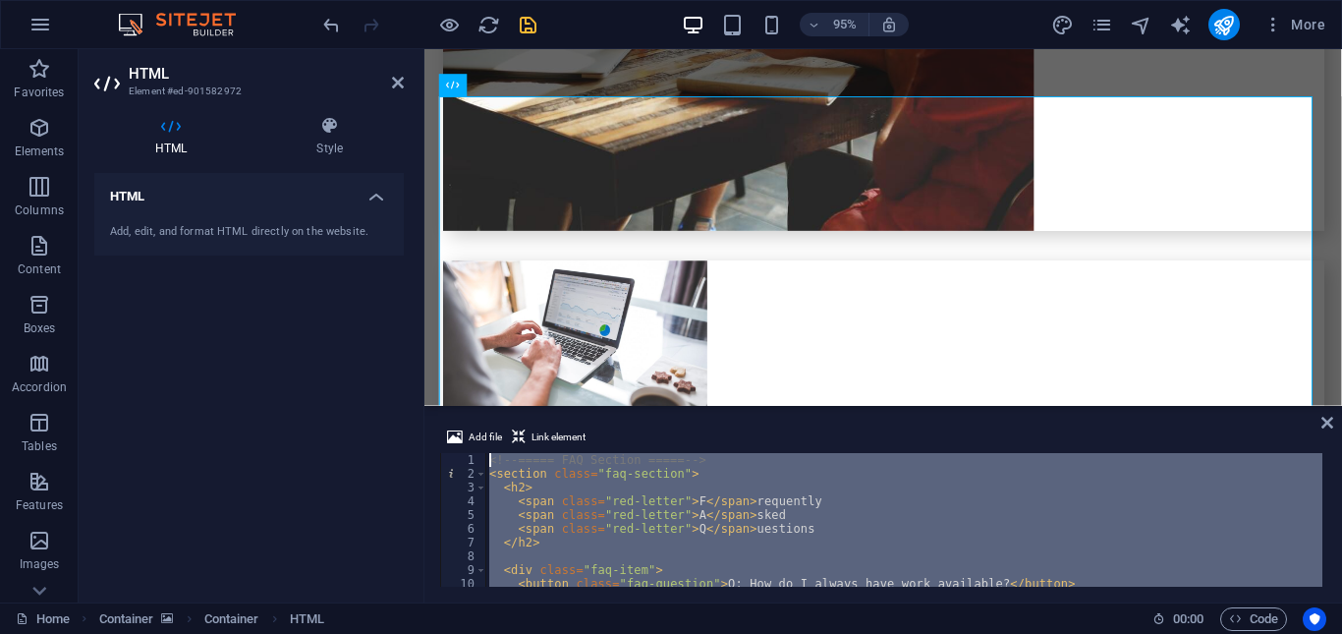
scroll to position [1493, 0]
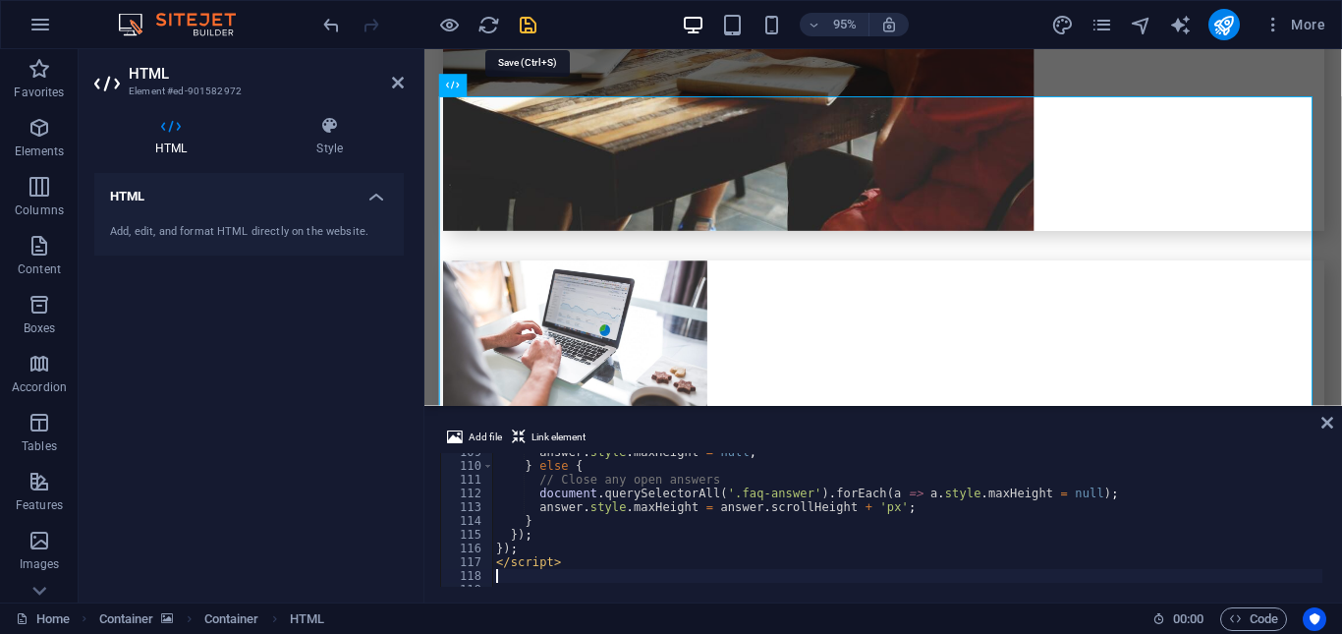
click at [532, 19] on icon "save" at bounding box center [528, 25] width 23 height 23
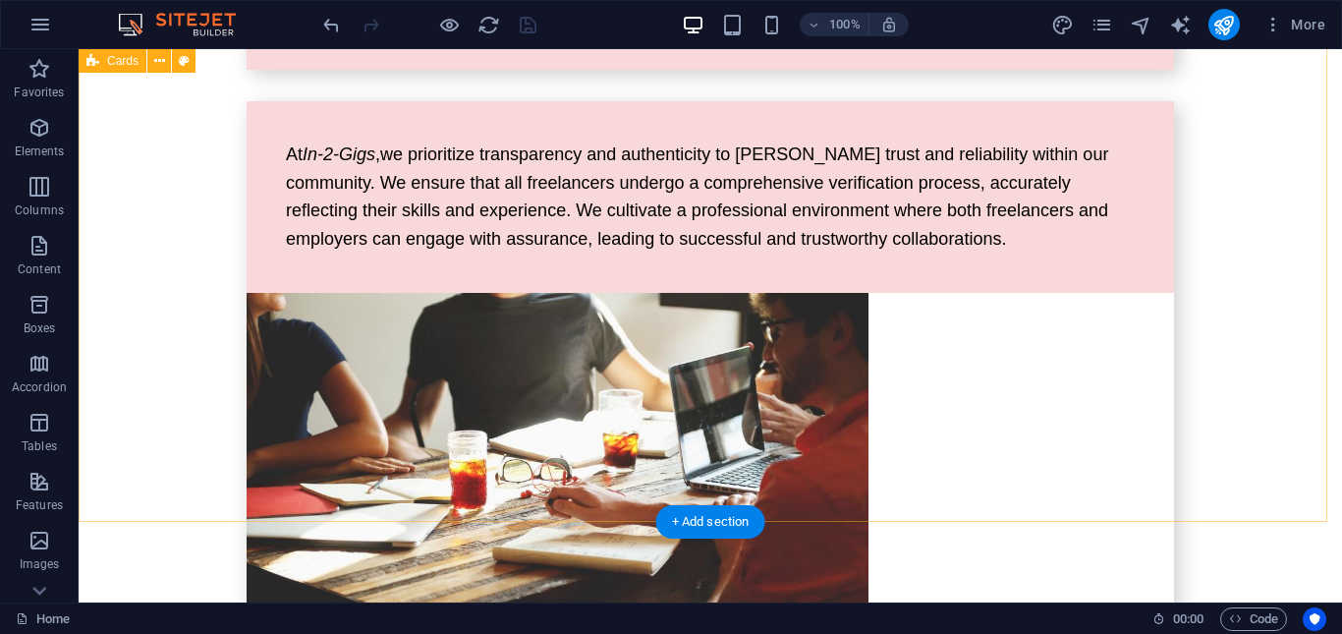
scroll to position [3786, 0]
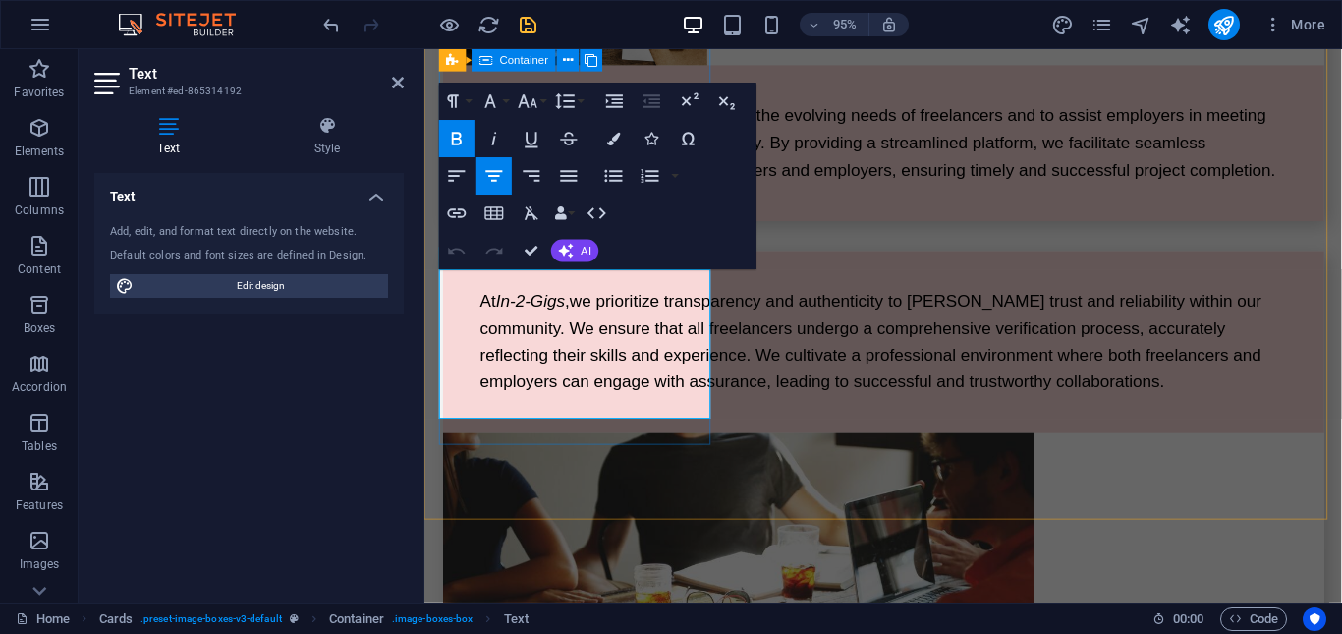
drag, startPoint x: 474, startPoint y: 297, endPoint x: 668, endPoint y: 443, distance: 242.6
click at [614, 138] on icon "button" at bounding box center [613, 139] width 13 height 13
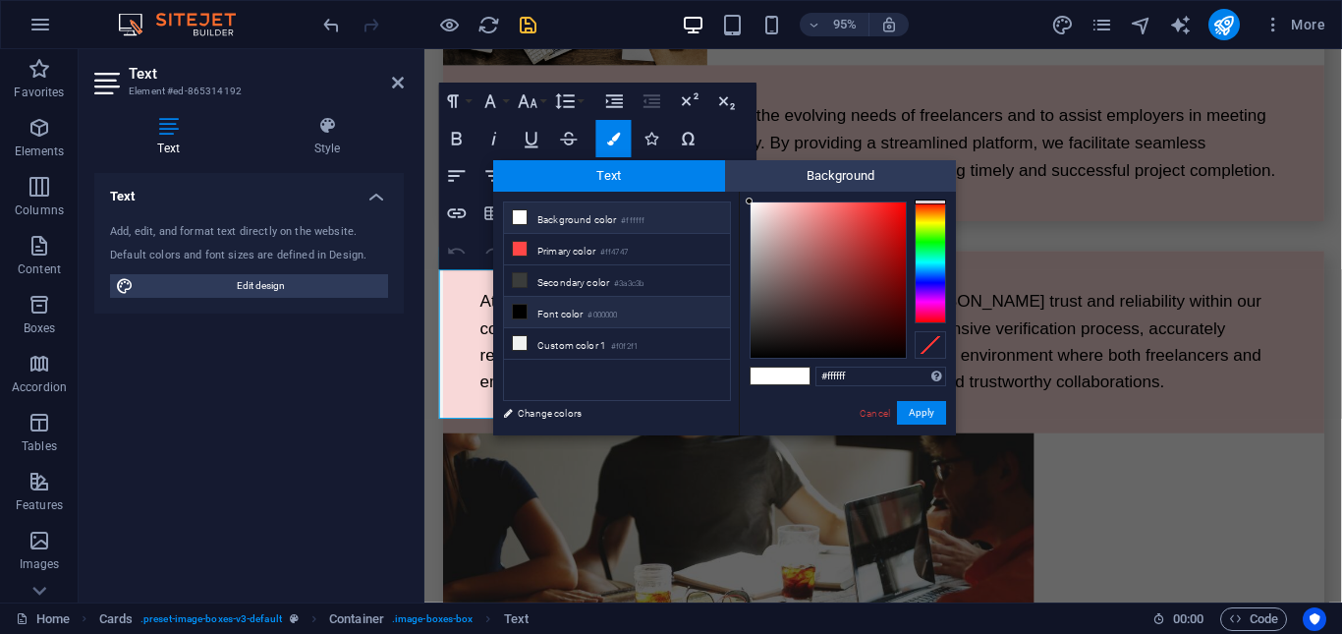
click at [510, 307] on li "Font color #000000" at bounding box center [617, 312] width 226 height 31
type input "#000000"
click at [527, 308] on li "Font color #000000" at bounding box center [617, 312] width 226 height 31
click at [920, 414] on button "Apply" at bounding box center [921, 413] width 49 height 24
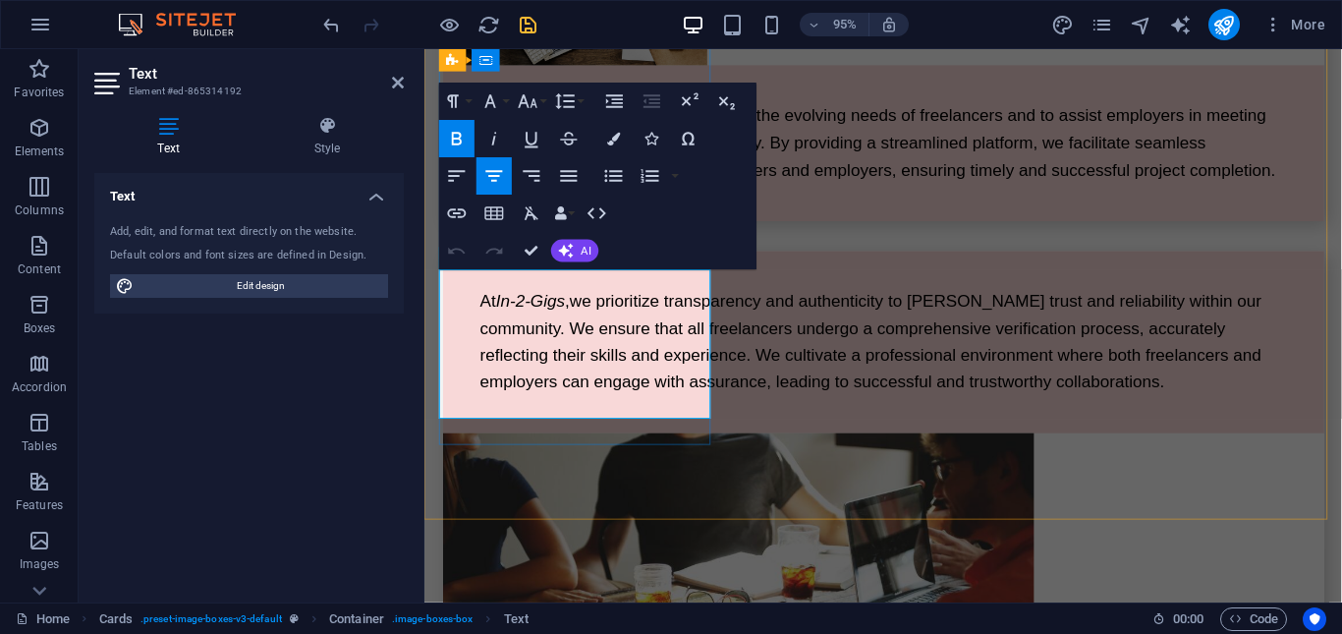
drag, startPoint x: 478, startPoint y: 305, endPoint x: 613, endPoint y: 302, distance: 134.6
click at [611, 141] on icon "button" at bounding box center [613, 139] width 13 height 13
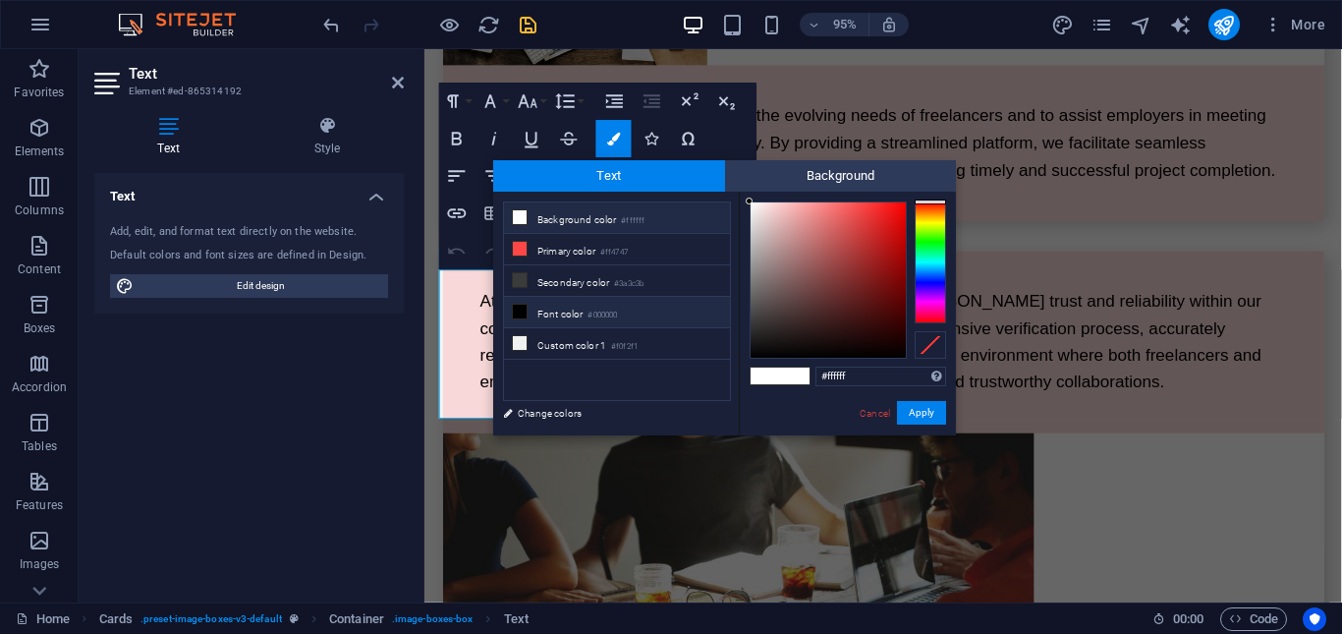
click at [511, 312] on li "Font color #000000" at bounding box center [617, 312] width 226 height 31
type input "#000000"
click at [521, 306] on icon at bounding box center [520, 311] width 14 height 14
click at [927, 412] on button "Apply" at bounding box center [921, 413] width 49 height 24
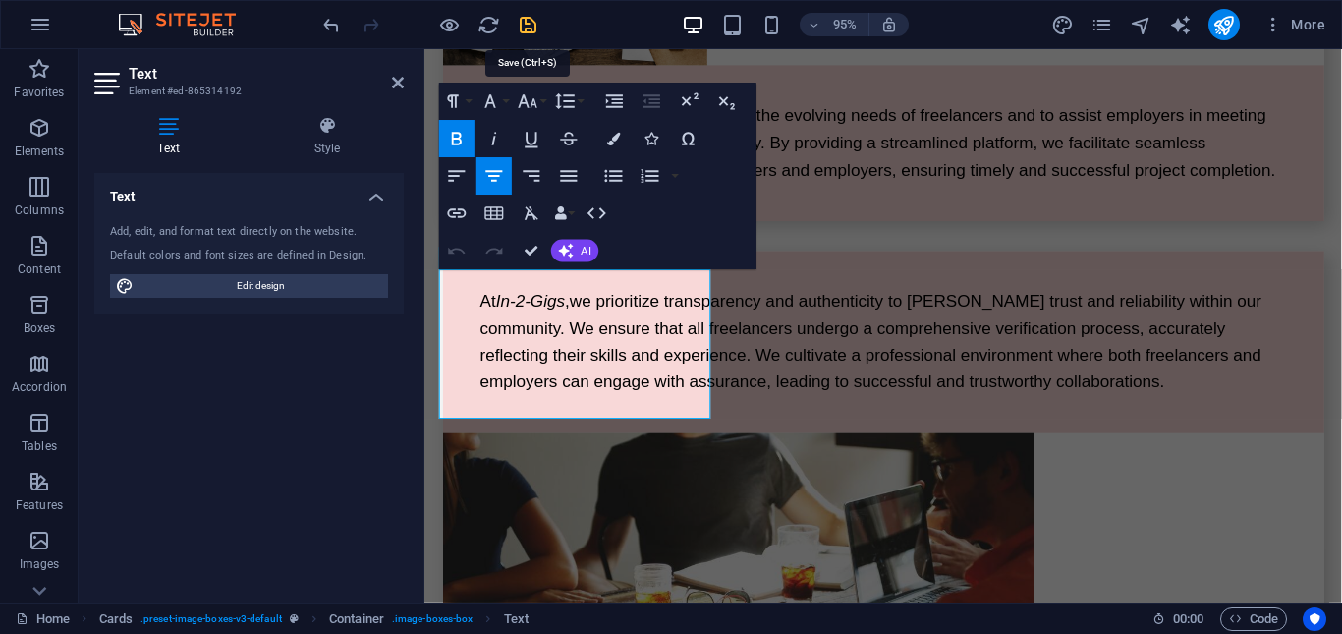
click at [525, 24] on icon "save" at bounding box center [528, 25] width 23 height 23
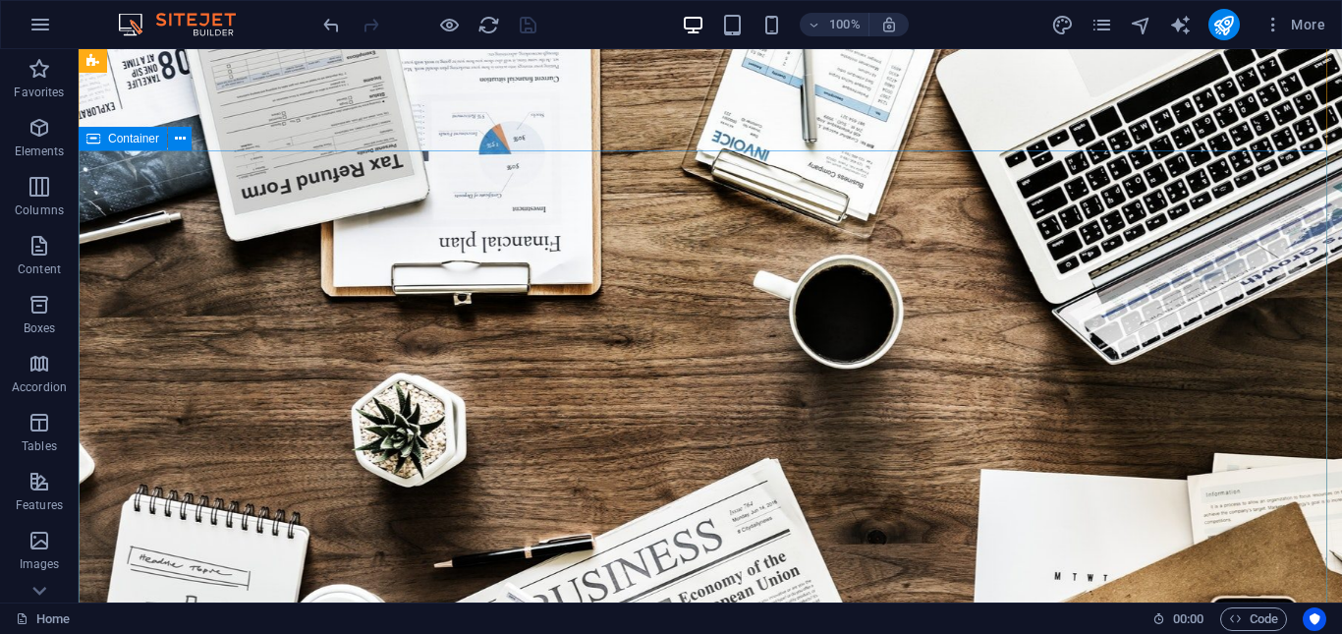
scroll to position [295, 0]
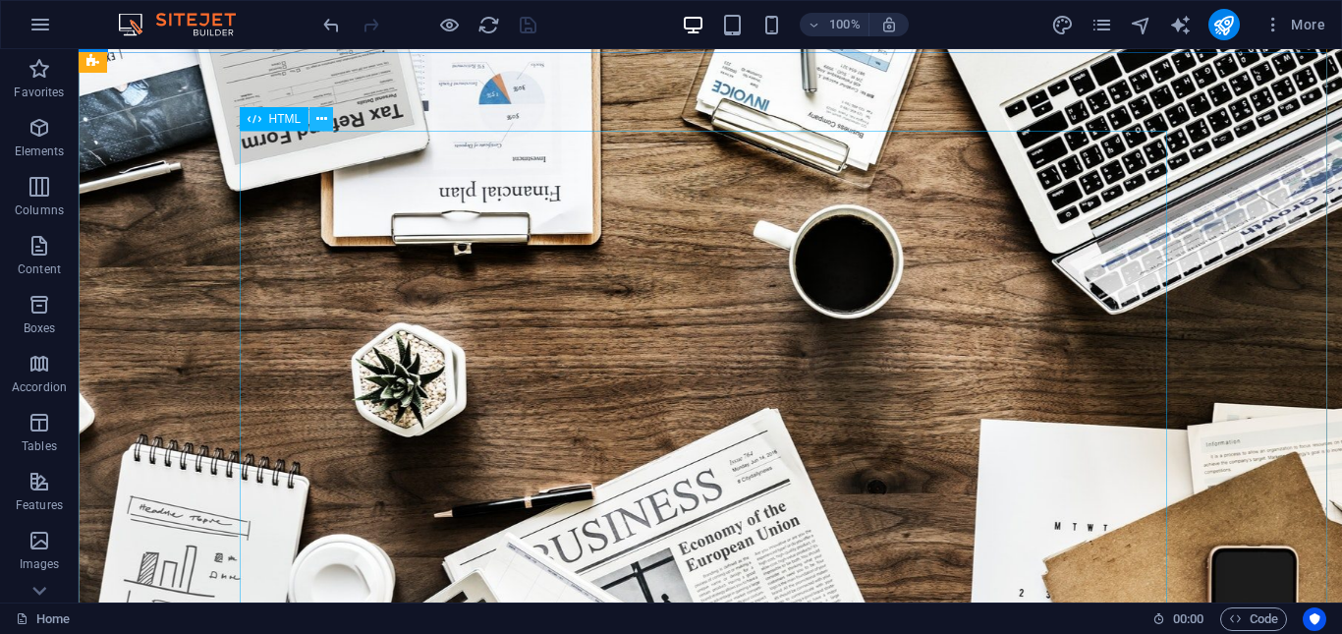
click at [319, 122] on icon at bounding box center [321, 119] width 11 height 21
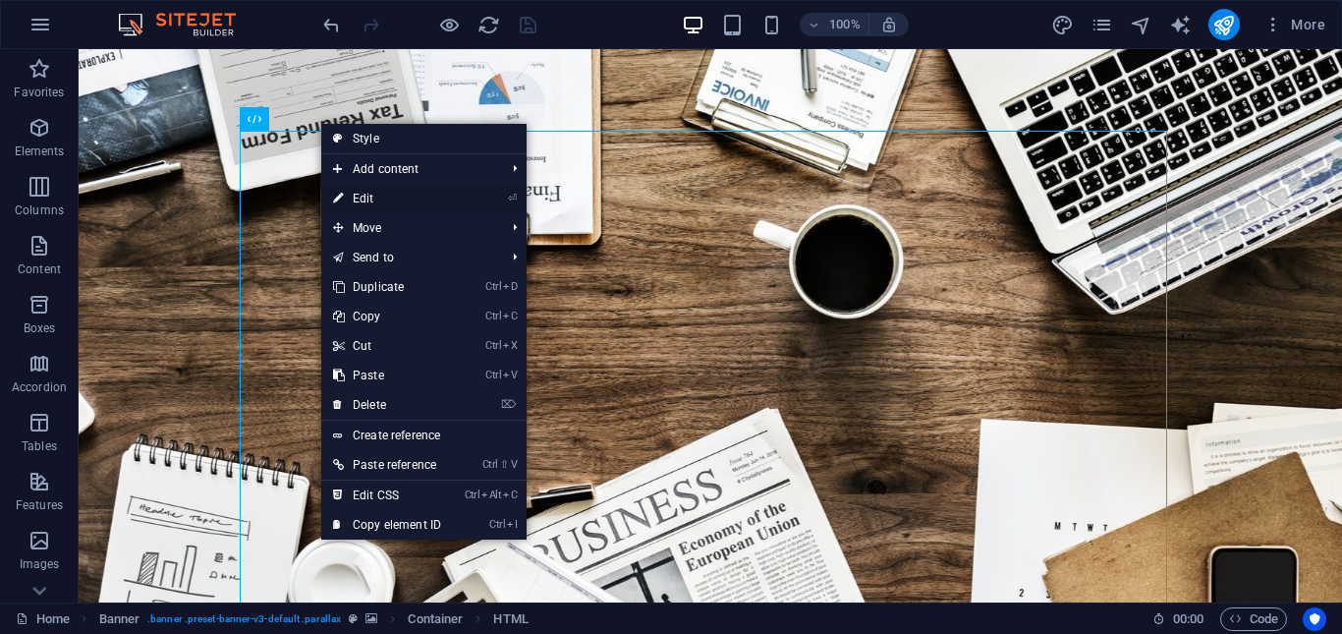
click at [395, 199] on link "⏎ Edit" at bounding box center [387, 198] width 132 height 29
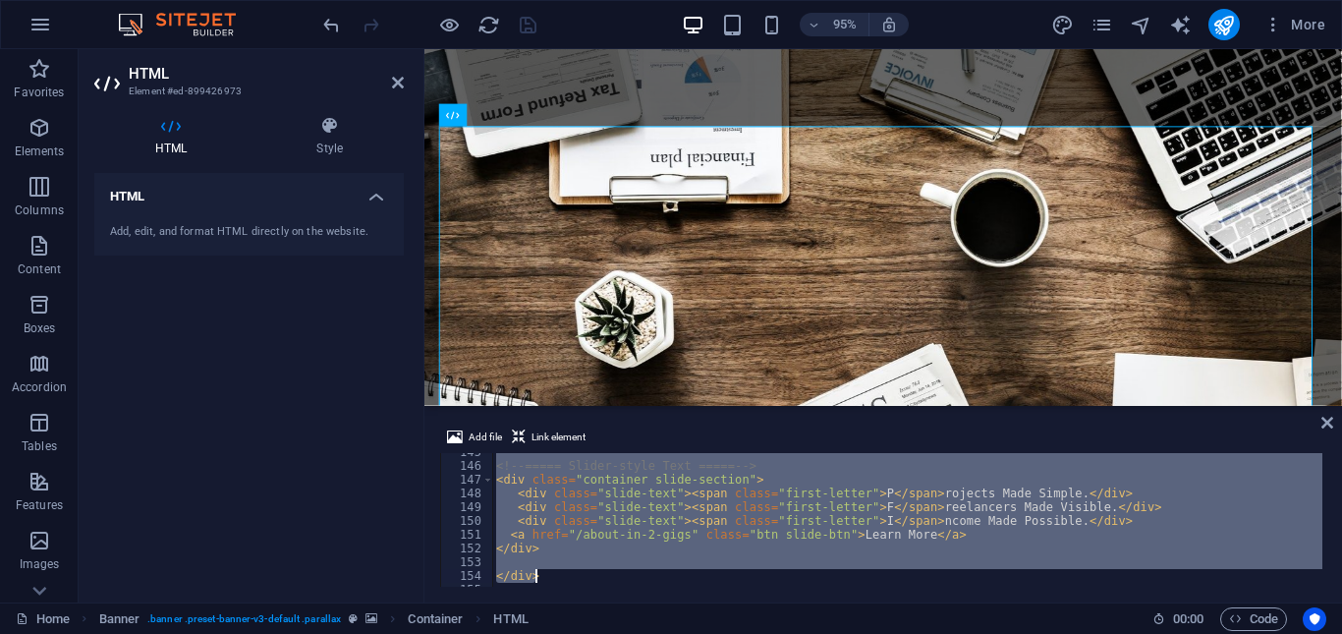
scroll to position [2057, 0]
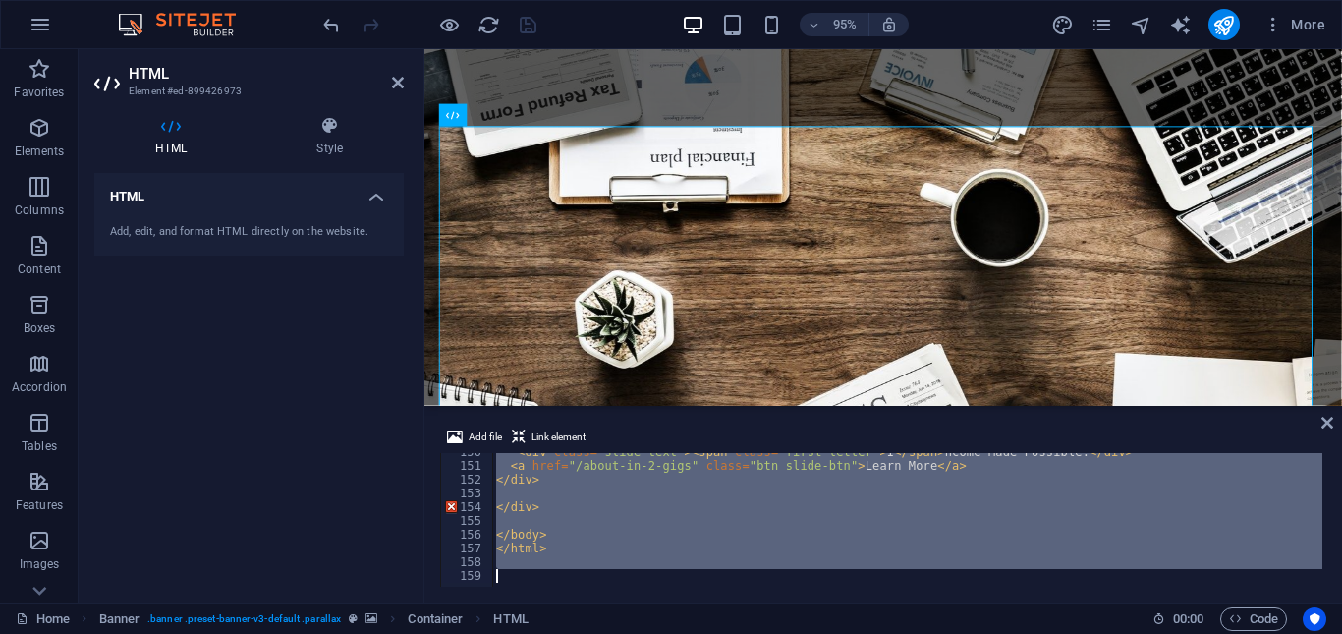
drag, startPoint x: 487, startPoint y: 456, endPoint x: 826, endPoint y: 534, distance: 347.8
click at [768, 581] on div "<p>We’re building a freelancing platform that connects ambitious creators with …" at bounding box center [883, 520] width 886 height 134
click at [881, 524] on div "< div class = "slide-text" > < span class = "first-letter" > I </ span > ncome …" at bounding box center [907, 520] width 830 height 134
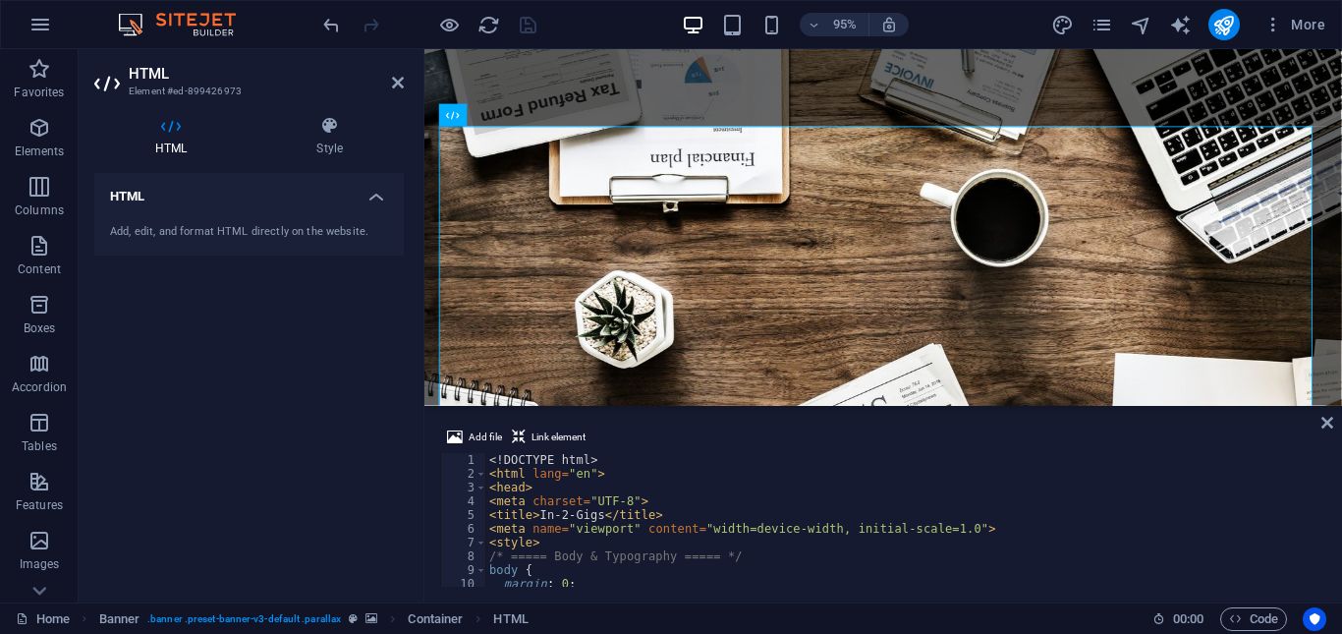
scroll to position [0, 0]
drag, startPoint x: 1326, startPoint y: 460, endPoint x: 1322, endPoint y: 433, distance: 26.8
click at [1322, 433] on div "Add file Link element 1 2 3 4 5 6 7 8 9 10 11 12 <! DOCTYPE html > < html lang …" at bounding box center [882, 506] width 917 height 193
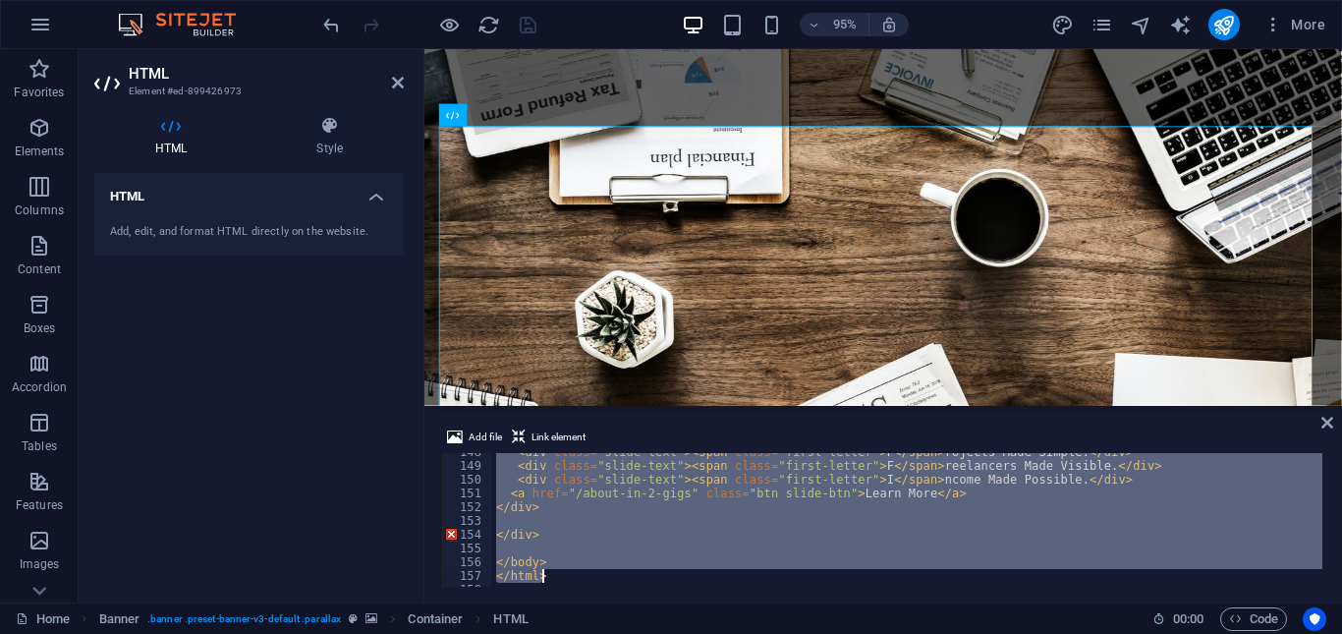
scroll to position [2057, 0]
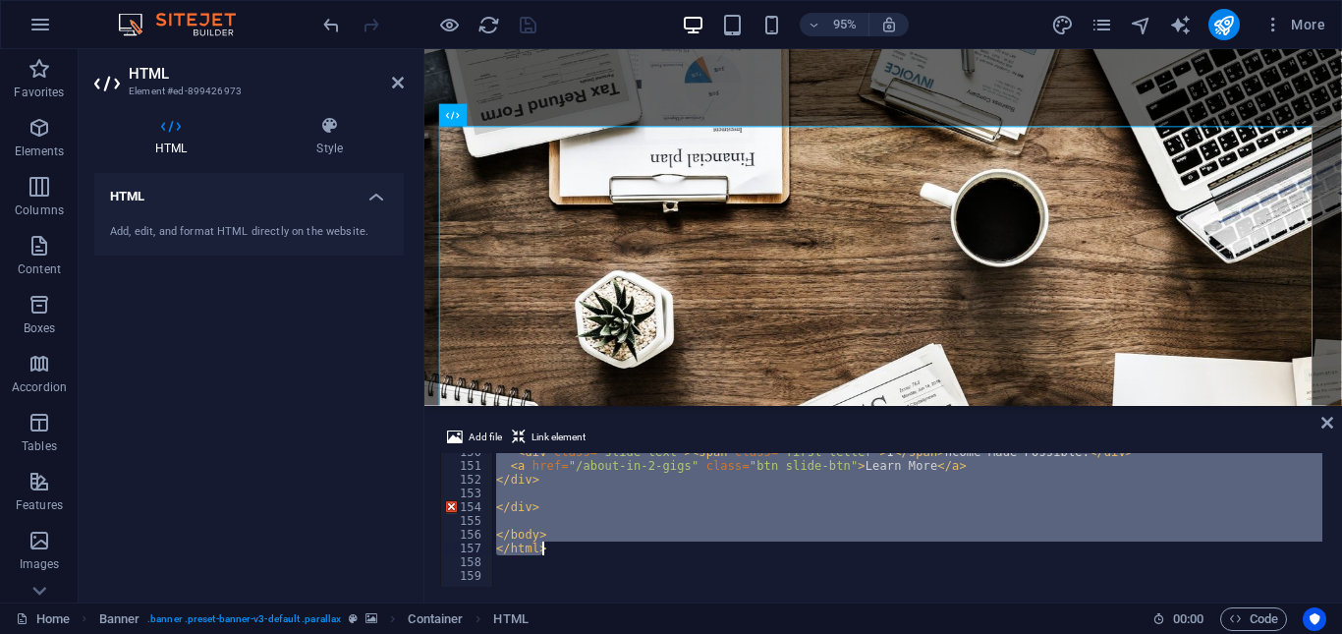
drag, startPoint x: 488, startPoint y: 454, endPoint x: 551, endPoint y: 541, distance: 107.7
click at [551, 541] on div "< div class = "slide-text" > < span class = "first-letter" > I </ span > ncome …" at bounding box center [1200, 523] width 1417 height 157
type textarea "</body> </html>"
